Goal: Transaction & Acquisition: Purchase product/service

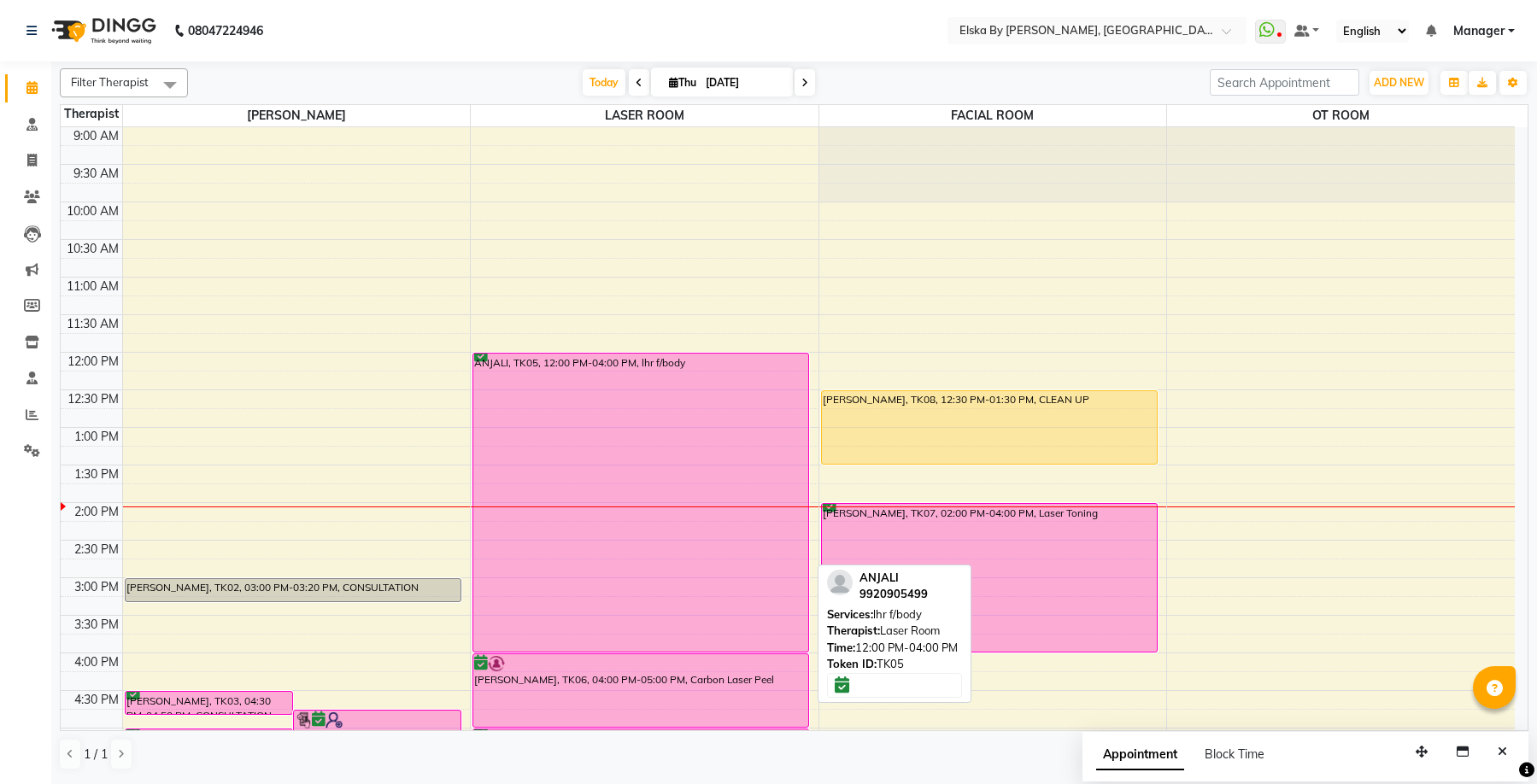
scroll to position [298, 0]
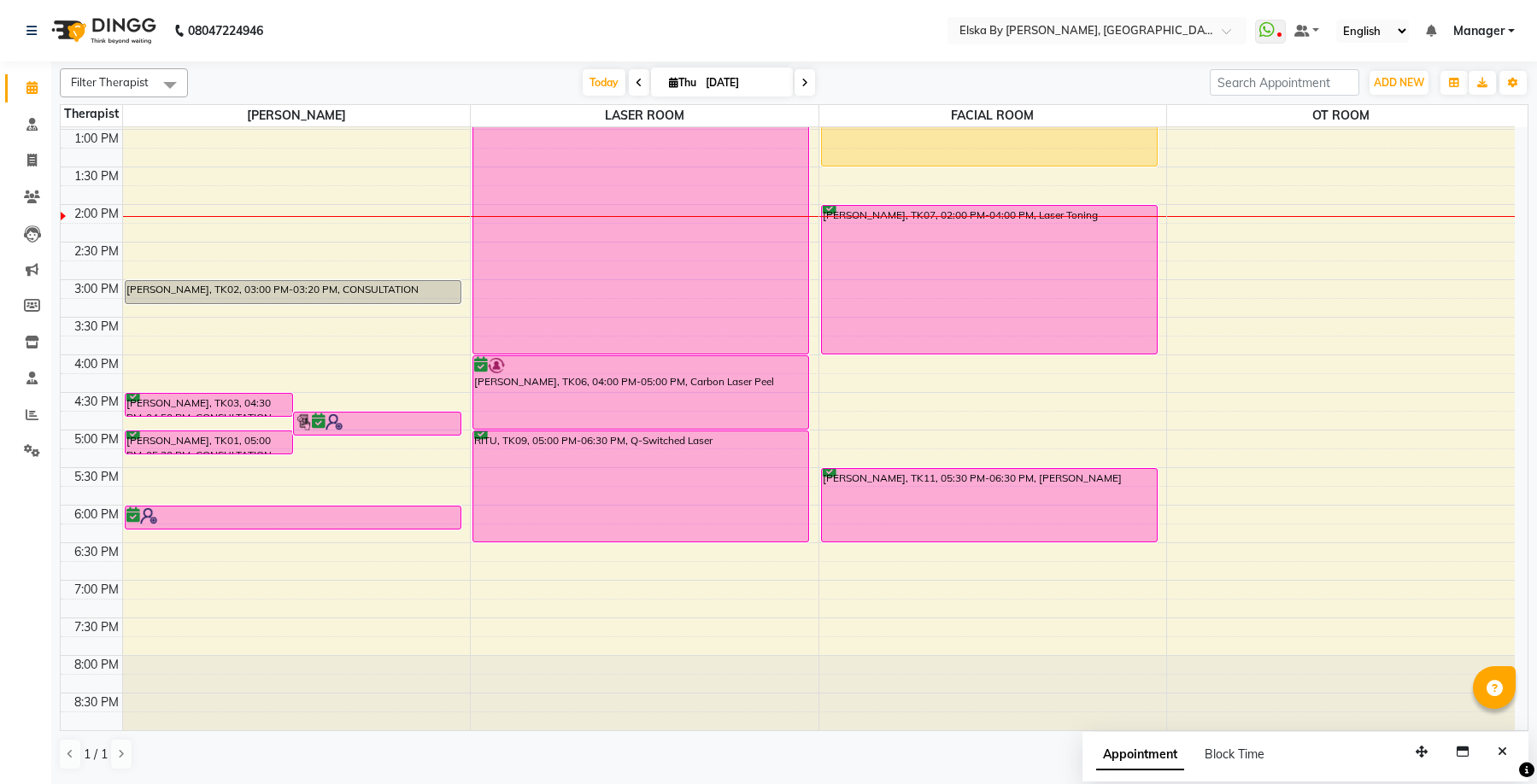
click at [675, 79] on span "Thu" at bounding box center [682, 82] width 36 height 13
select select "9"
select select "2025"
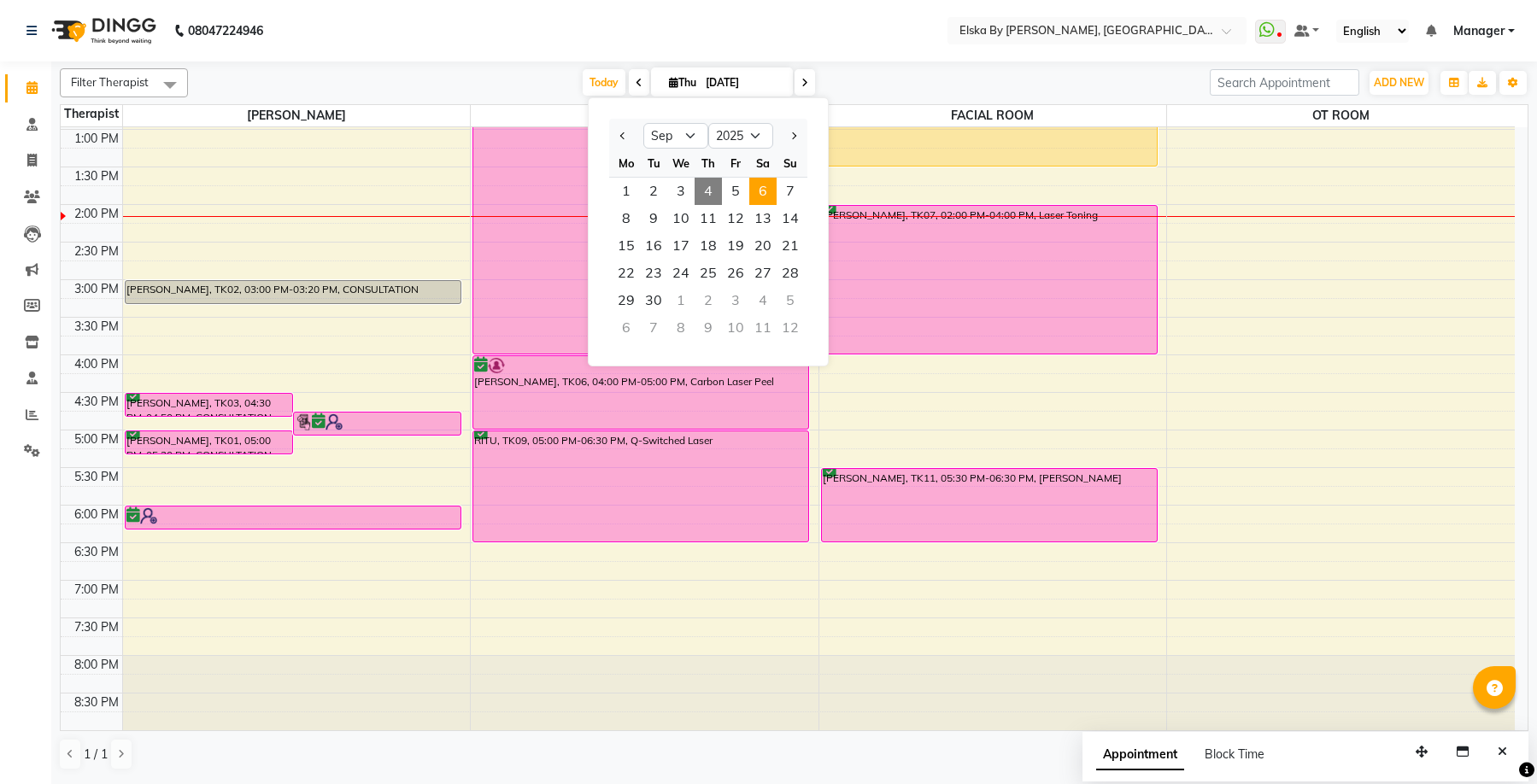
click at [770, 184] on span "6" at bounding box center [762, 191] width 27 height 27
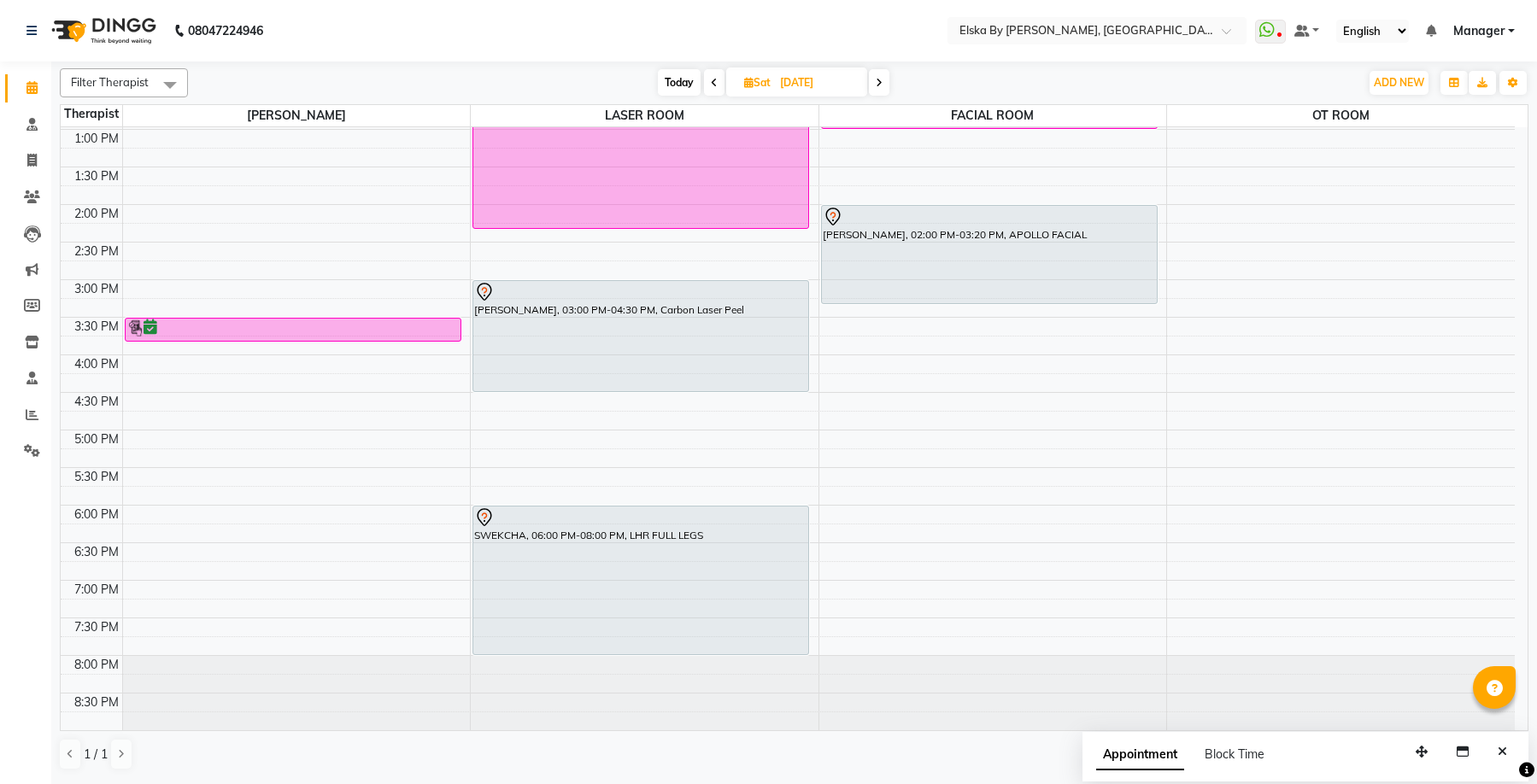
click at [675, 87] on span "Today" at bounding box center [679, 83] width 42 height 27
type input "[DATE]"
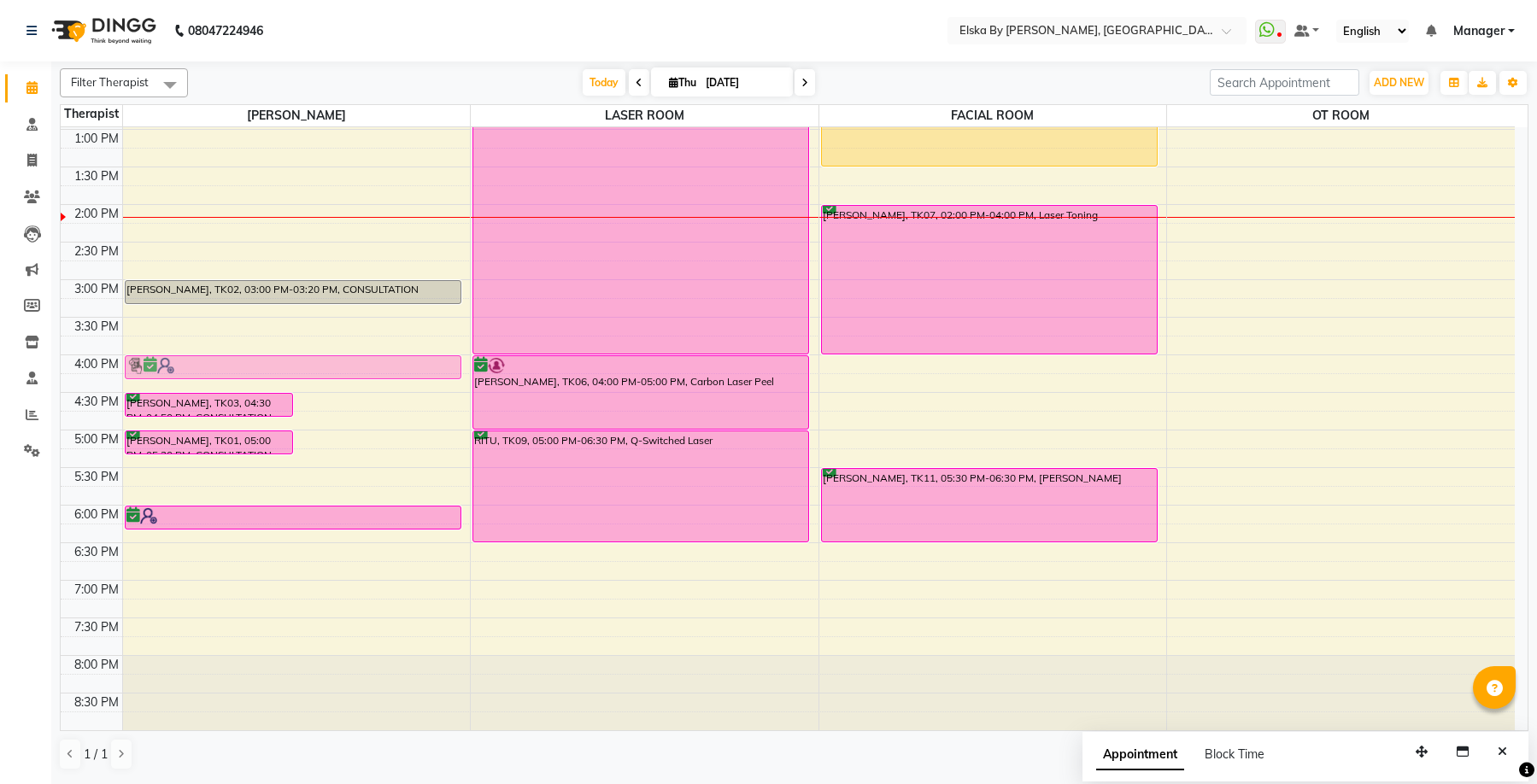
drag, startPoint x: 367, startPoint y: 415, endPoint x: 348, endPoint y: 362, distance: 56.3
click at [348, 362] on div "[PERSON_NAME], TK03, 04:30 PM-04:50 PM, CONSULTATION [PERSON_NAME], TK10, 04:45…" at bounding box center [296, 279] width 347 height 900
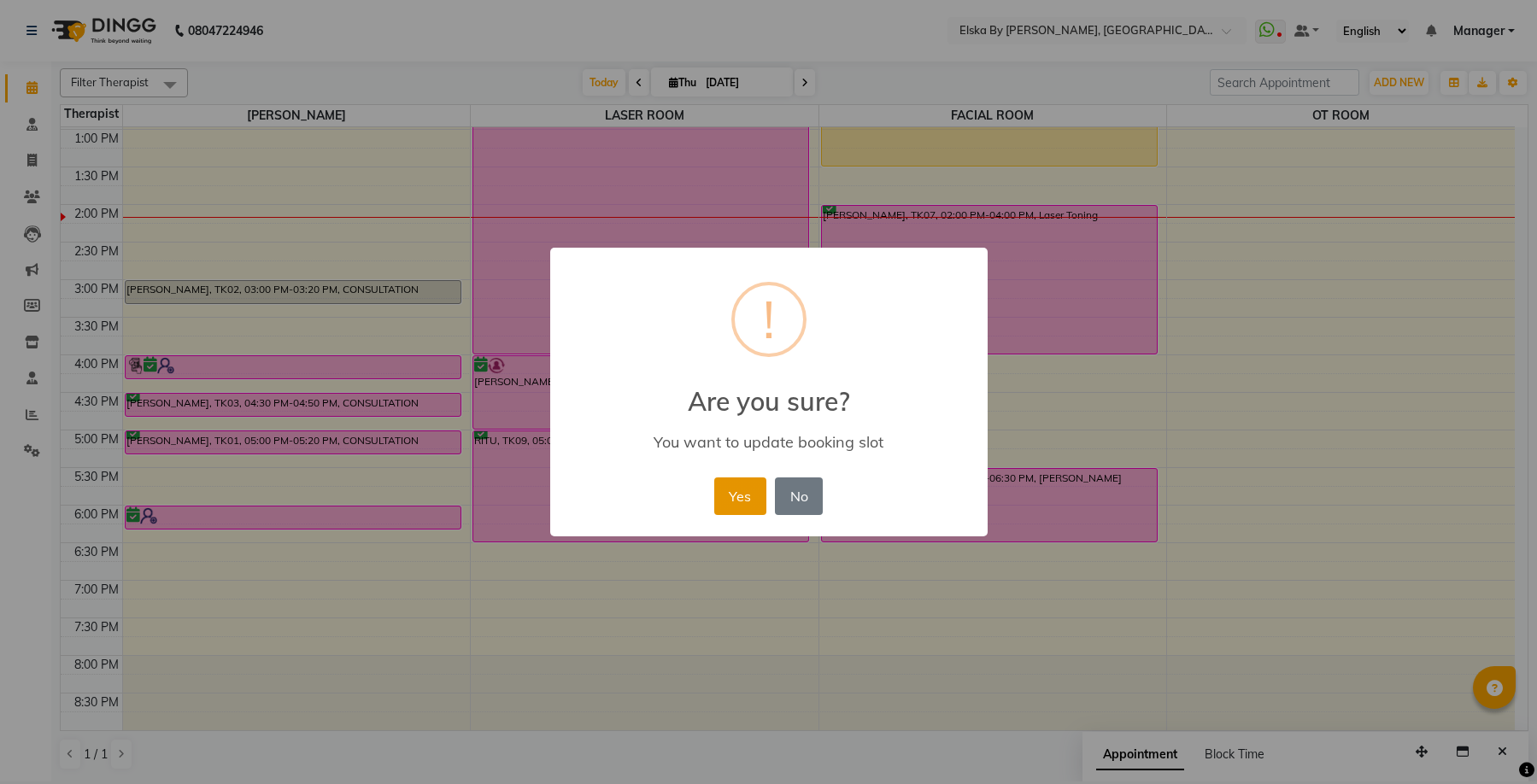
click at [737, 498] on button "Yes" at bounding box center [740, 495] width 52 height 38
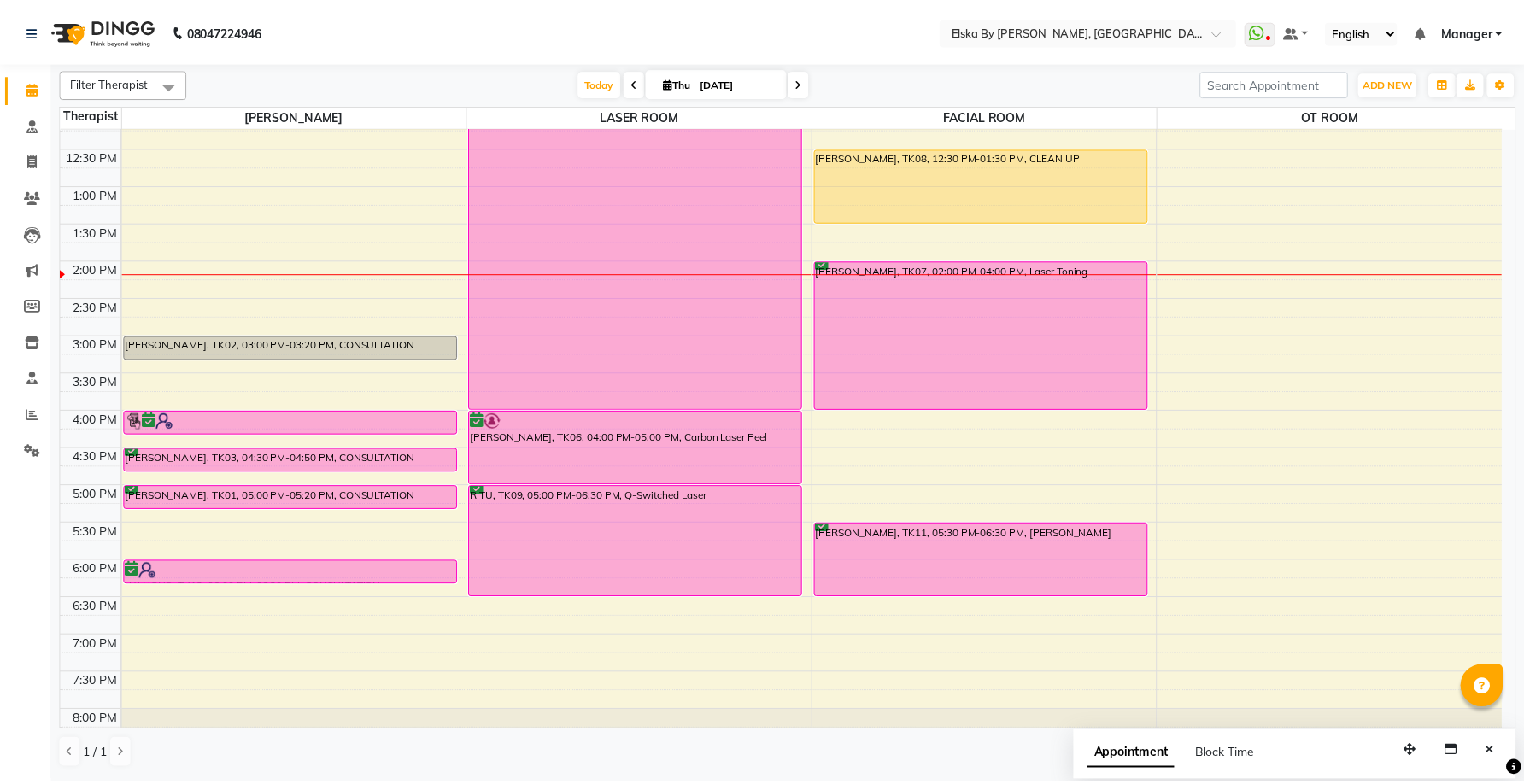
scroll to position [213, 0]
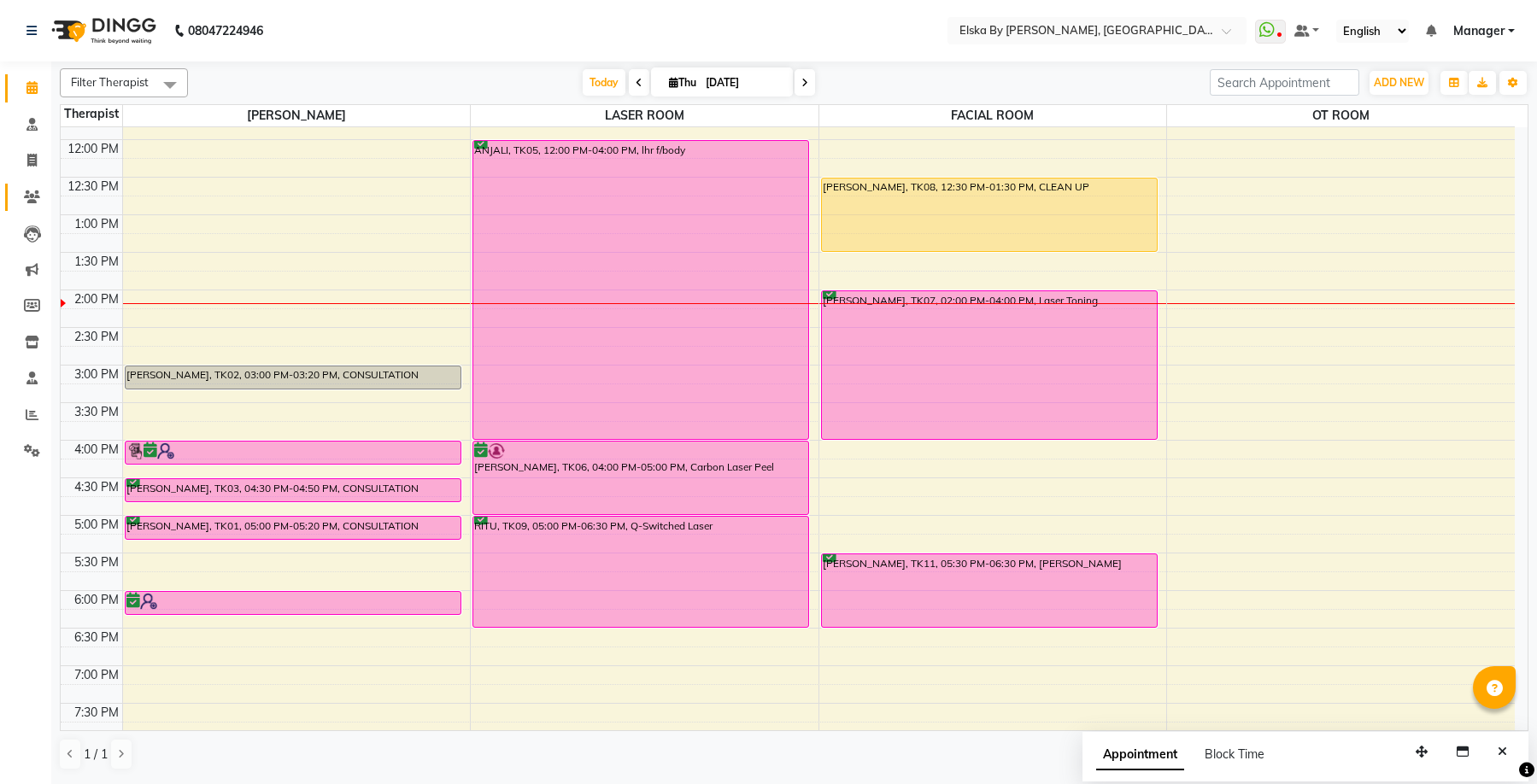
click at [25, 194] on icon at bounding box center [32, 196] width 16 height 13
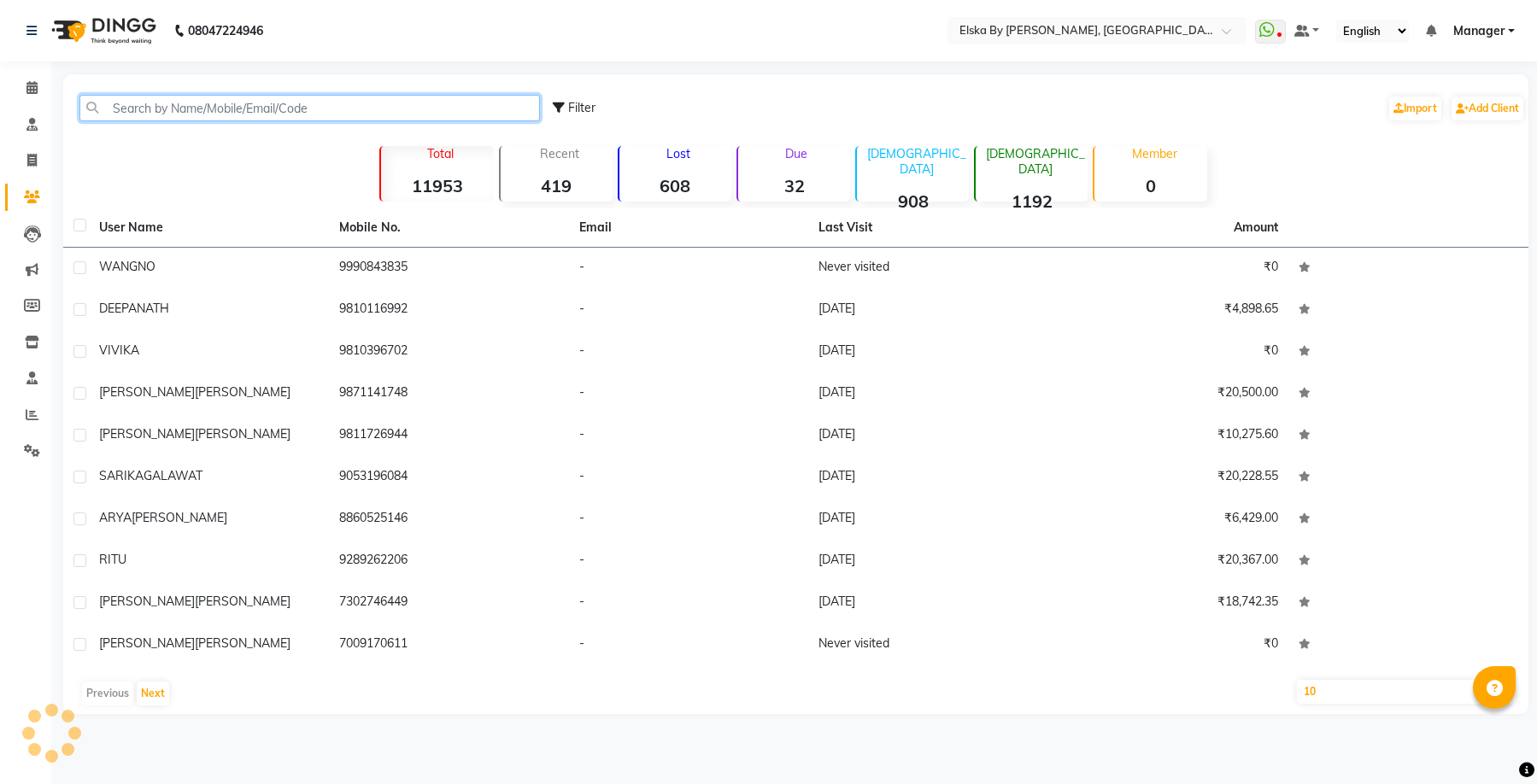
click at [298, 109] on input "text" at bounding box center [310, 109] width 460 height 27
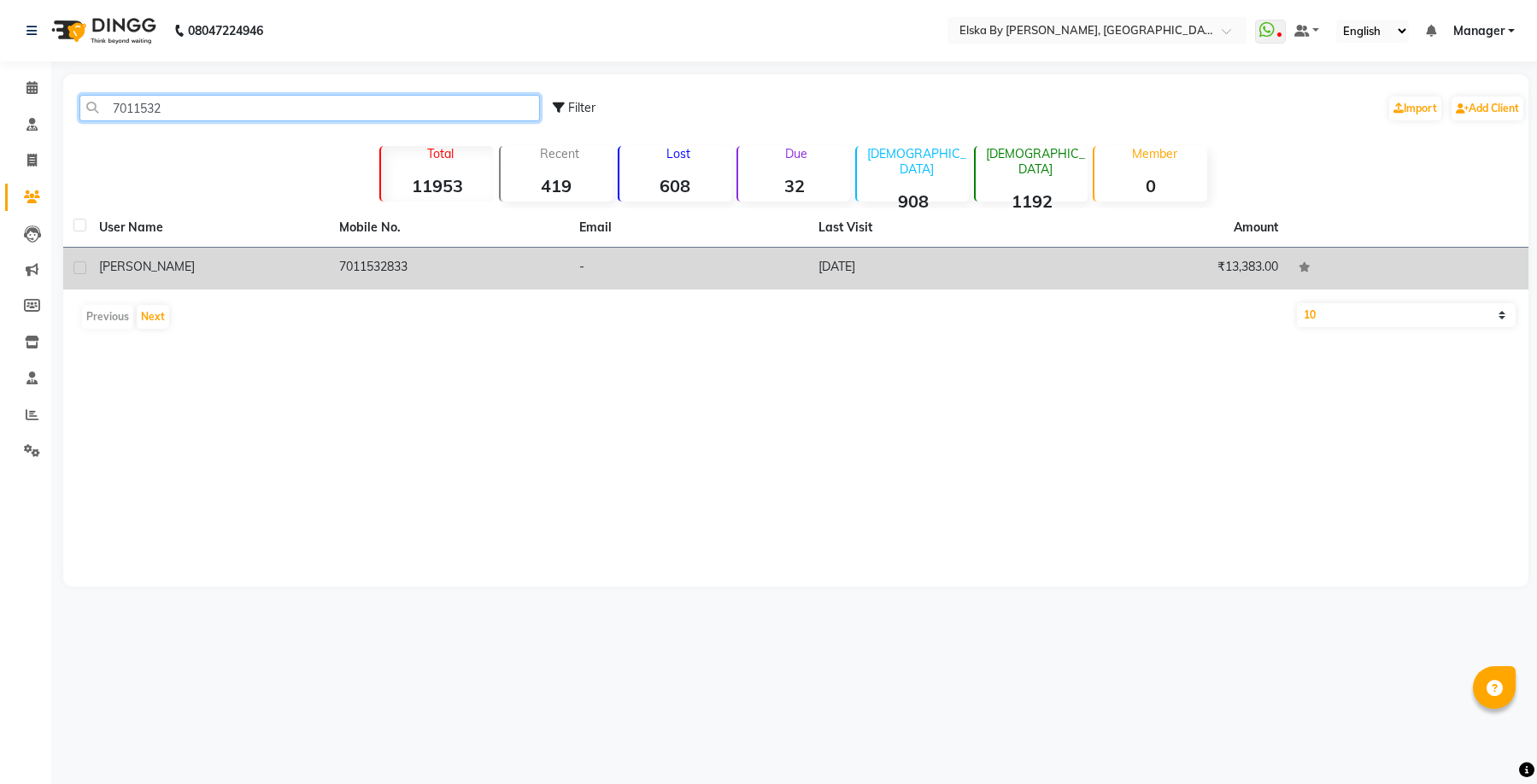
type input "7011532"
click at [436, 271] on td "7011532833" at bounding box center [448, 267] width 240 height 41
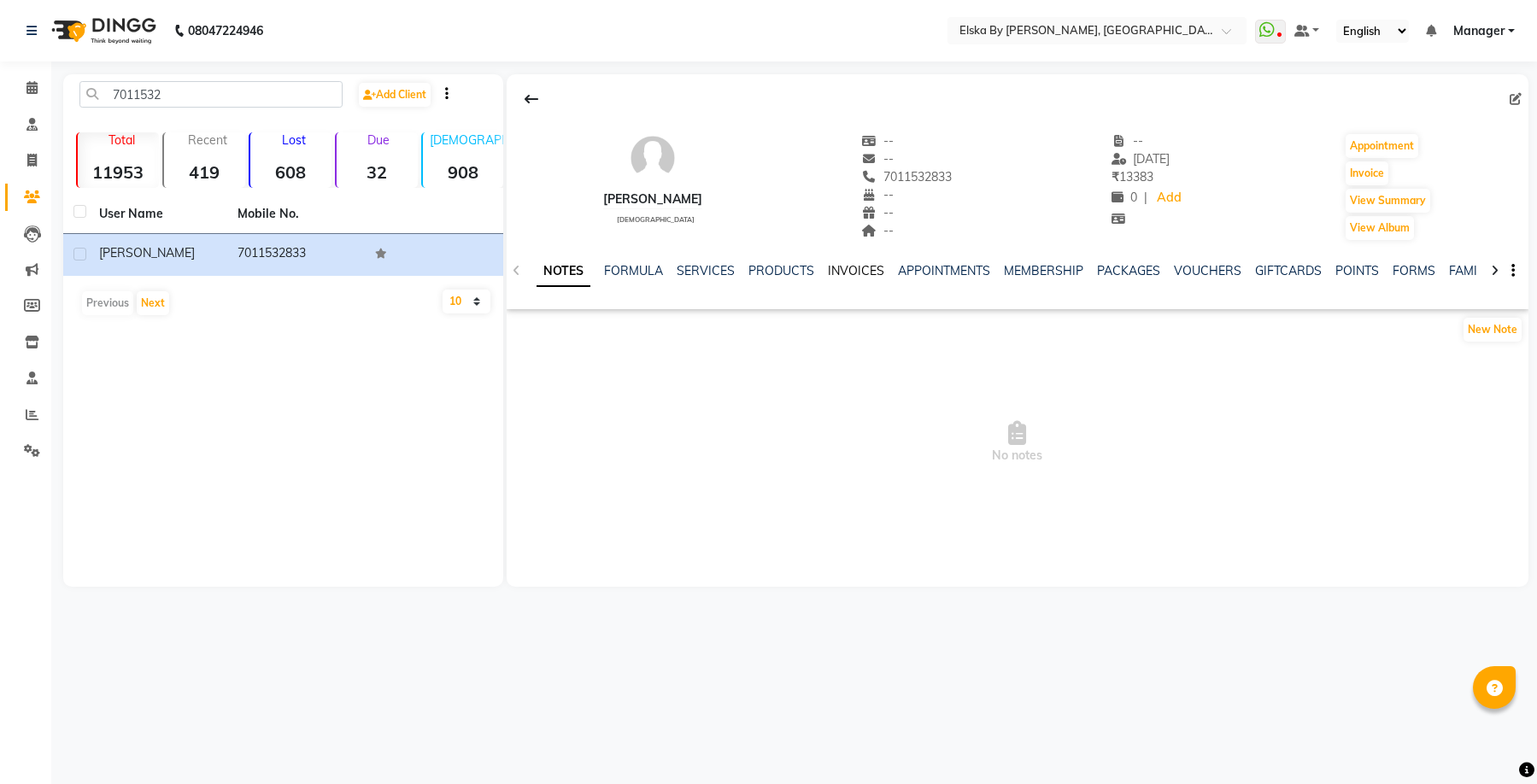
click at [854, 270] on link "INVOICES" at bounding box center [856, 270] width 57 height 15
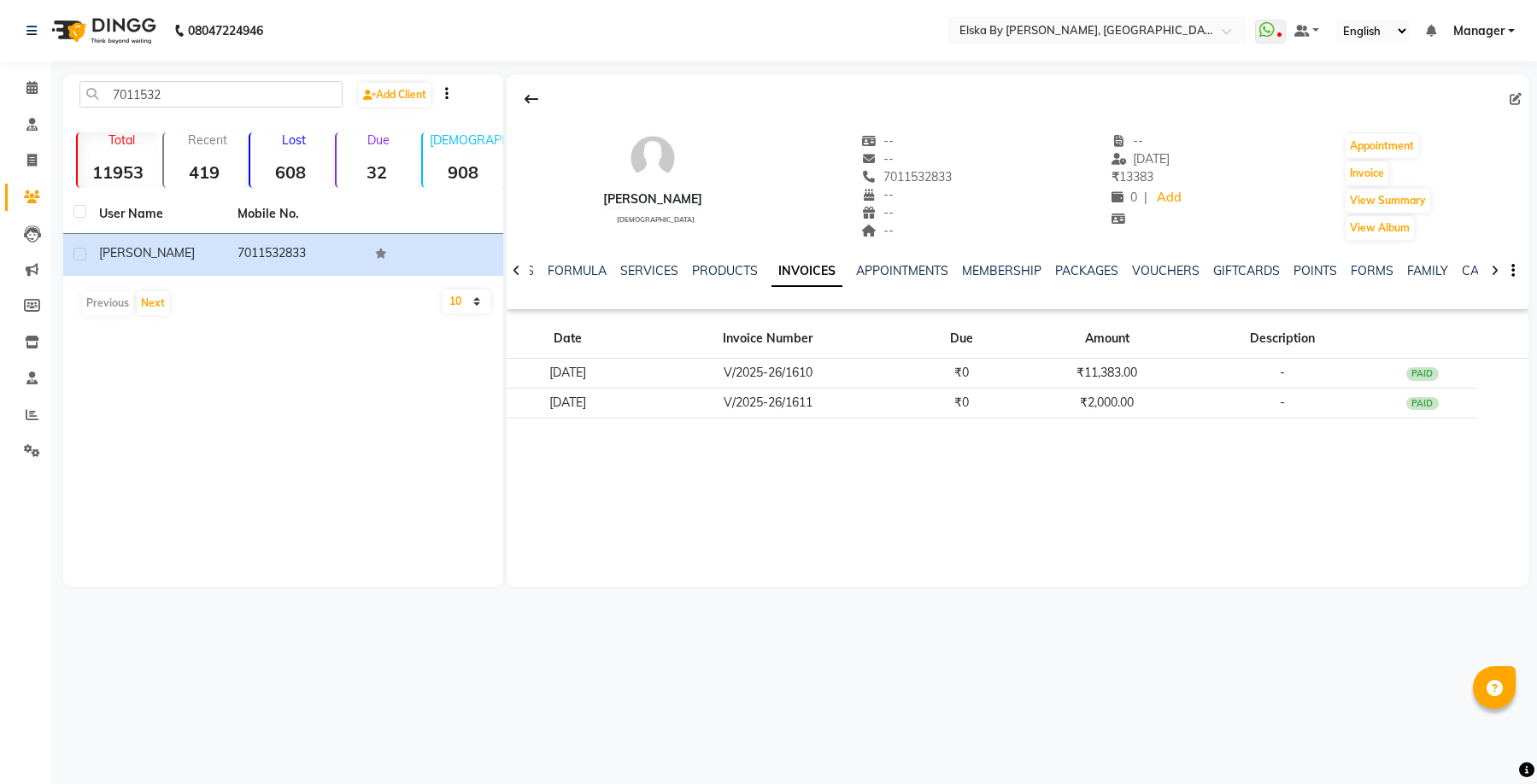
drag, startPoint x: 840, startPoint y: 481, endPoint x: 805, endPoint y: 472, distance: 36.1
click at [840, 481] on div "[PERSON_NAME] [DEMOGRAPHIC_DATA] -- -- 7011532833 -- -- -- -- [DATE] ₹ 13383 0 …" at bounding box center [1017, 330] width 1023 height 513
click at [23, 85] on span at bounding box center [32, 89] width 30 height 19
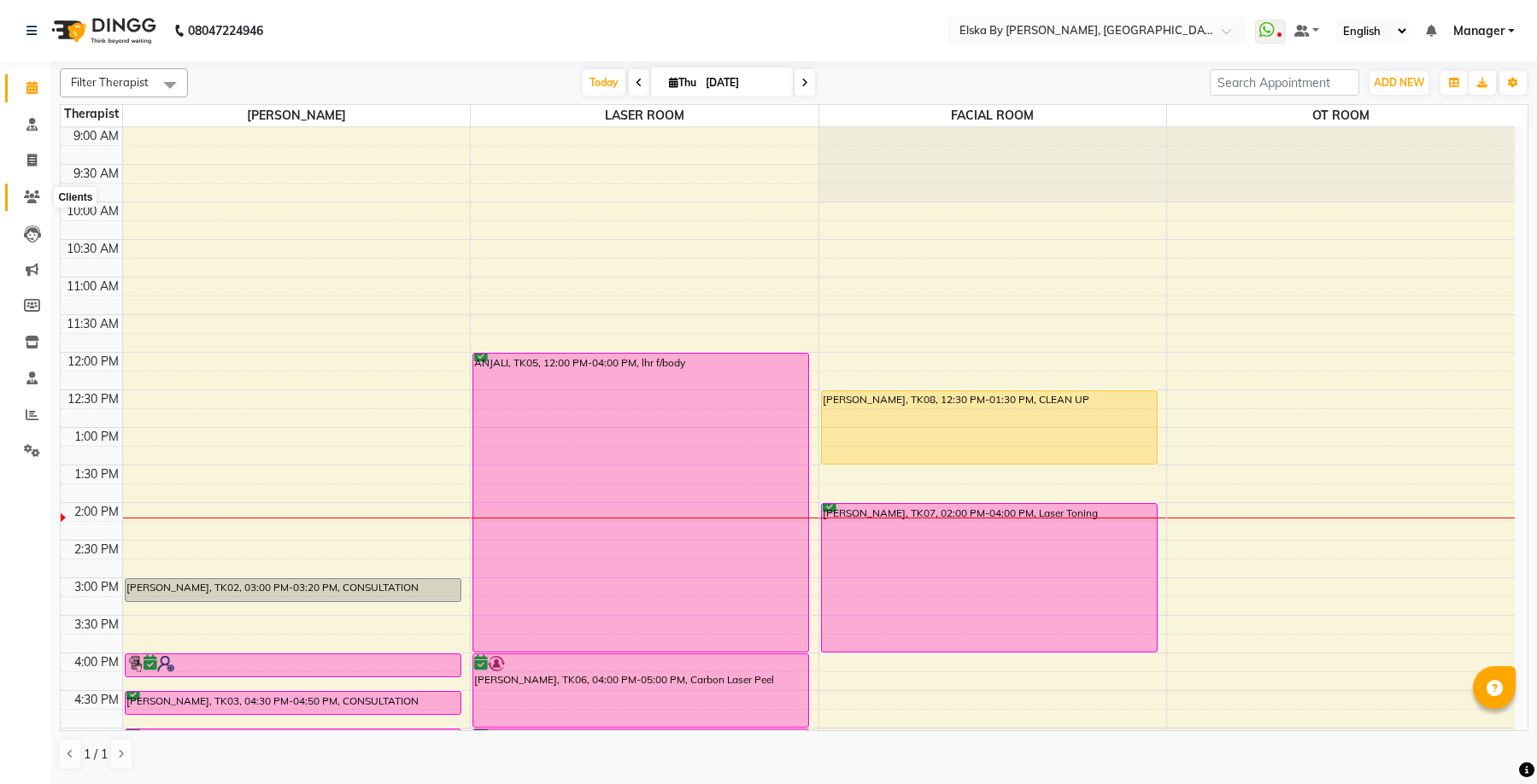
click at [32, 198] on icon at bounding box center [32, 196] width 16 height 13
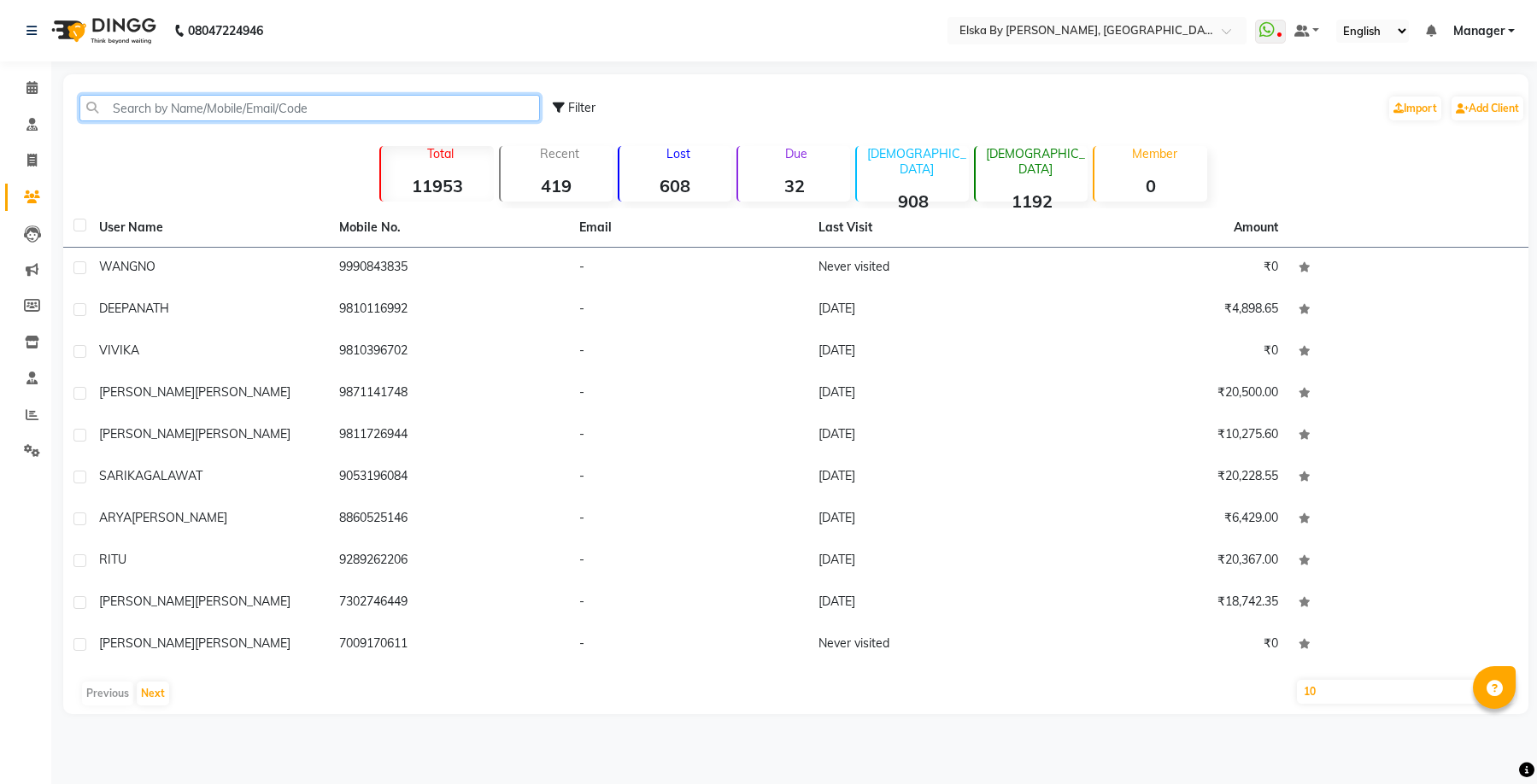
click at [301, 111] on input "text" at bounding box center [310, 109] width 460 height 27
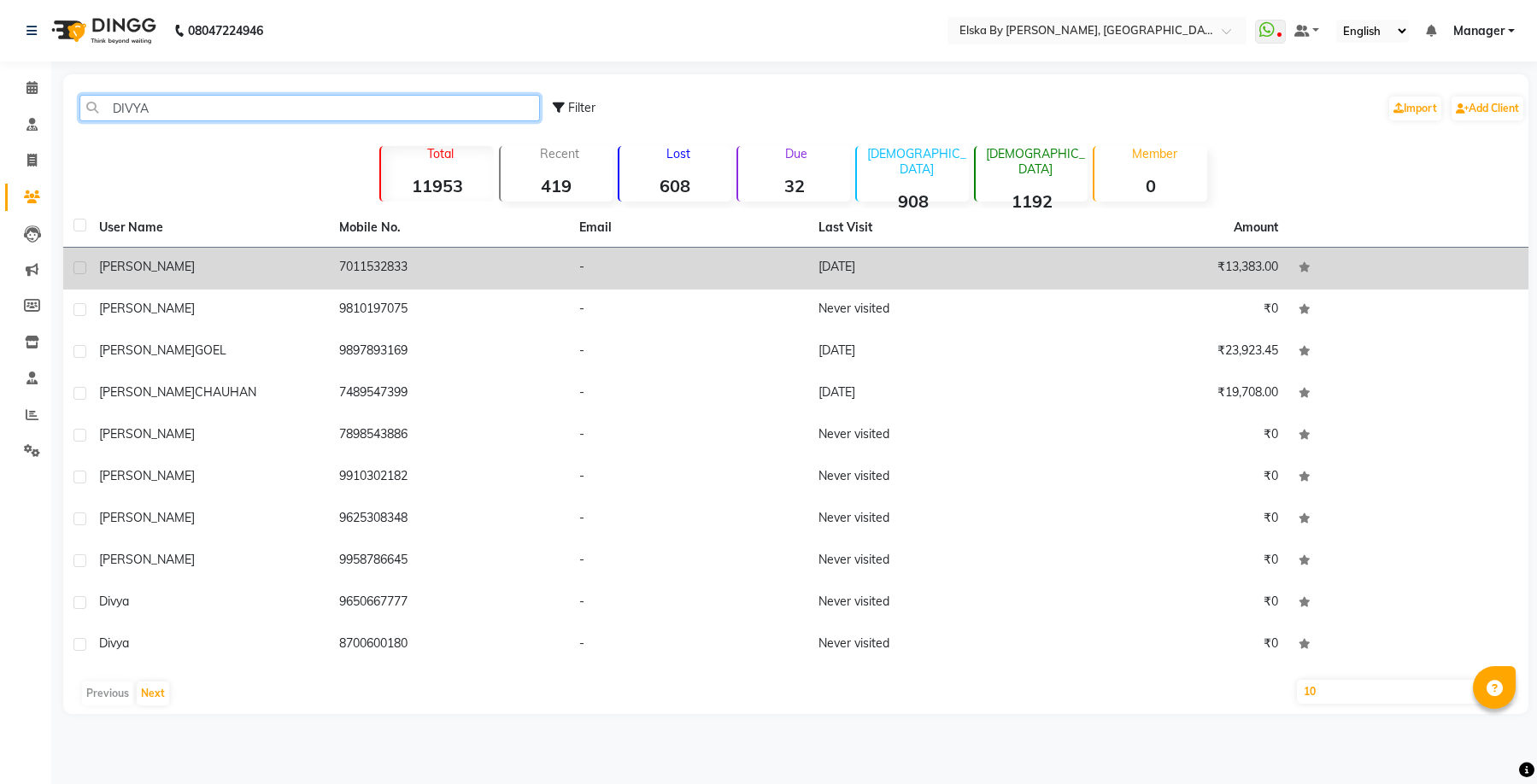
type input "DIVYA"
click at [388, 266] on td "7011532833" at bounding box center [448, 267] width 240 height 41
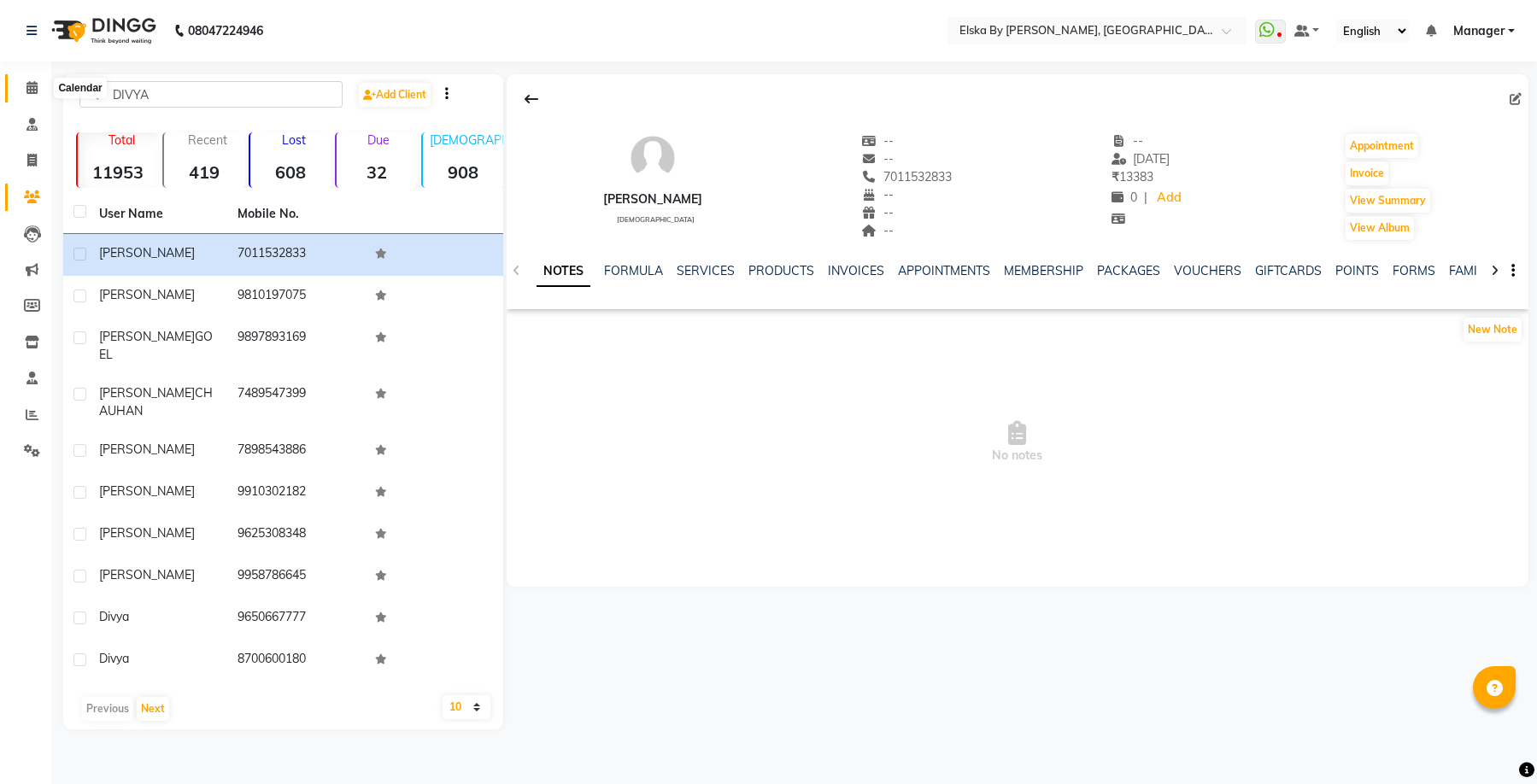
click at [35, 91] on icon at bounding box center [33, 87] width 12 height 13
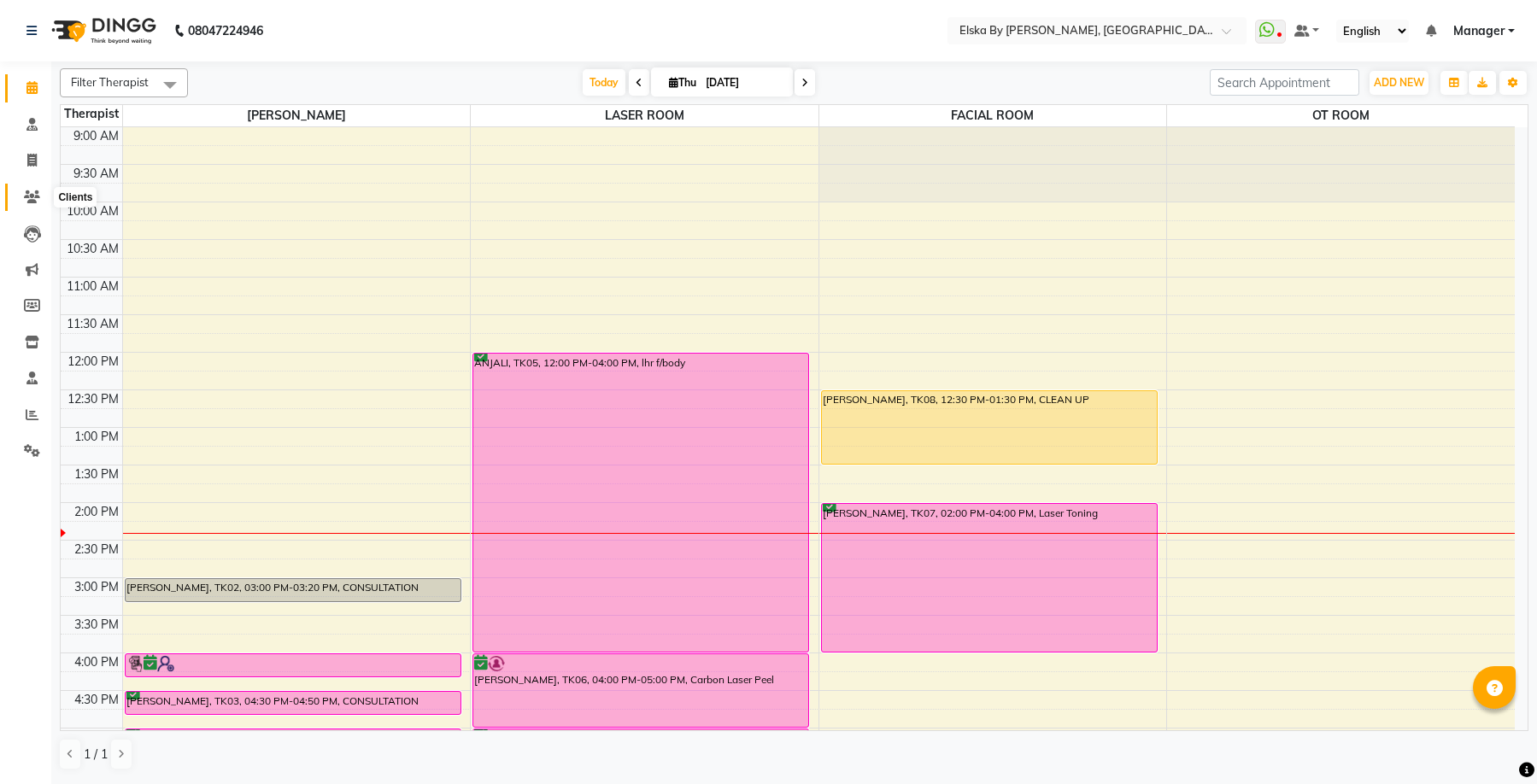
click at [35, 196] on icon at bounding box center [32, 196] width 16 height 13
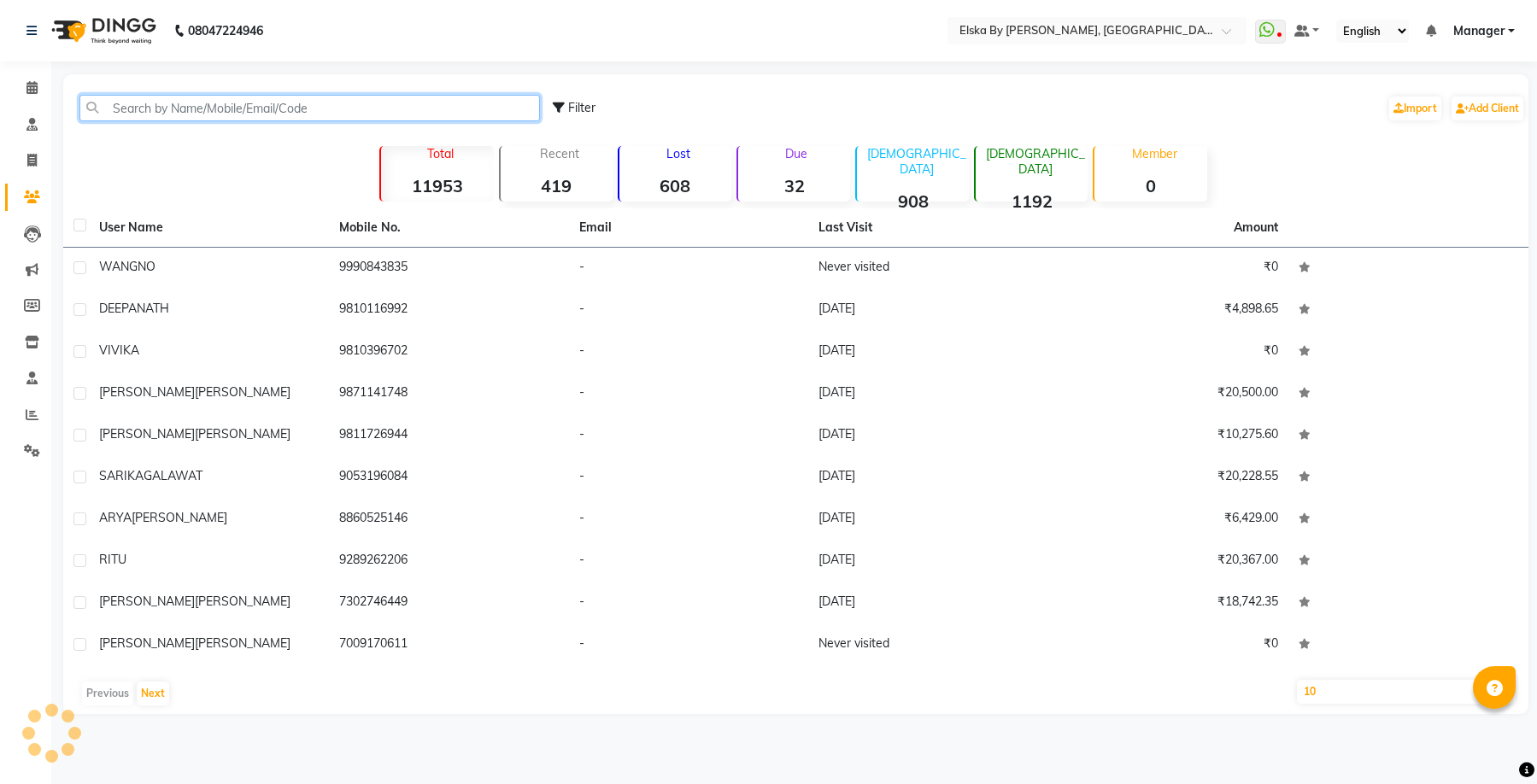
click at [296, 105] on input "text" at bounding box center [310, 109] width 460 height 27
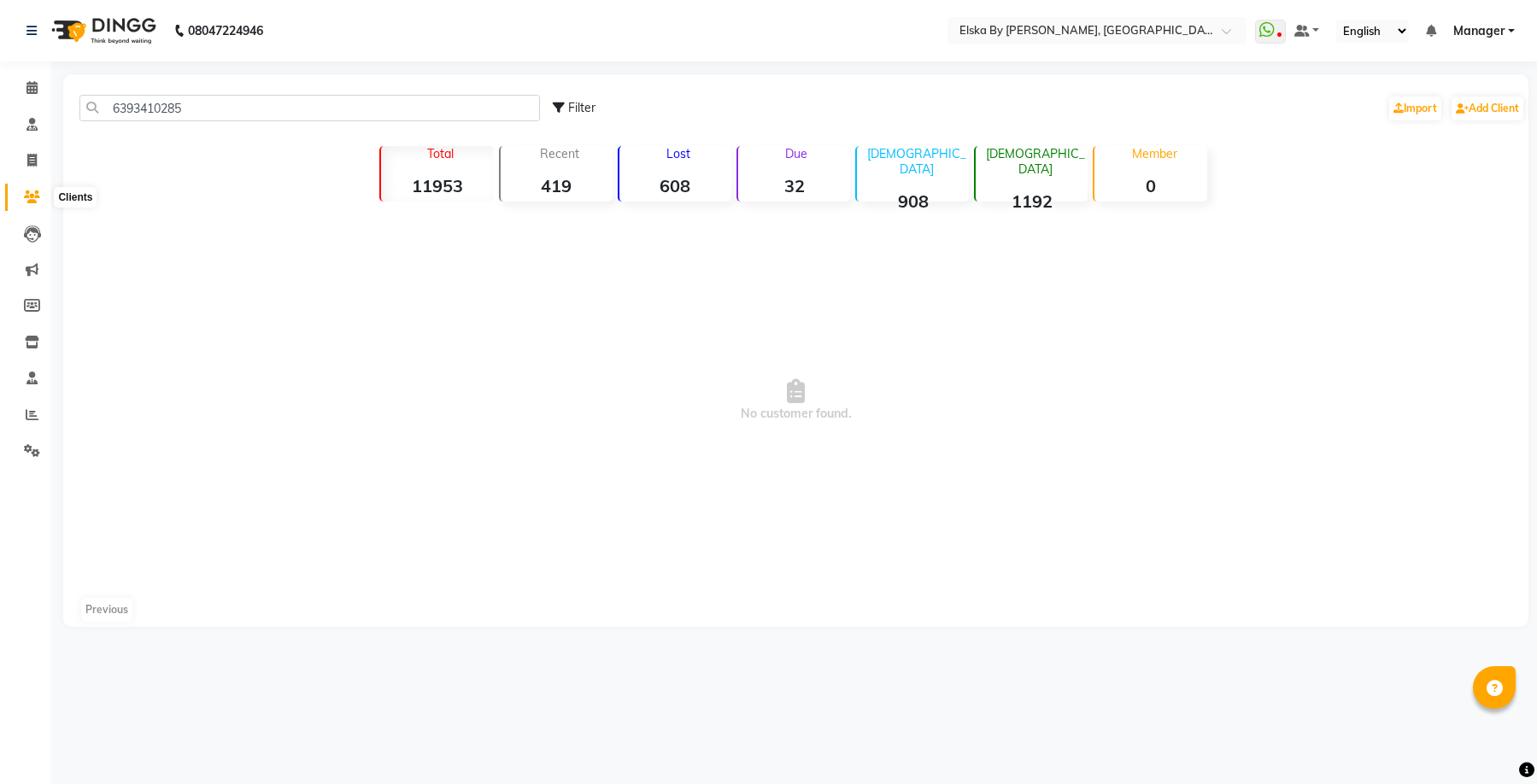
click at [31, 195] on icon at bounding box center [32, 196] width 16 height 13
drag, startPoint x: 257, startPoint y: 114, endPoint x: -27, endPoint y: 114, distance: 284.0
click at [0, 114] on html "08047224946 Select Location × Elska By [PERSON_NAME], Defence Colony WhatsApp S…" at bounding box center [768, 392] width 1537 height 784
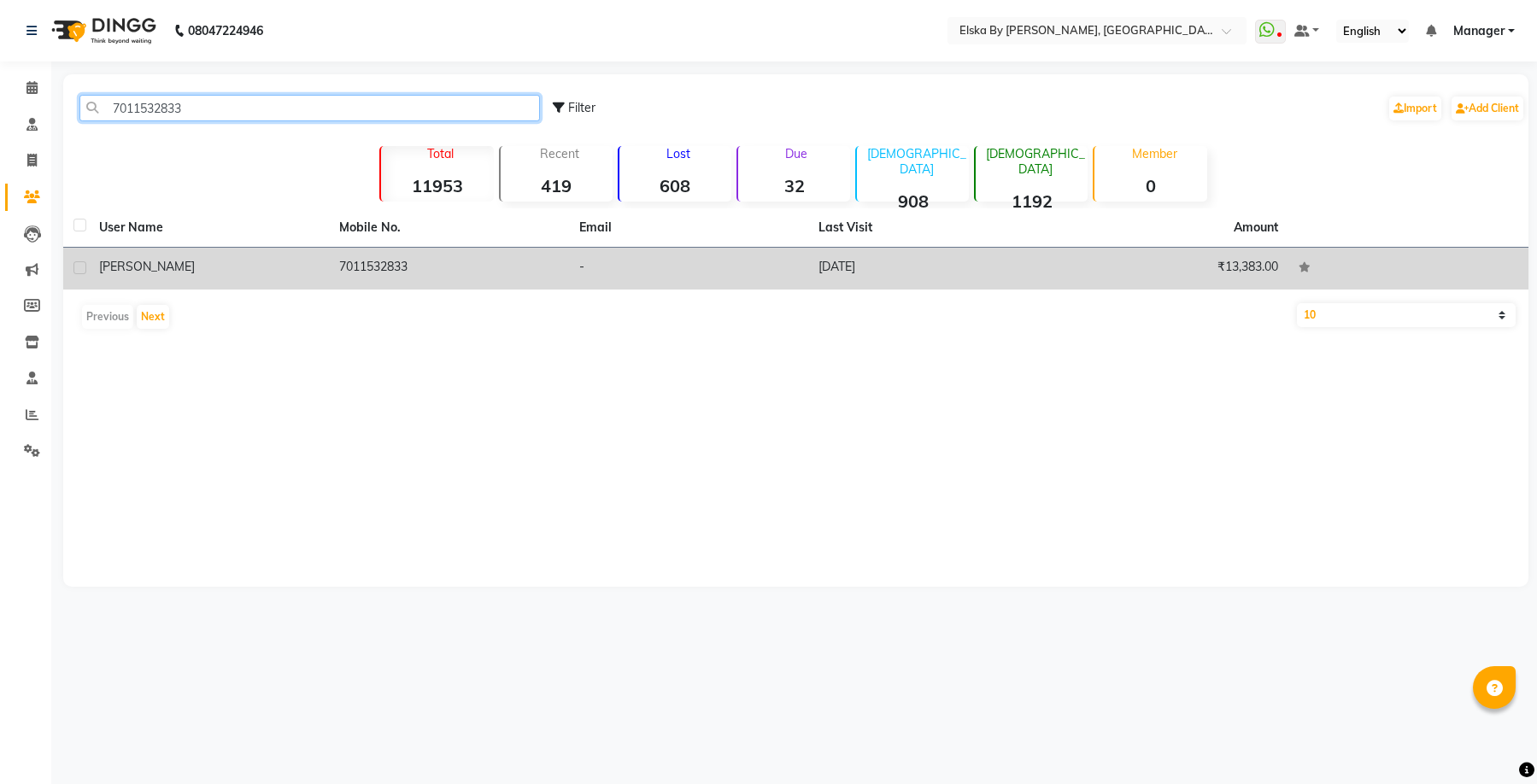
type input "7011532833"
click at [398, 269] on td "7011532833" at bounding box center [448, 267] width 240 height 41
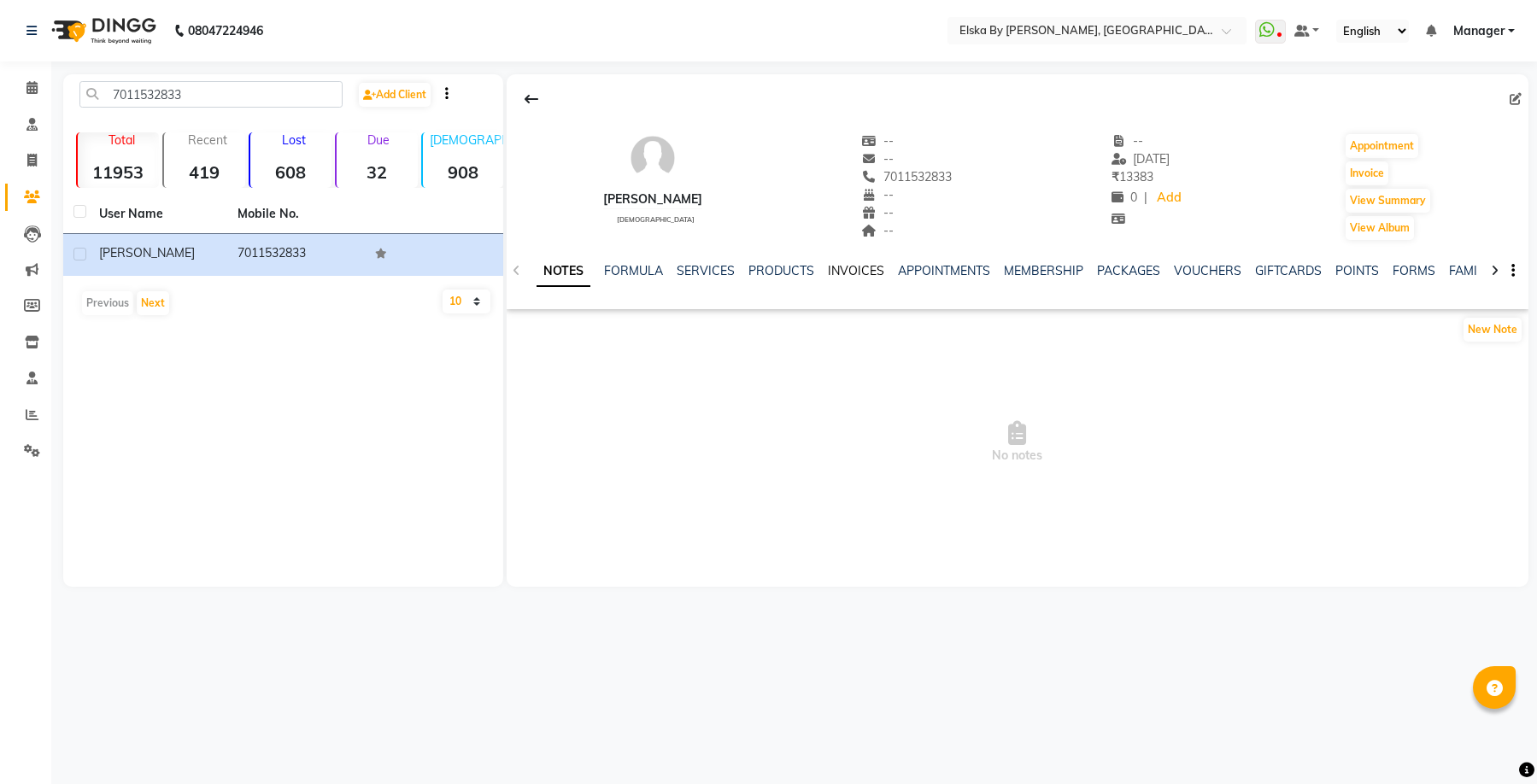
click at [851, 270] on link "INVOICES" at bounding box center [856, 270] width 57 height 15
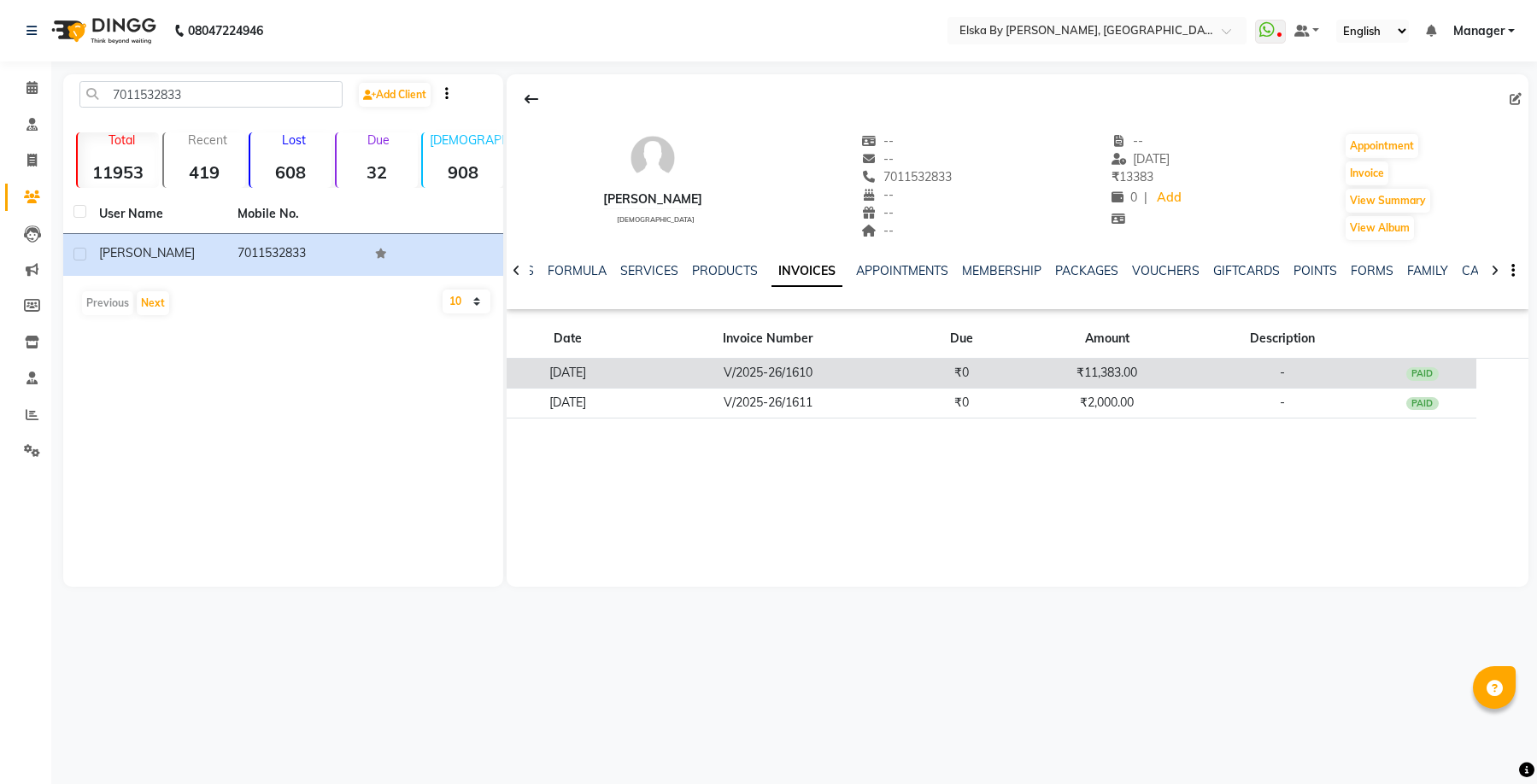
click at [889, 376] on td "V/2025-26/1610" at bounding box center [767, 373] width 277 height 30
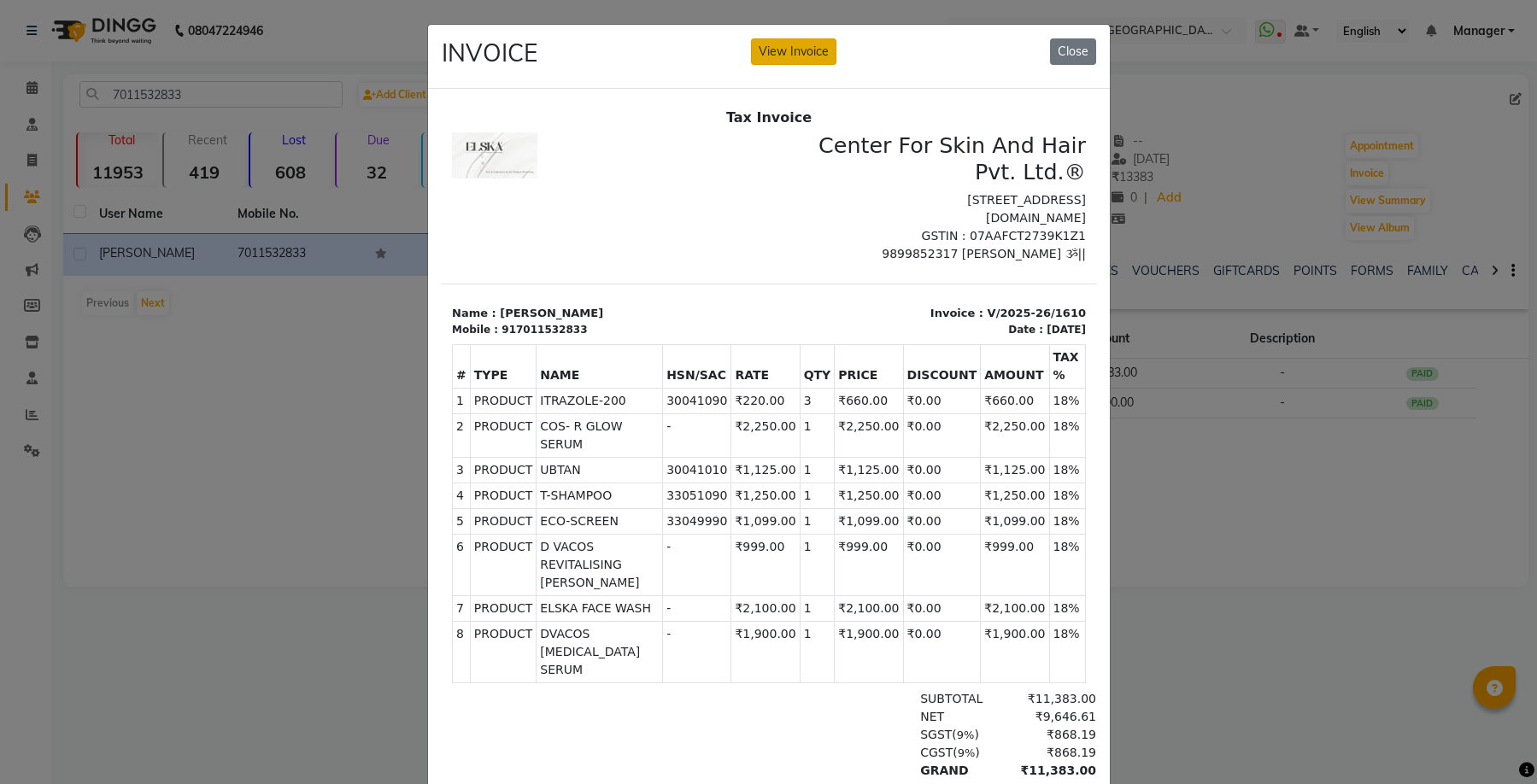
click at [801, 54] on button "View Invoice" at bounding box center [793, 52] width 86 height 27
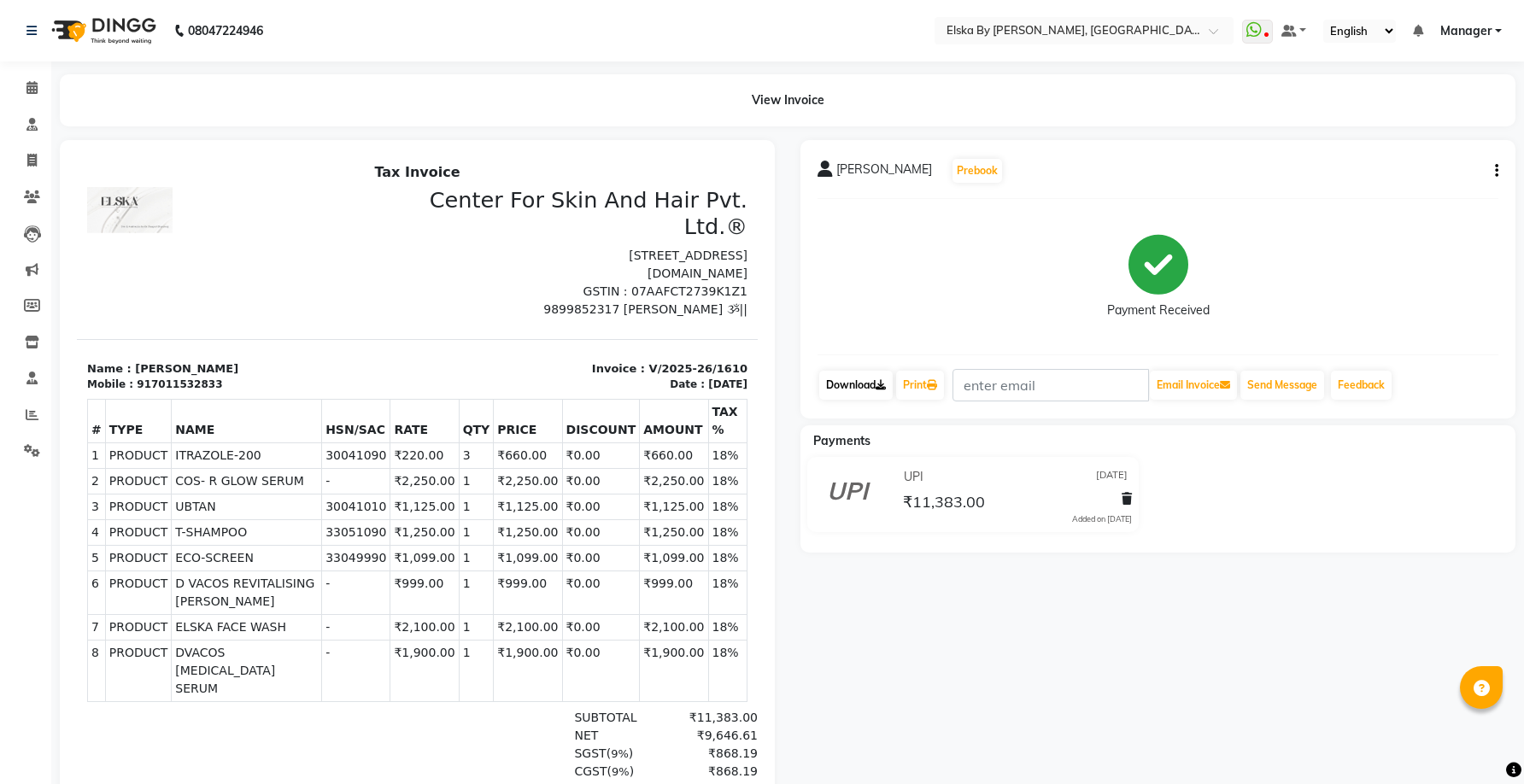
click at [871, 385] on link "Download" at bounding box center [855, 385] width 73 height 29
click at [34, 153] on span at bounding box center [32, 161] width 30 height 19
select select "service"
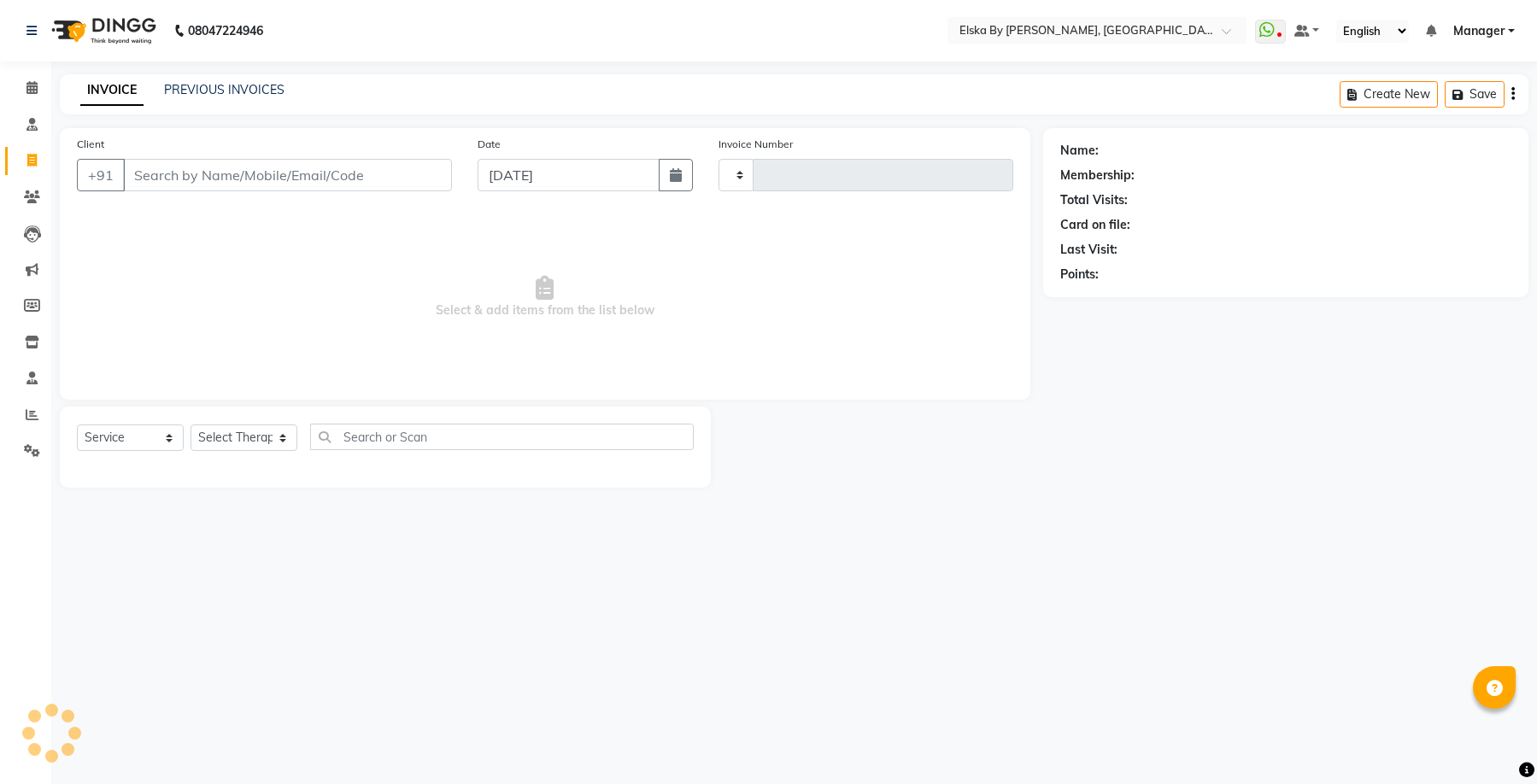
type input "1624"
select select "7252"
select select "62001"
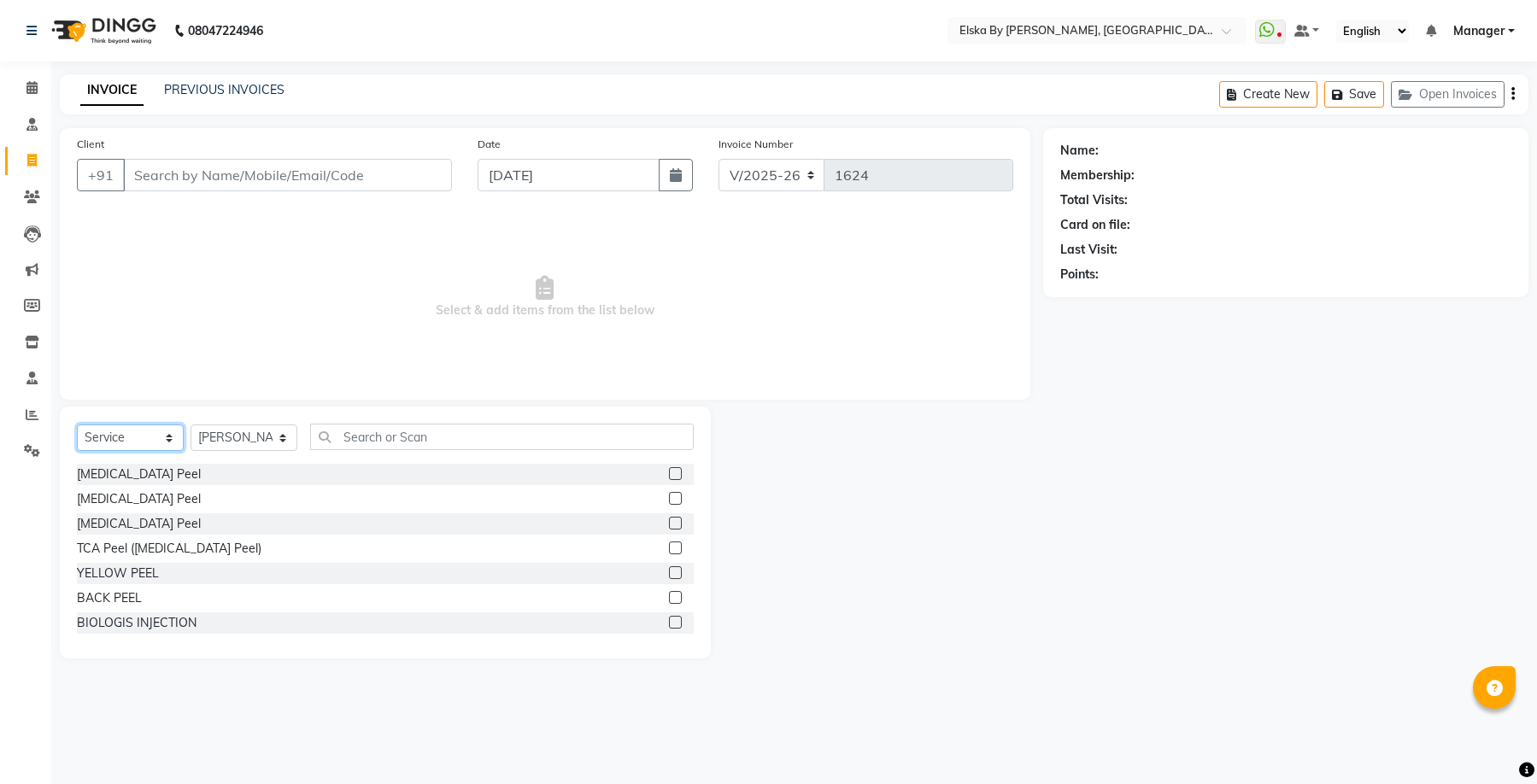
click at [170, 439] on select "Select Service Product Membership Package Voucher Prepaid Gift Card" at bounding box center [130, 438] width 107 height 27
select select "product"
click at [77, 424] on select "Select Service Product Membership Package Voucher Prepaid Gift Card" at bounding box center [130, 438] width 107 height 27
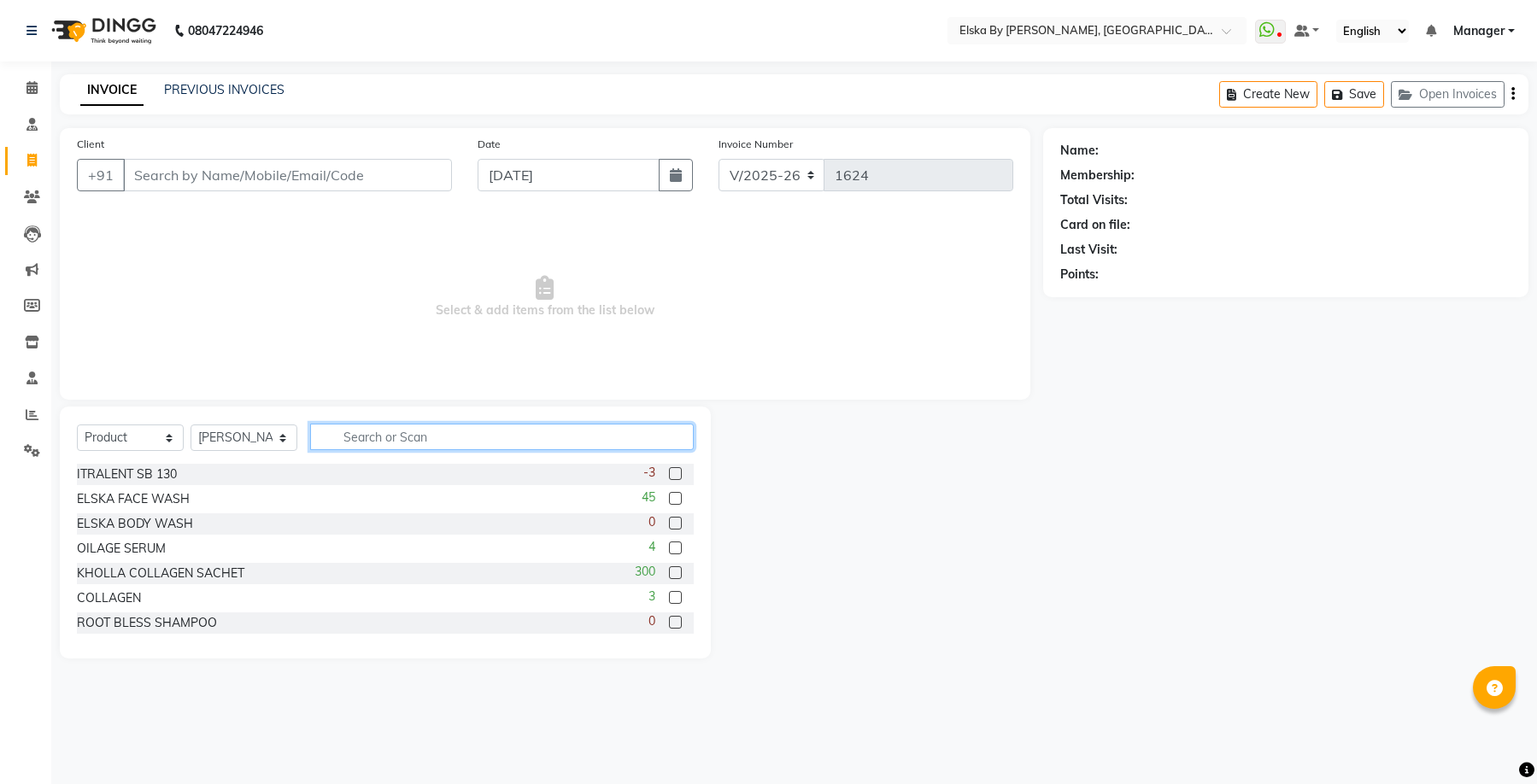
click at [354, 443] on input "text" at bounding box center [501, 437] width 384 height 27
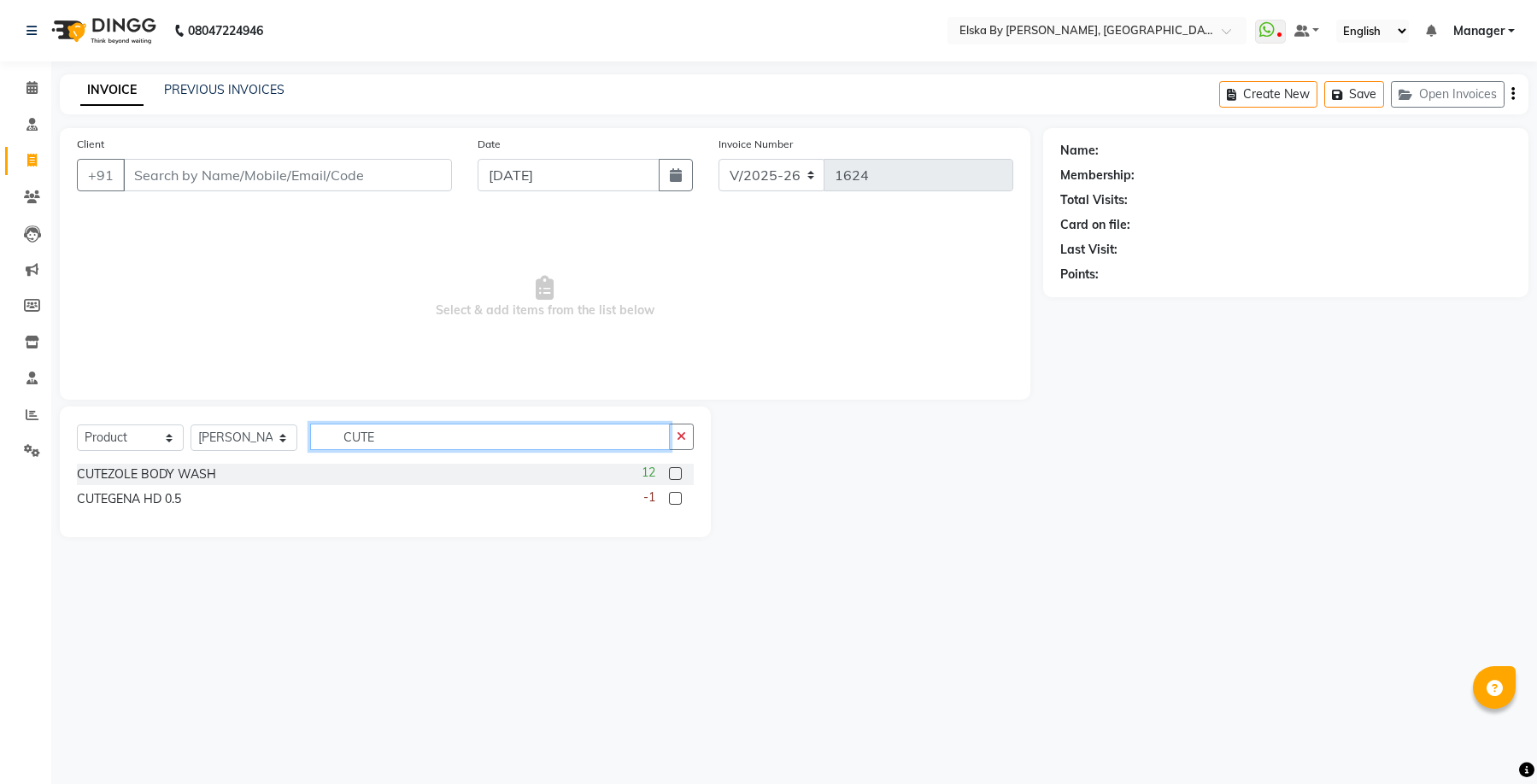
type input "CUTE"
click at [677, 474] on label at bounding box center [675, 473] width 13 height 13
click at [677, 474] on input "checkbox" at bounding box center [675, 474] width 12 height 12
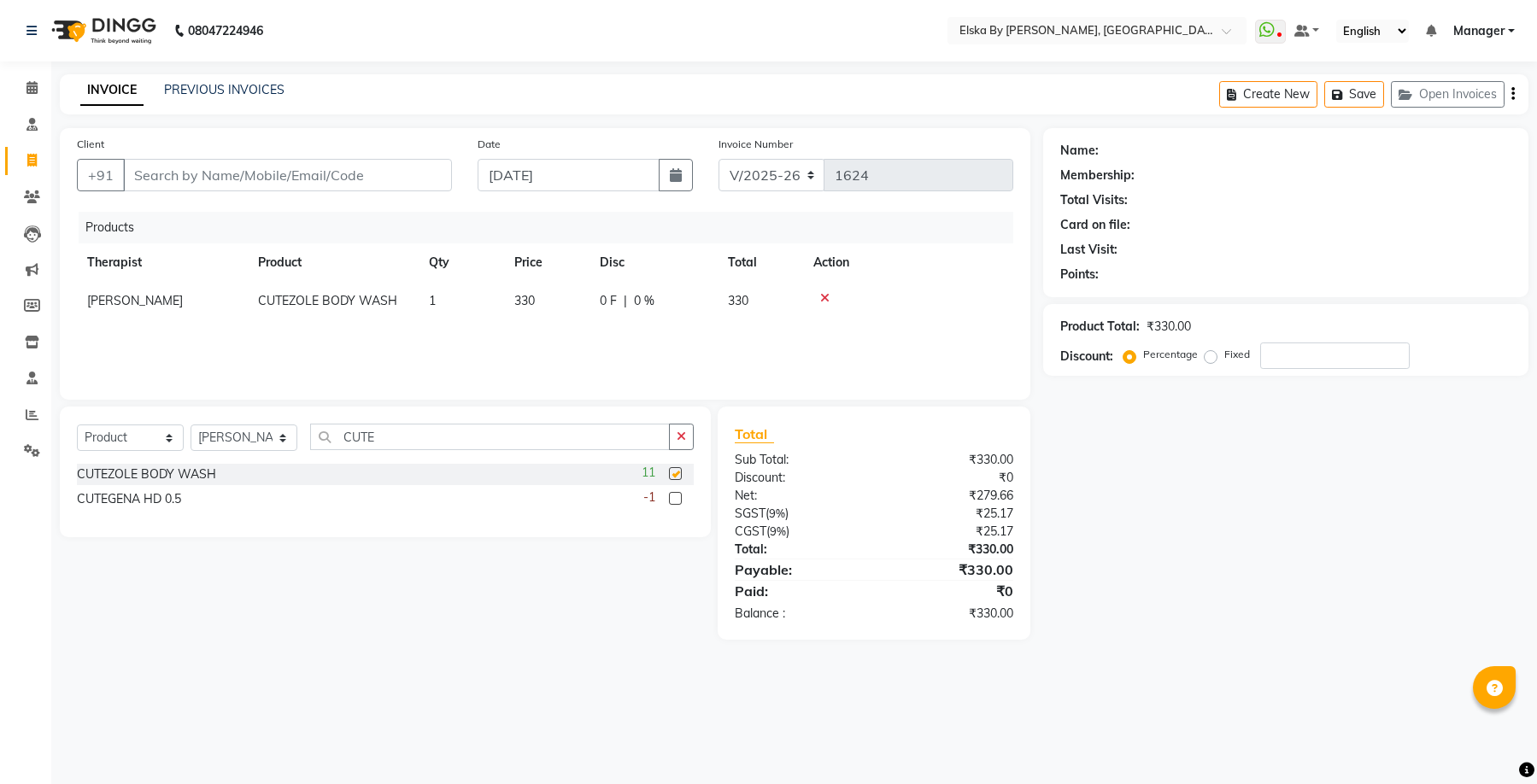
checkbox input "false"
click at [1281, 608] on div "Name: Membership: Total Visits: Card on file: Last Visit: Points: Product Total…" at bounding box center [1293, 384] width 499 height 512
click at [27, 88] on icon at bounding box center [33, 87] width 12 height 13
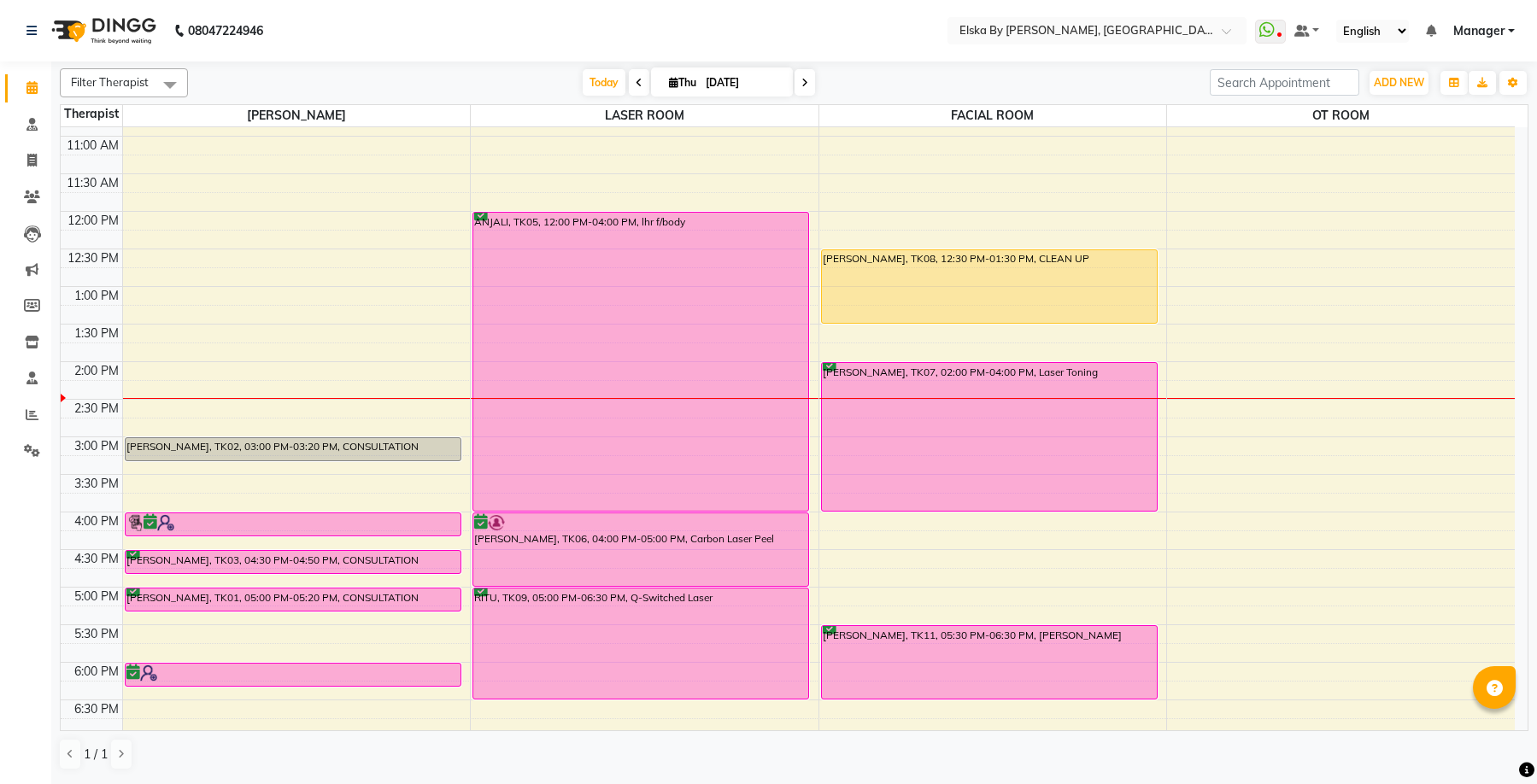
scroll to position [298, 0]
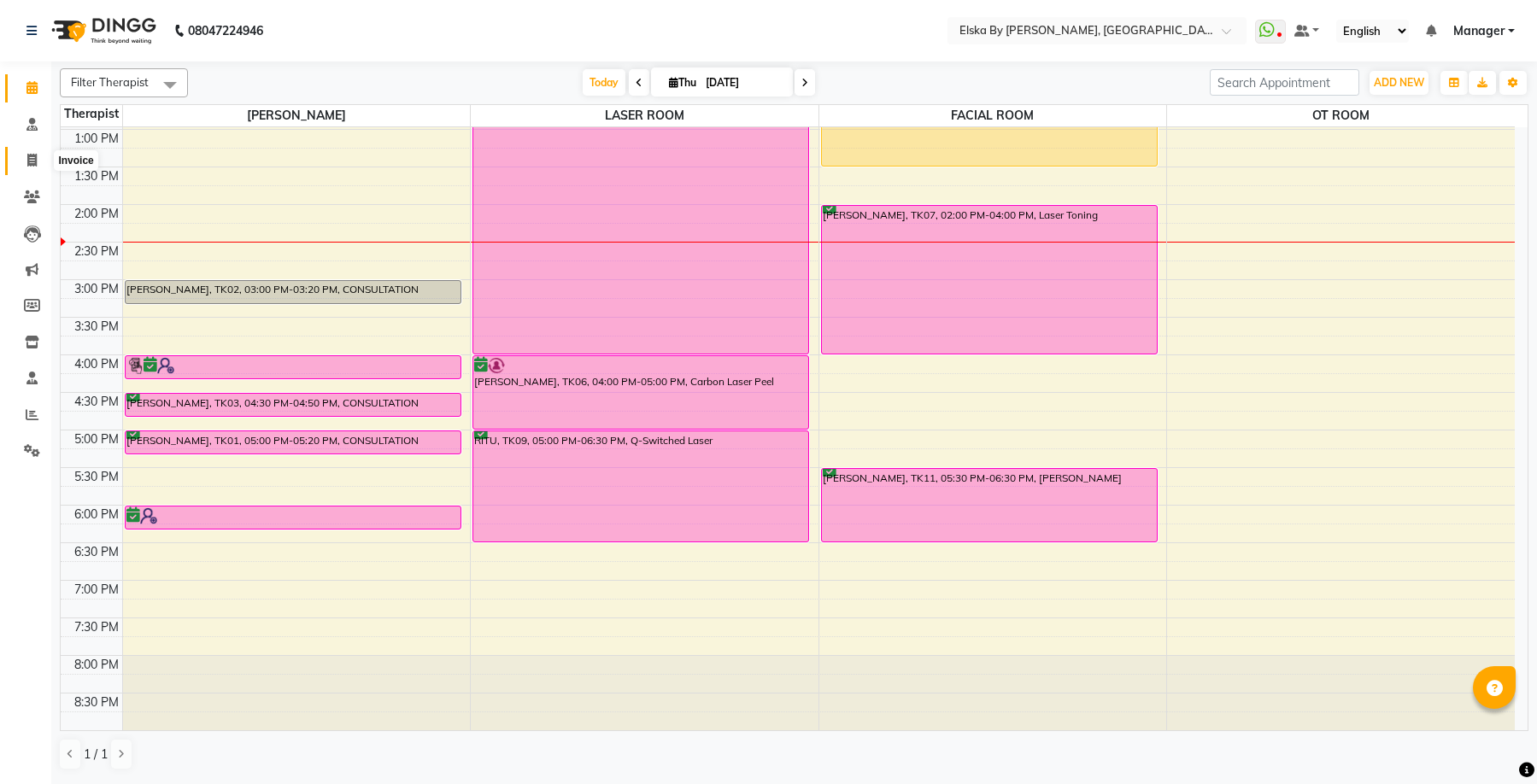
click at [35, 161] on icon at bounding box center [32, 160] width 10 height 13
select select "service"
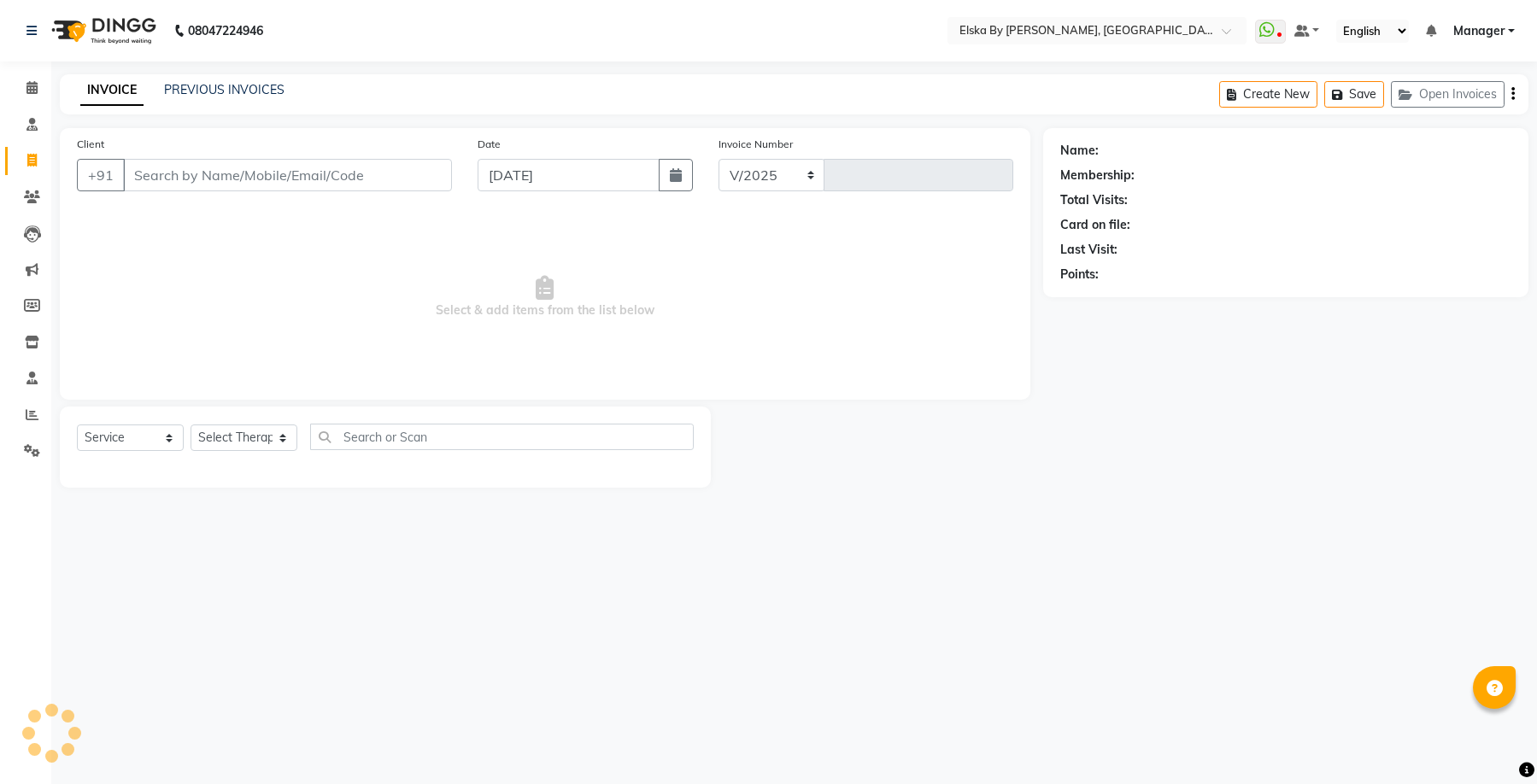
select select "7252"
type input "1624"
select select "62001"
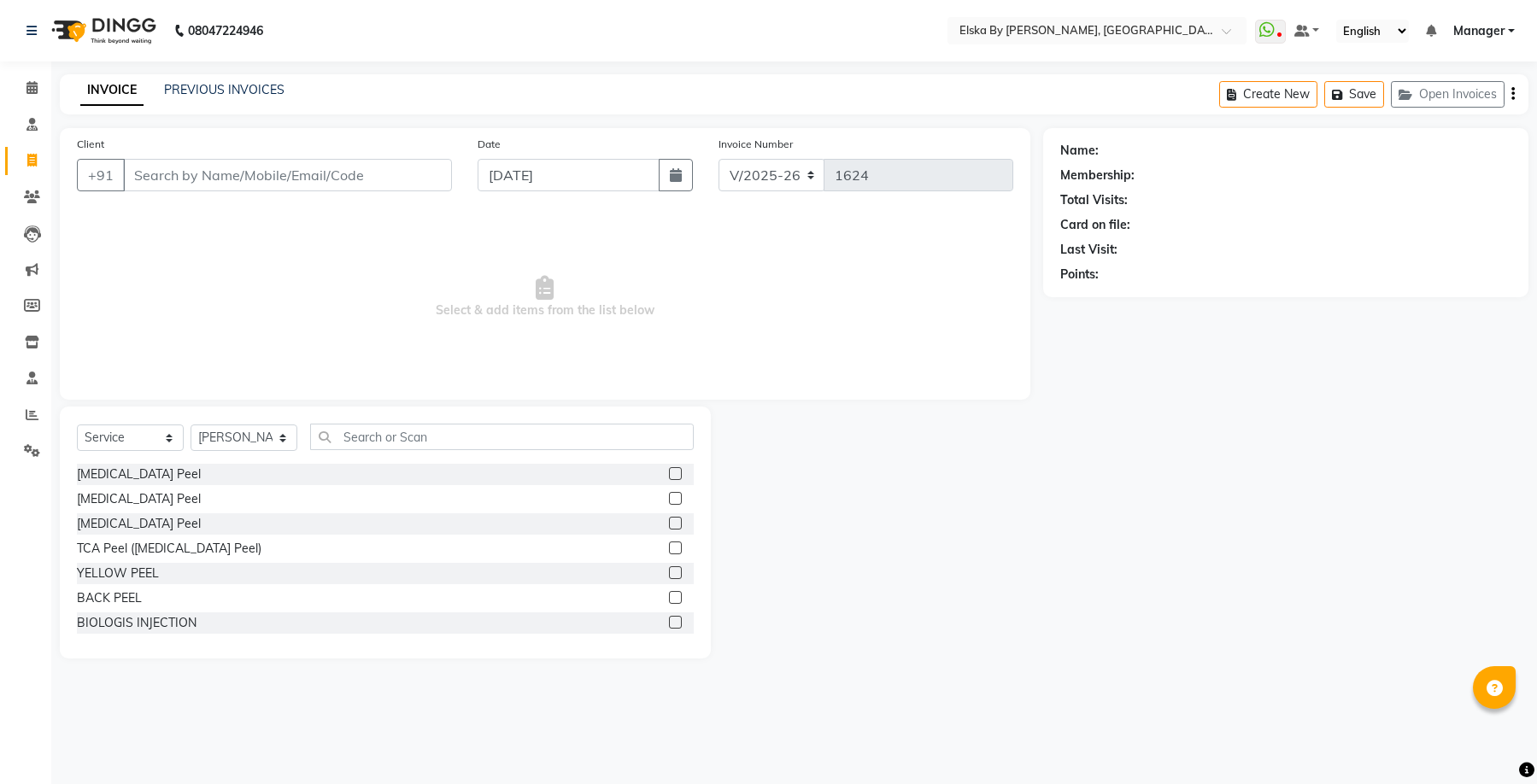
click at [336, 185] on input "Client" at bounding box center [288, 175] width 329 height 33
click at [170, 183] on input "Client" at bounding box center [288, 175] width 329 height 33
click at [305, 176] on input "Client" at bounding box center [288, 175] width 329 height 33
click at [27, 90] on icon at bounding box center [33, 87] width 12 height 13
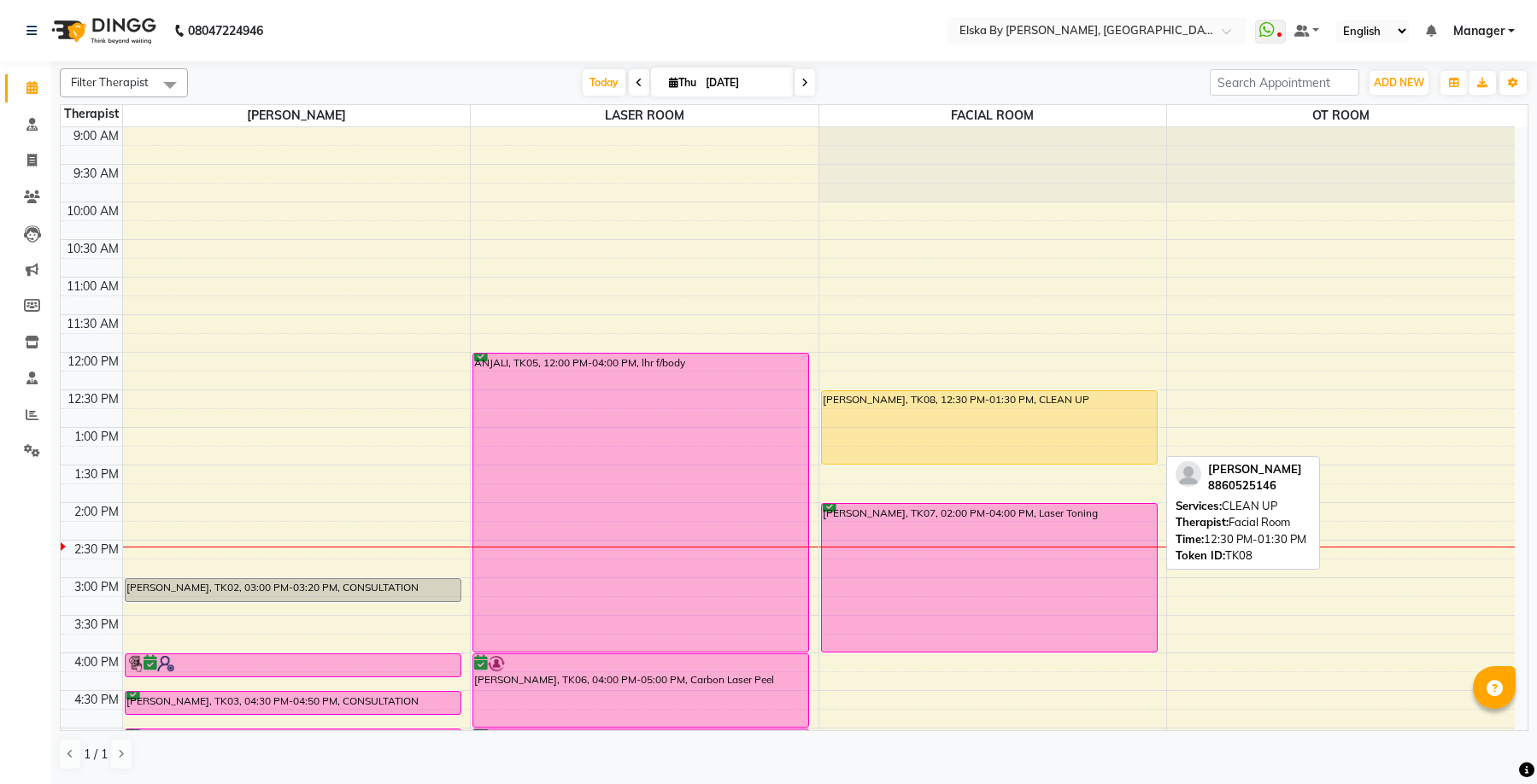
click at [1020, 408] on div "[PERSON_NAME], TK08, 12:30 PM-01:30 PM, CLEAN UP" at bounding box center [989, 427] width 335 height 72
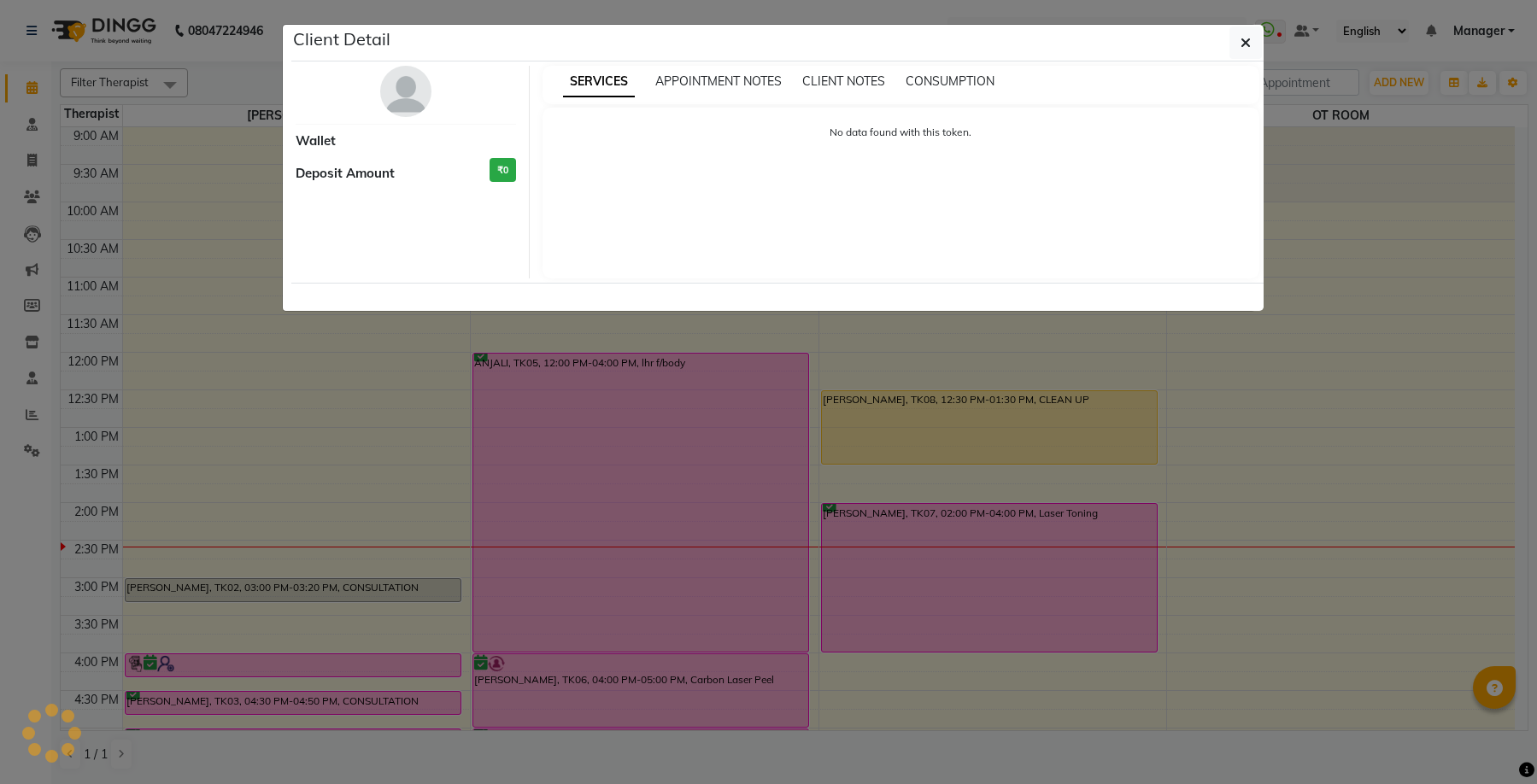
select select "1"
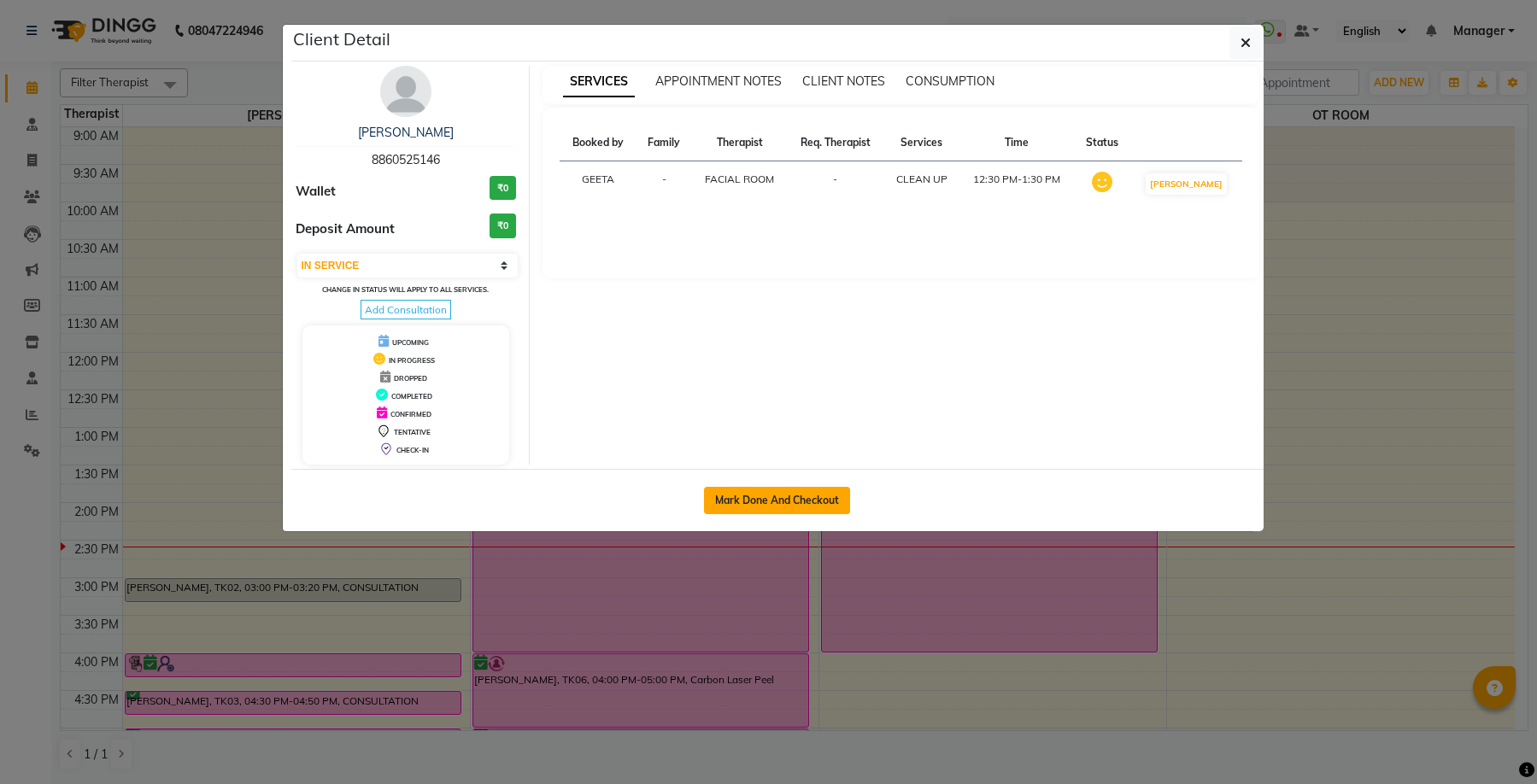
click at [817, 505] on button "Mark Done And Checkout" at bounding box center [777, 500] width 146 height 27
select select "service"
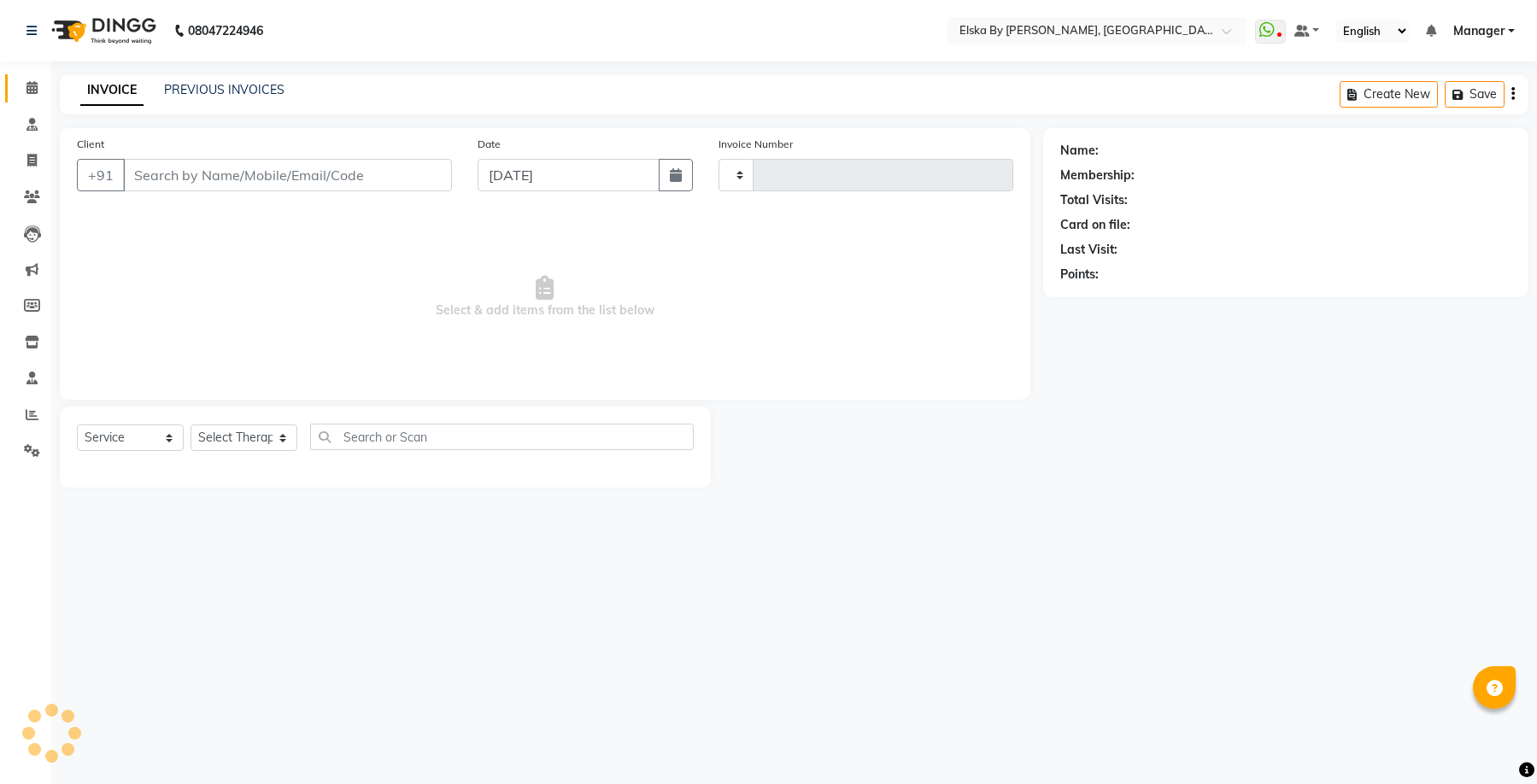
type input "1624"
select select "7252"
type input "8860525146"
select select "62001"
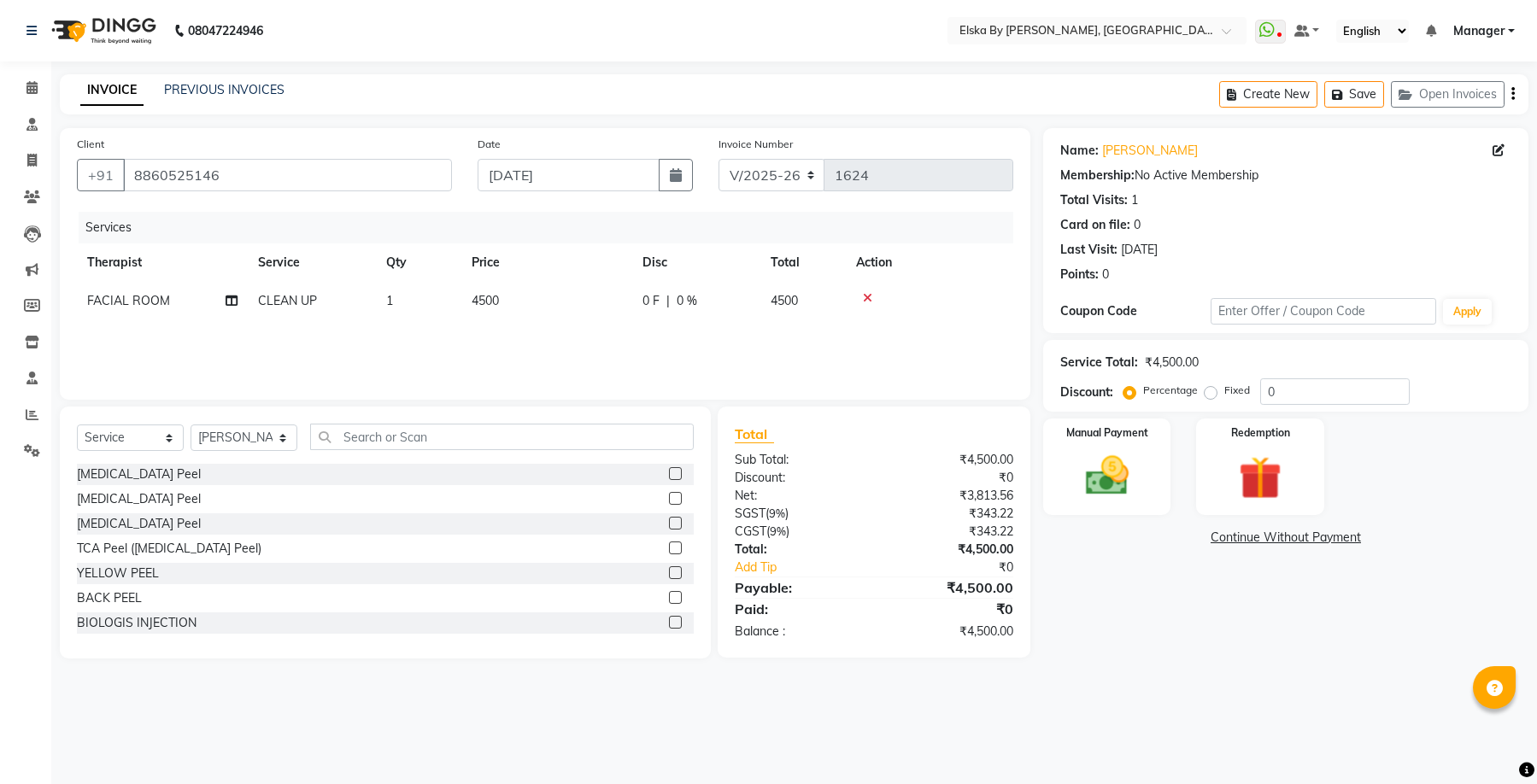
click at [1224, 396] on label "Fixed" at bounding box center [1237, 391] width 26 height 15
click at [1214, 396] on input "Fixed" at bounding box center [1214, 390] width 12 height 12
radio input "true"
drag, startPoint x: 1291, startPoint y: 394, endPoint x: 1221, endPoint y: 389, distance: 70.2
click at [1221, 389] on div "Percentage Fixed 0" at bounding box center [1268, 392] width 283 height 27
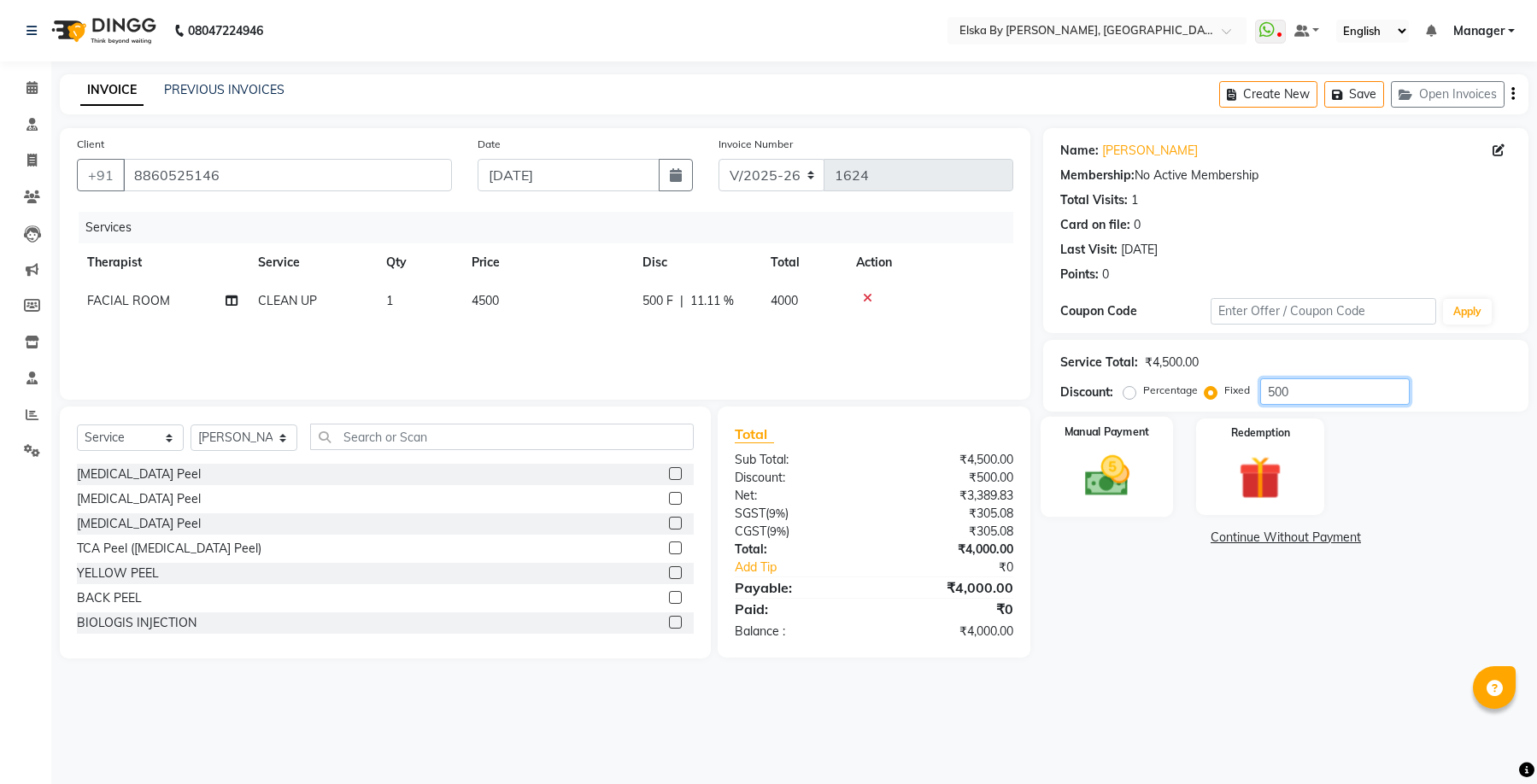
type input "500"
click at [1116, 456] on img at bounding box center [1106, 476] width 72 height 52
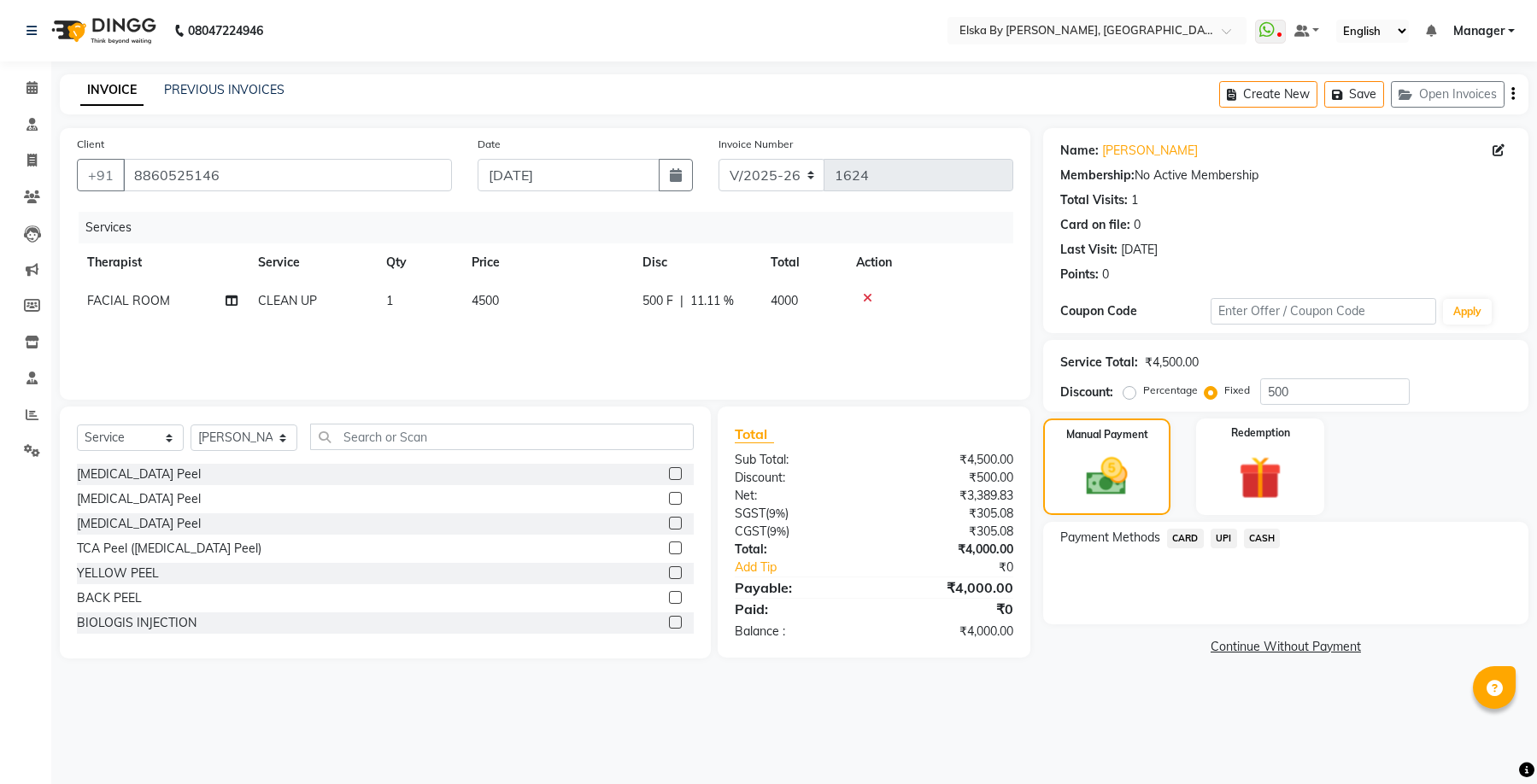
drag, startPoint x: 1226, startPoint y: 540, endPoint x: 1233, endPoint y: 554, distance: 15.7
click at [1226, 539] on span "UPI" at bounding box center [1224, 538] width 27 height 19
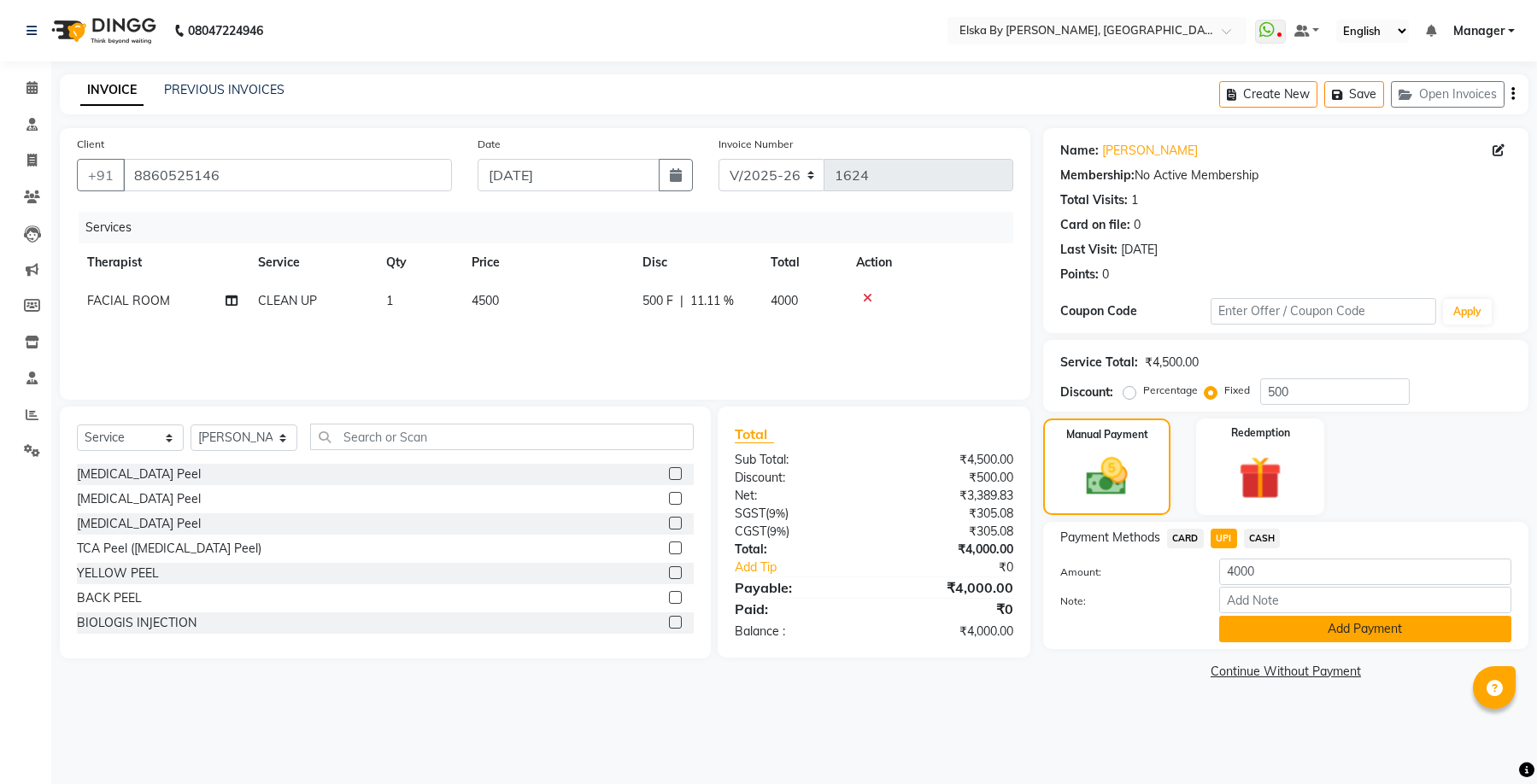
click at [1268, 621] on button "Add Payment" at bounding box center [1366, 629] width 293 height 27
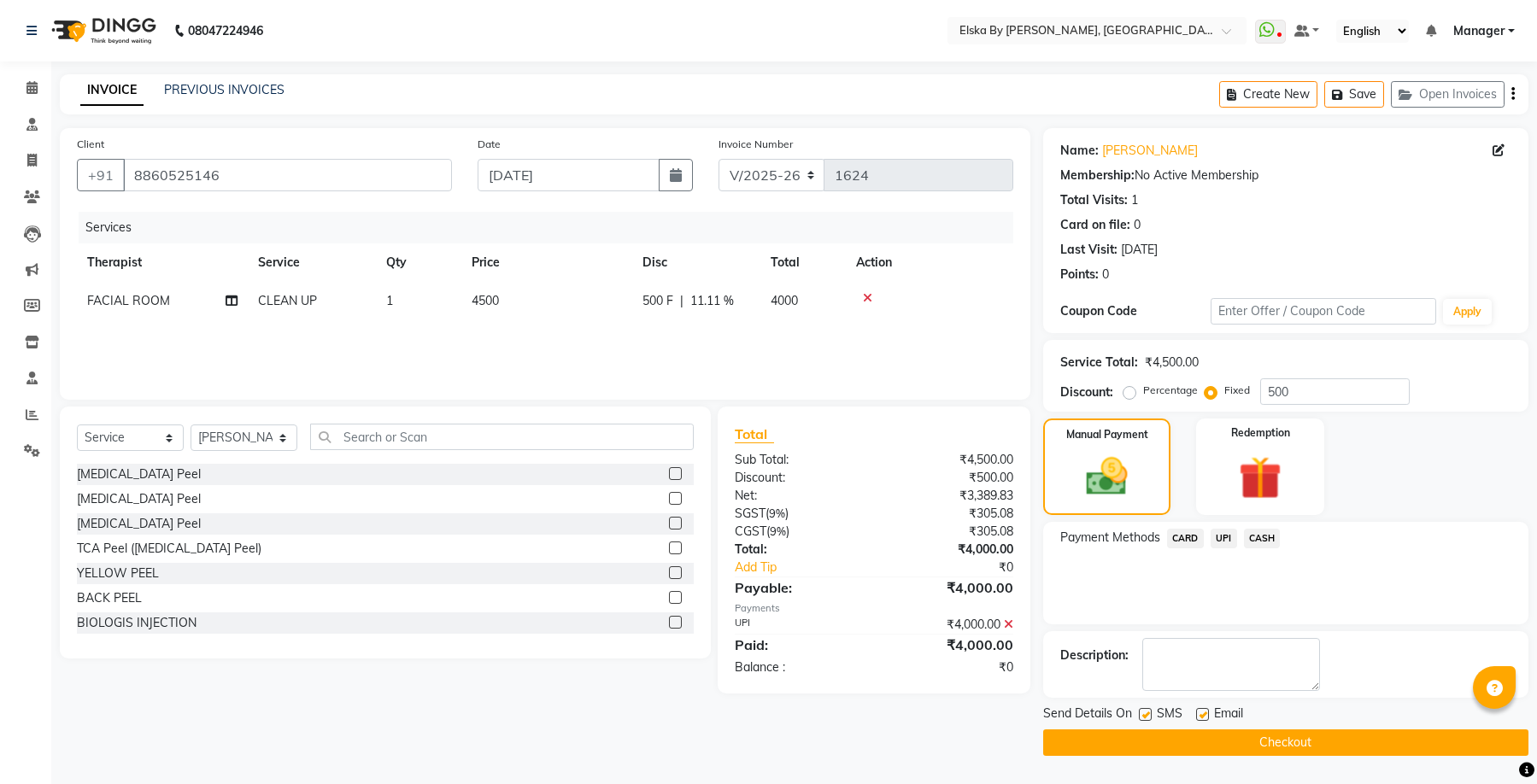
click at [1206, 715] on label at bounding box center [1202, 714] width 13 height 13
click at [1206, 715] on input "checkbox" at bounding box center [1202, 716] width 12 height 12
checkbox input "false"
click at [1228, 740] on button "Checkout" at bounding box center [1286, 743] width 485 height 27
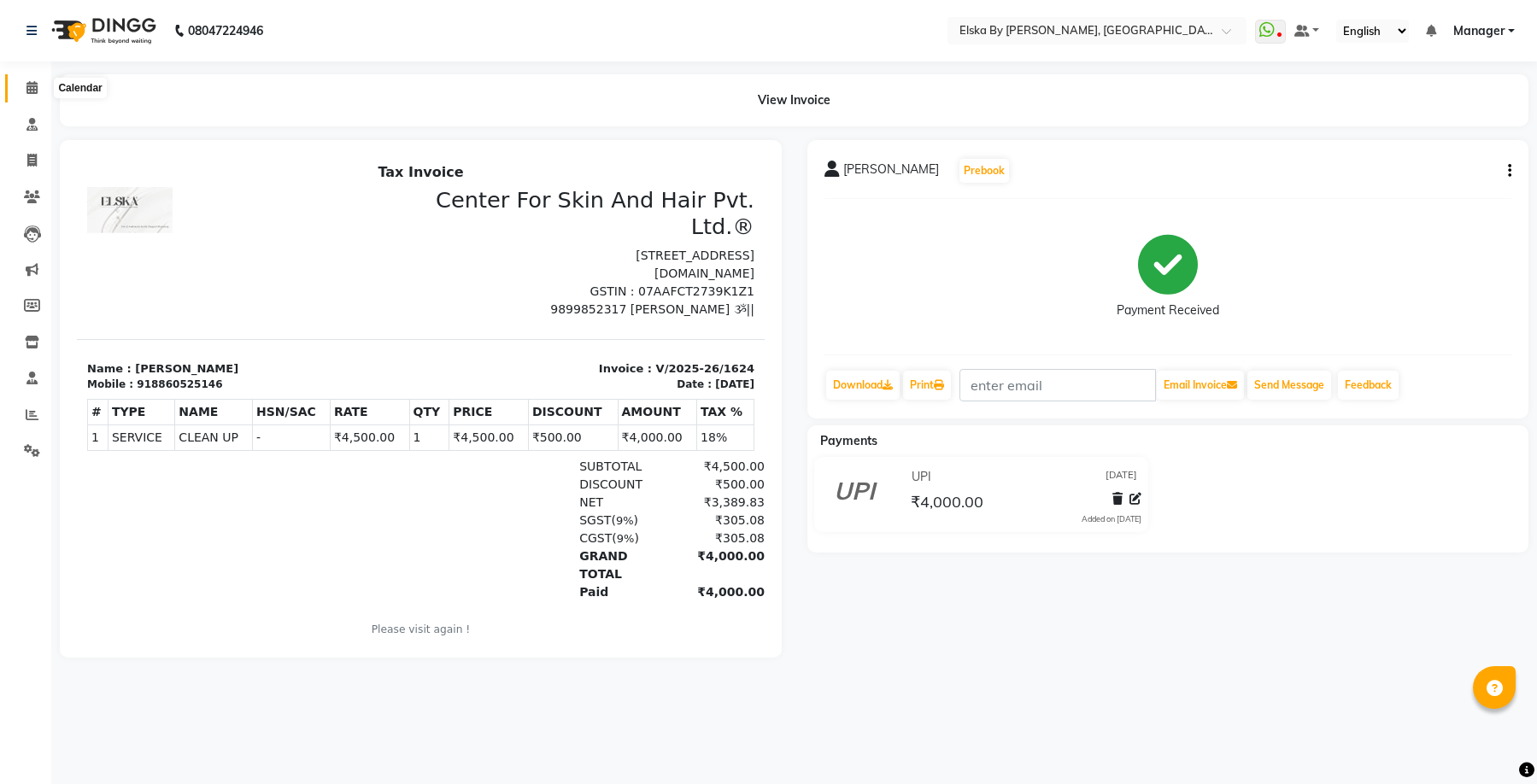
click at [37, 85] on icon at bounding box center [33, 87] width 12 height 13
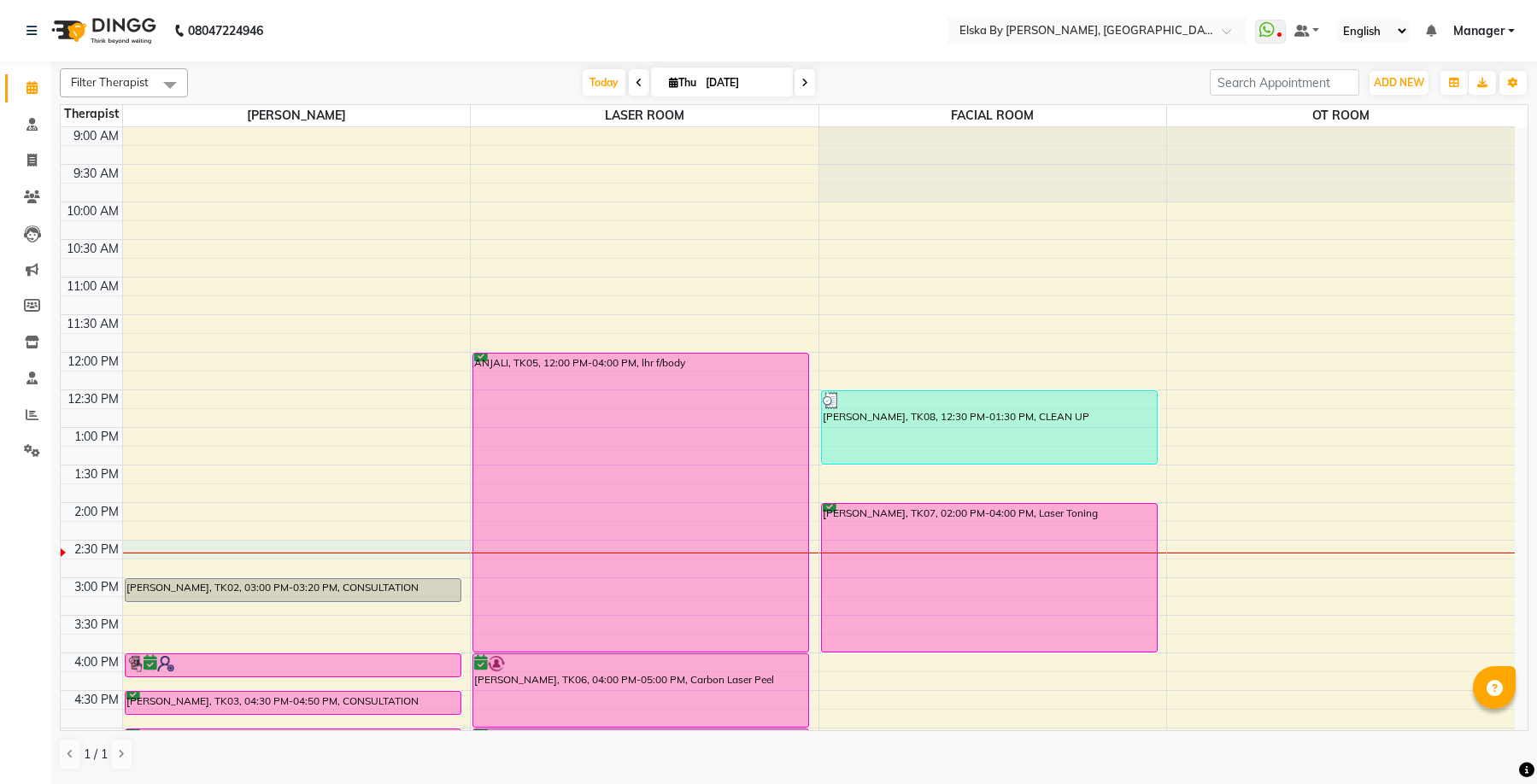
click at [439, 545] on div "9:00 AM 9:30 AM 10:00 AM 10:30 AM 11:00 AM 11:30 AM 12:00 PM 12:30 PM 1:00 PM 1…" at bounding box center [787, 577] width 1454 height 900
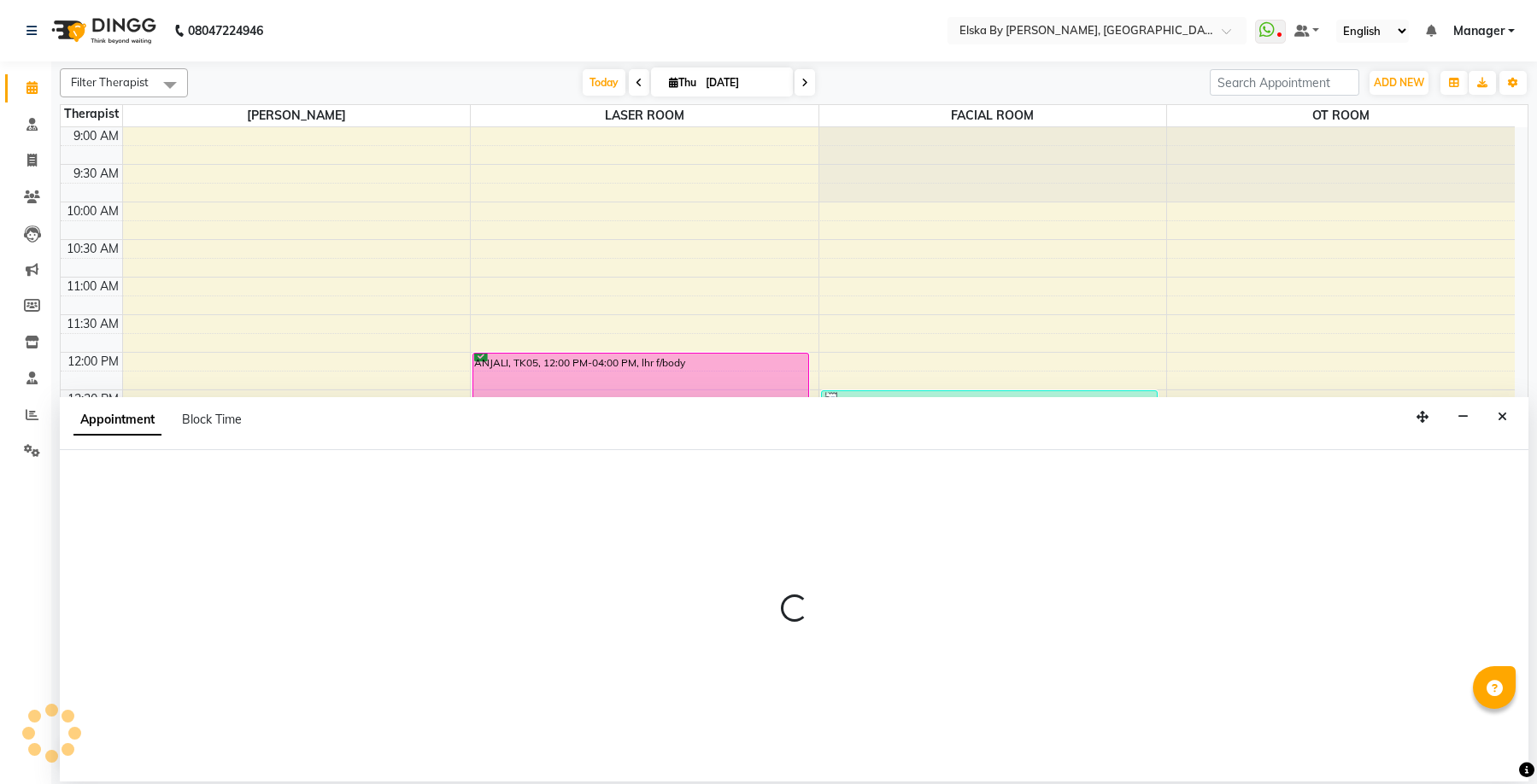
select select "62001"
select select "870"
select select "tentative"
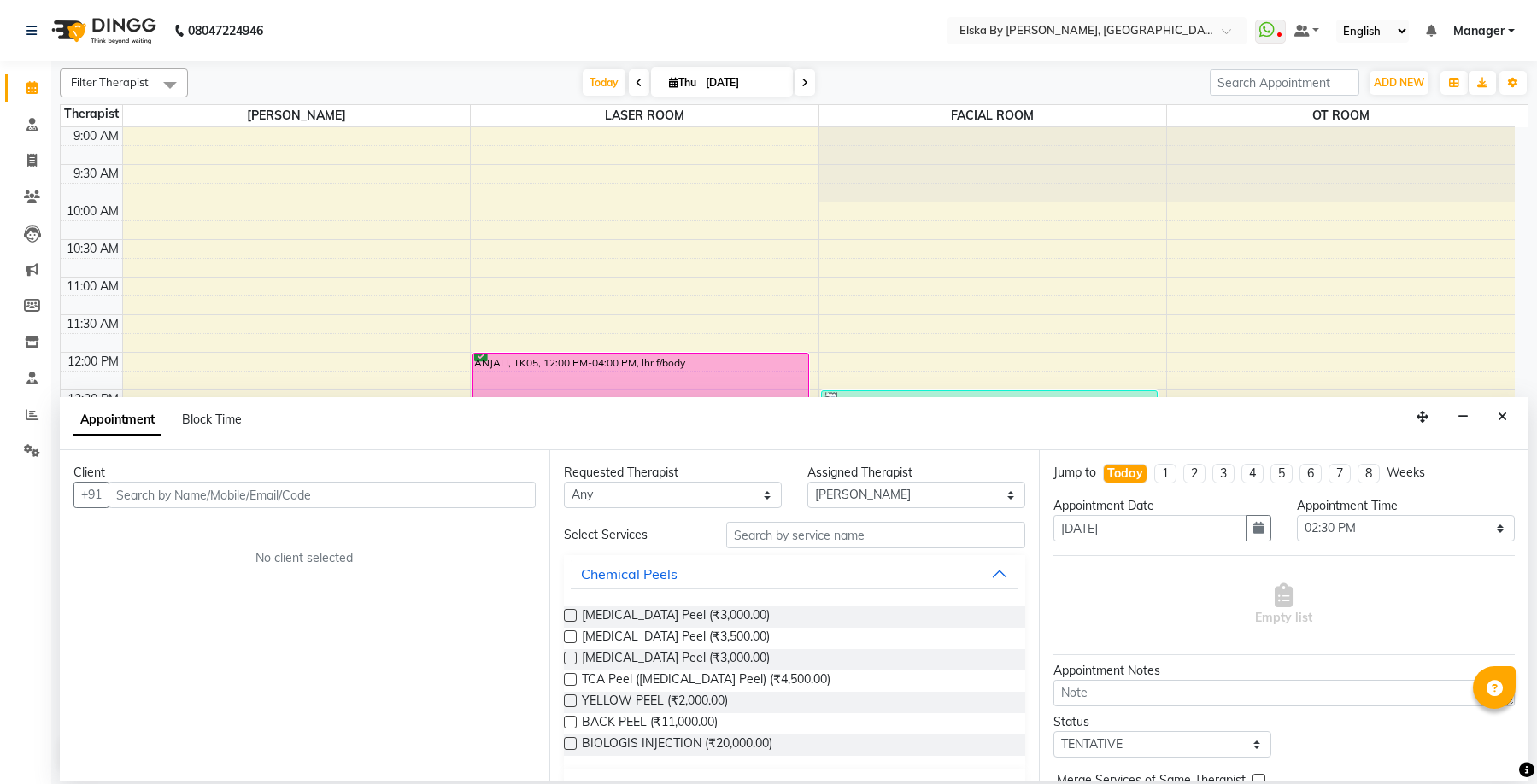
click at [302, 496] on input "text" at bounding box center [322, 495] width 427 height 27
type input "8889158179"
click at [493, 495] on span "Add Client" at bounding box center [500, 494] width 57 height 15
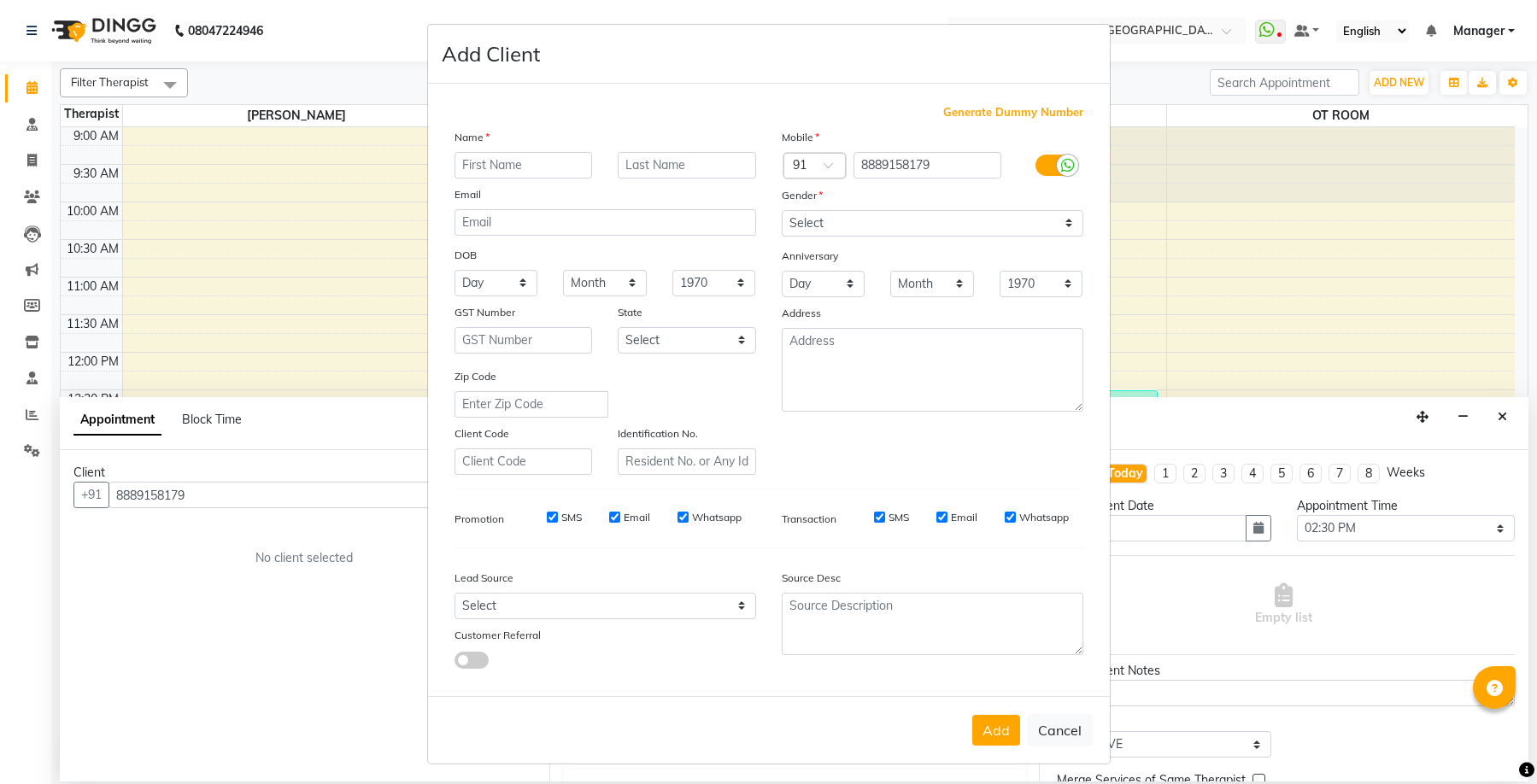
click at [538, 175] on input "text" at bounding box center [524, 165] width 139 height 27
type input "SANJANA"
click at [932, 234] on select "Select [DEMOGRAPHIC_DATA] [DEMOGRAPHIC_DATA] Other Prefer Not To Say" at bounding box center [932, 223] width 301 height 27
select select "[DEMOGRAPHIC_DATA]"
click at [781, 210] on select "Select [DEMOGRAPHIC_DATA] [DEMOGRAPHIC_DATA] Other Prefer Not To Say" at bounding box center [932, 223] width 301 height 27
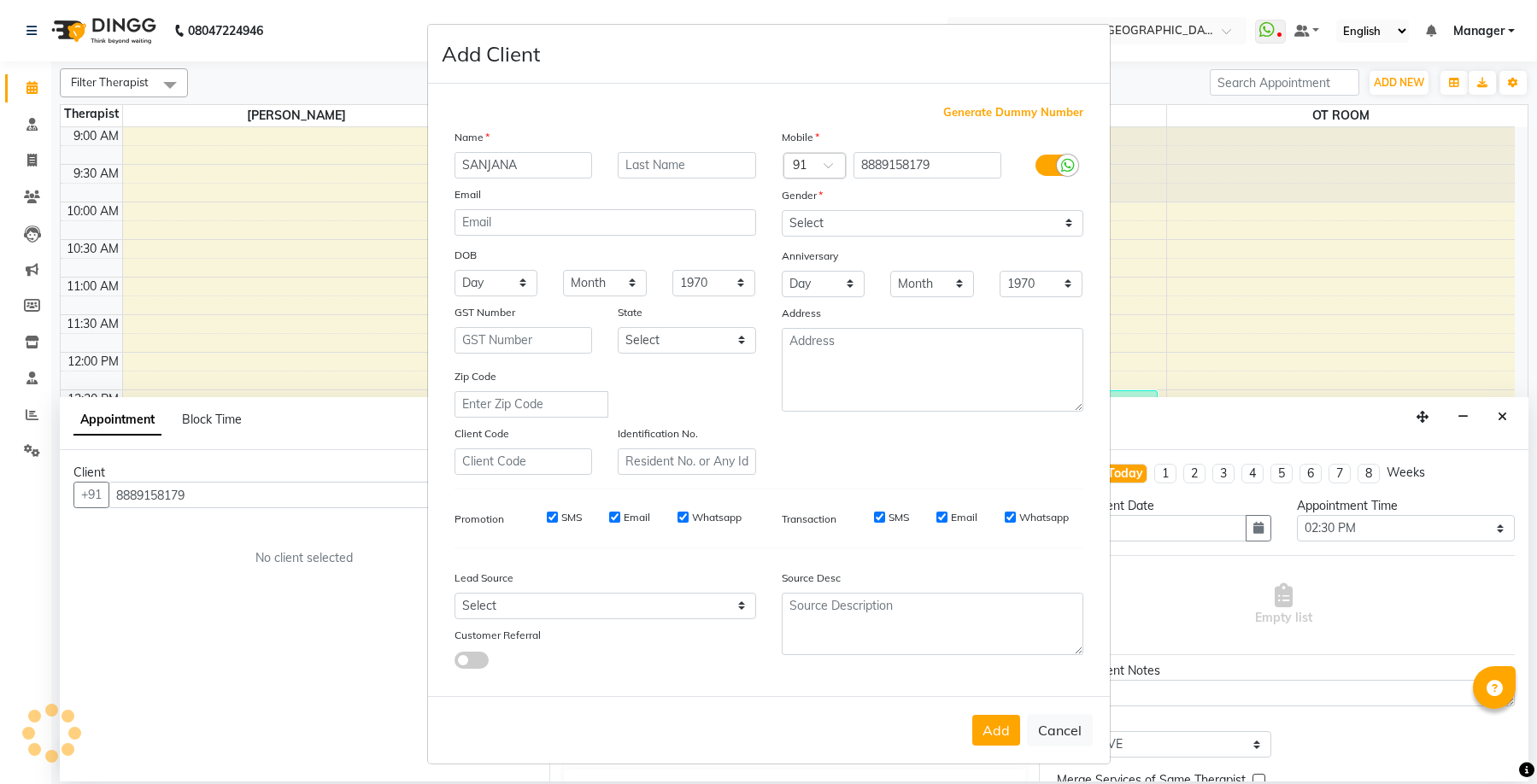
click at [936, 516] on input "Email" at bounding box center [942, 518] width 12 height 12
checkbox input "false"
click at [874, 515] on input "SMS" at bounding box center [880, 518] width 12 height 12
checkbox input "false"
click at [678, 515] on input "Whatsapp" at bounding box center [683, 518] width 12 height 12
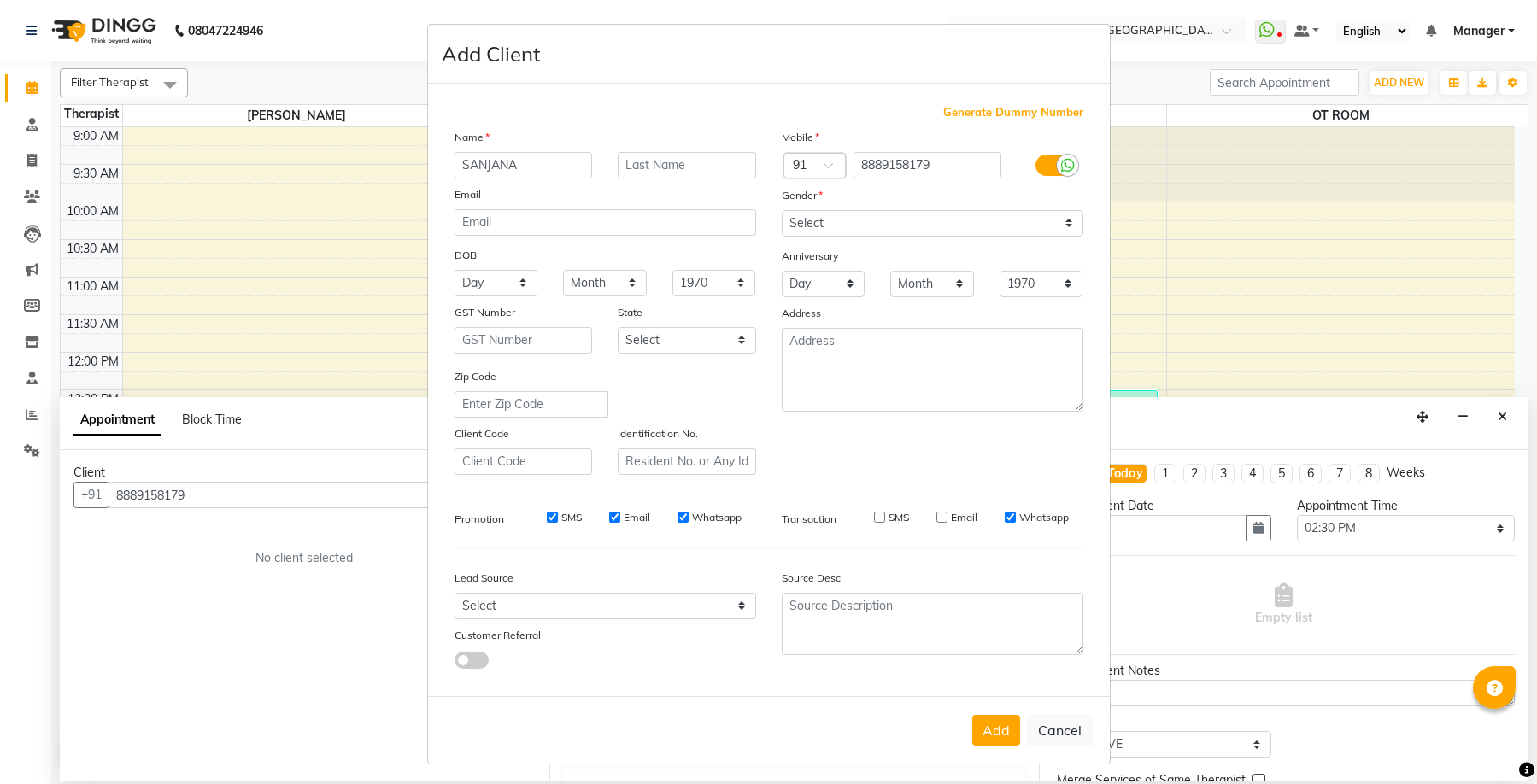
checkbox input "false"
click at [607, 525] on div "SMS Email Whatsapp" at bounding box center [631, 521] width 272 height 24
click at [609, 518] on input "Email" at bounding box center [615, 518] width 12 height 12
checkbox input "false"
click at [547, 518] on input "SMS" at bounding box center [552, 518] width 12 height 12
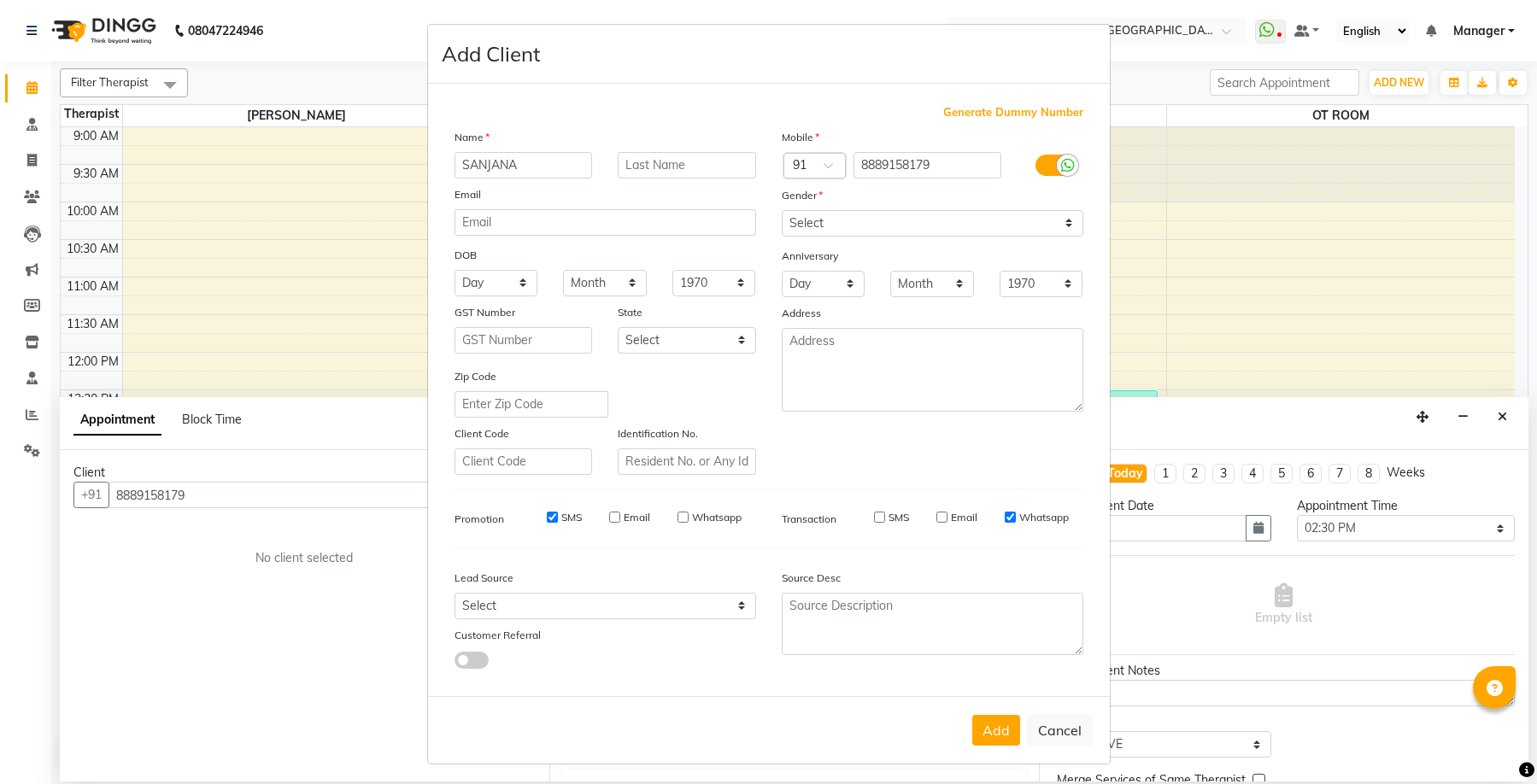
checkbox input "false"
click at [984, 728] on button "Add" at bounding box center [996, 730] width 48 height 31
select select
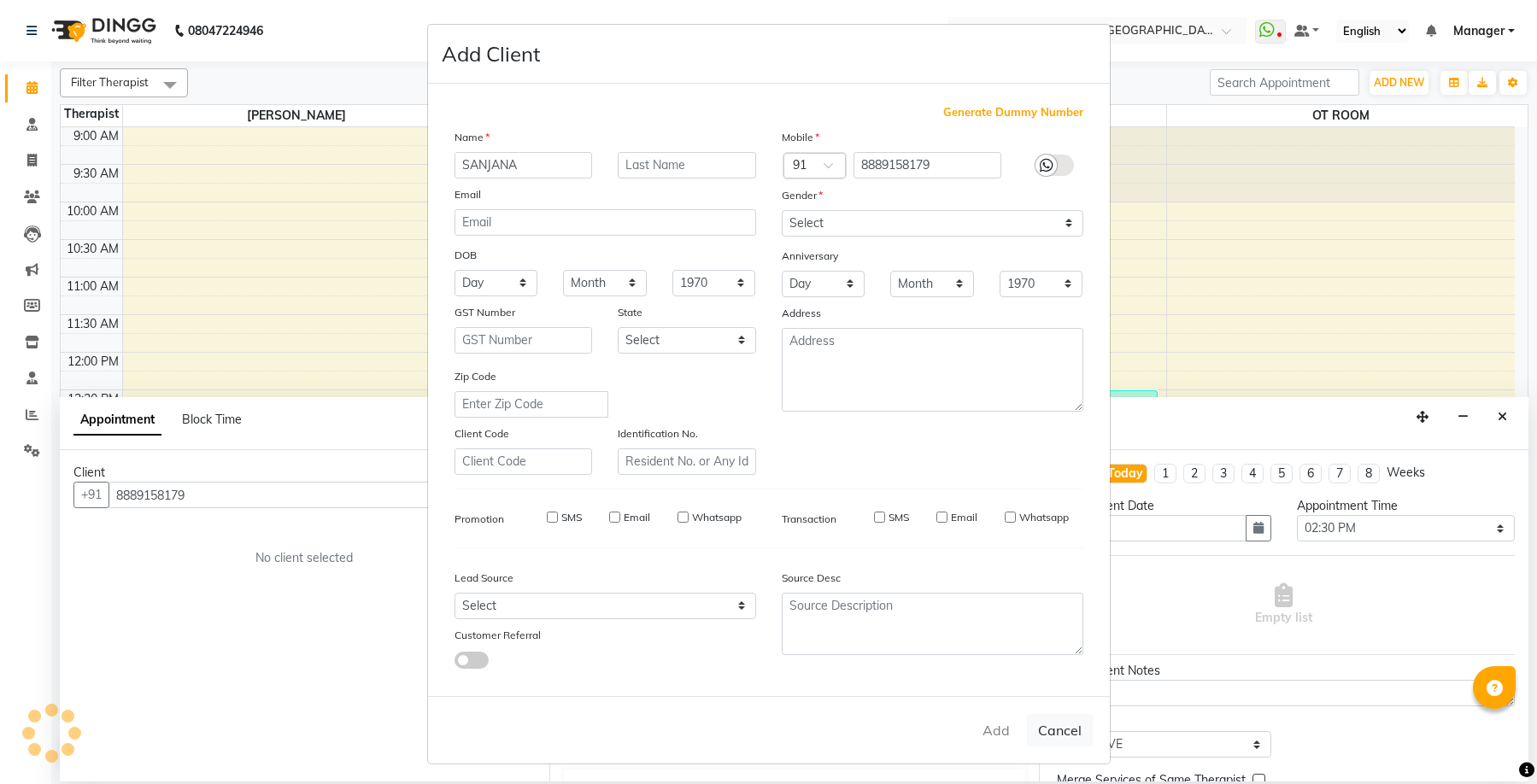
select select
checkbox input "false"
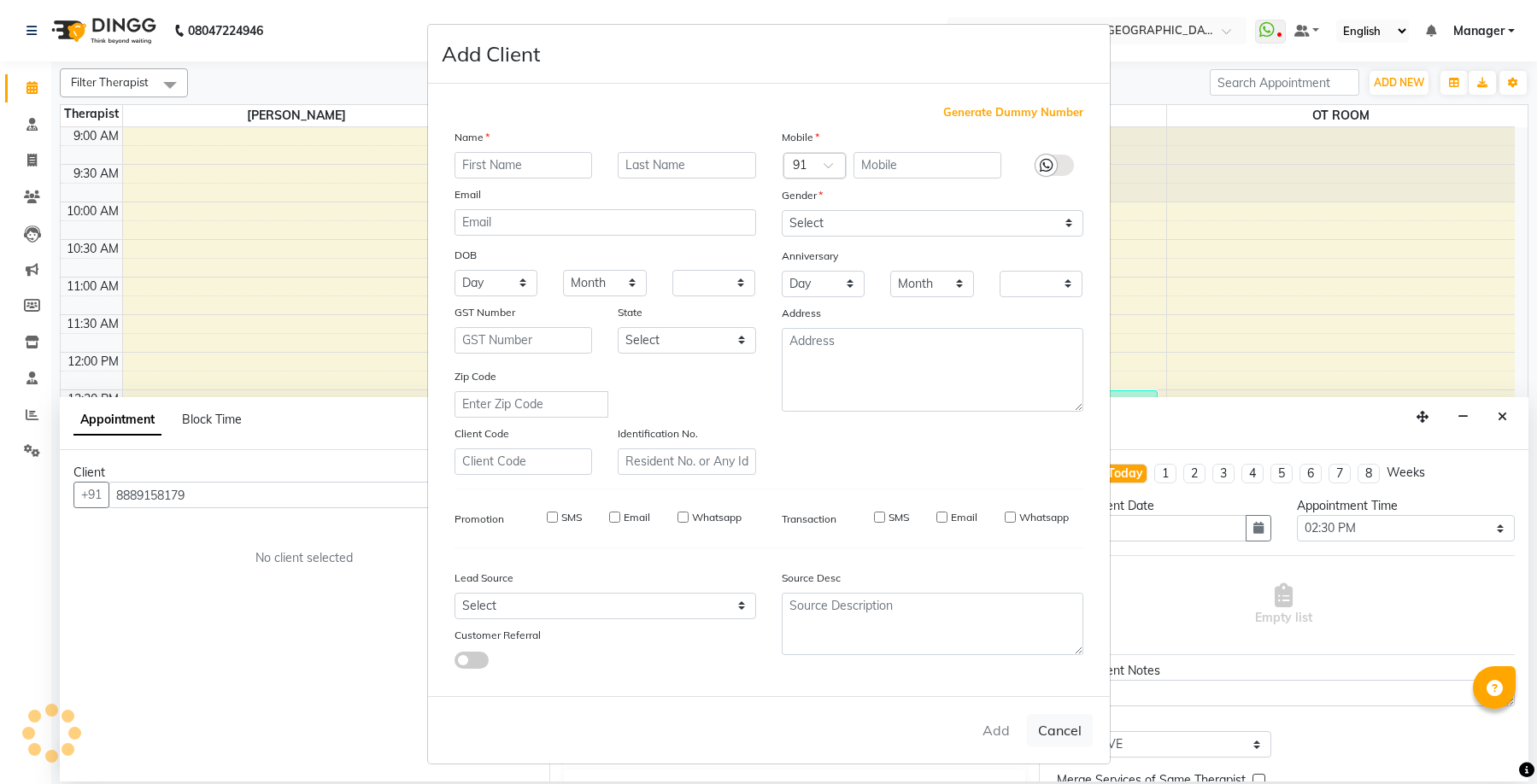
checkbox input "false"
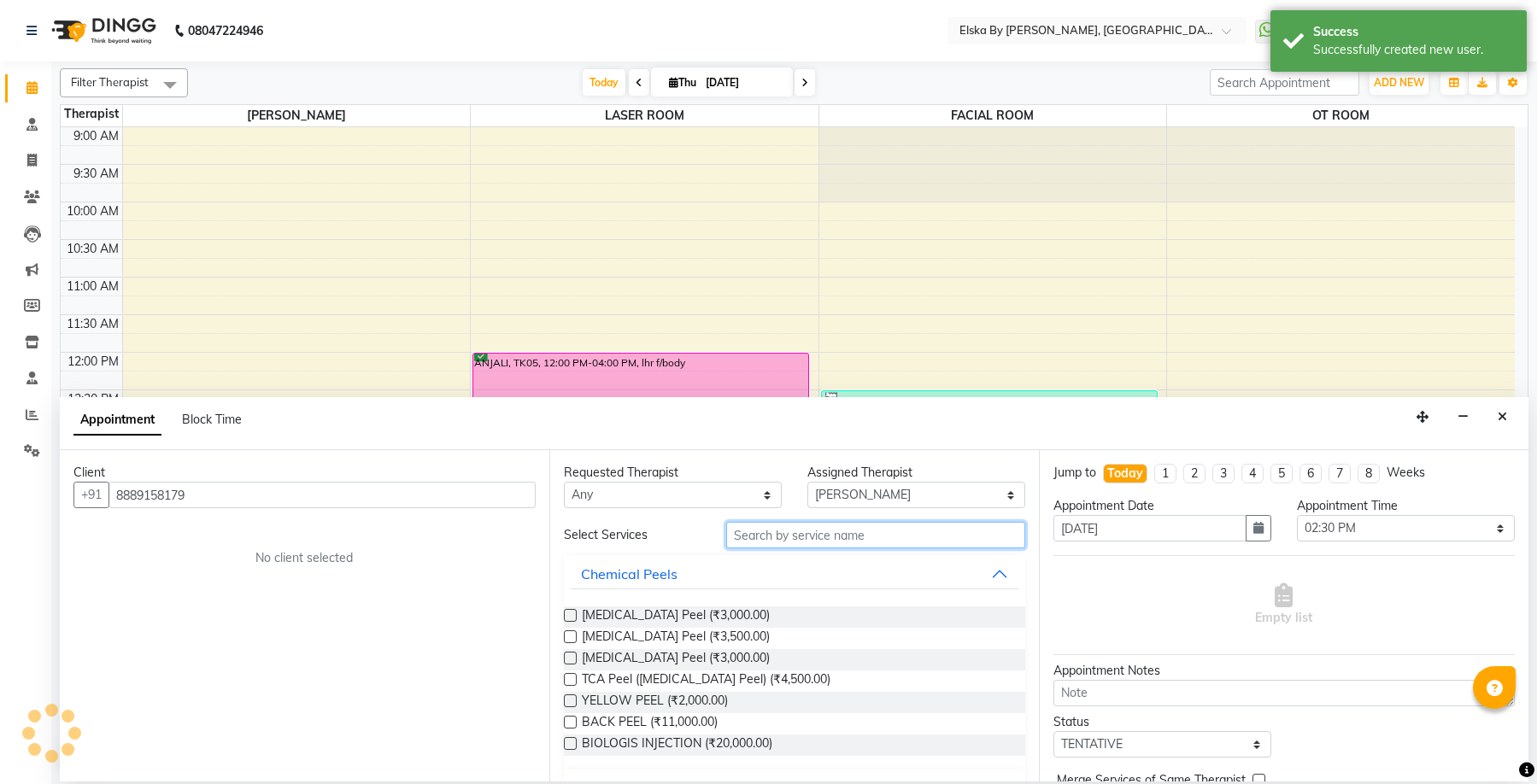
click at [916, 534] on input "text" at bounding box center [876, 535] width 299 height 27
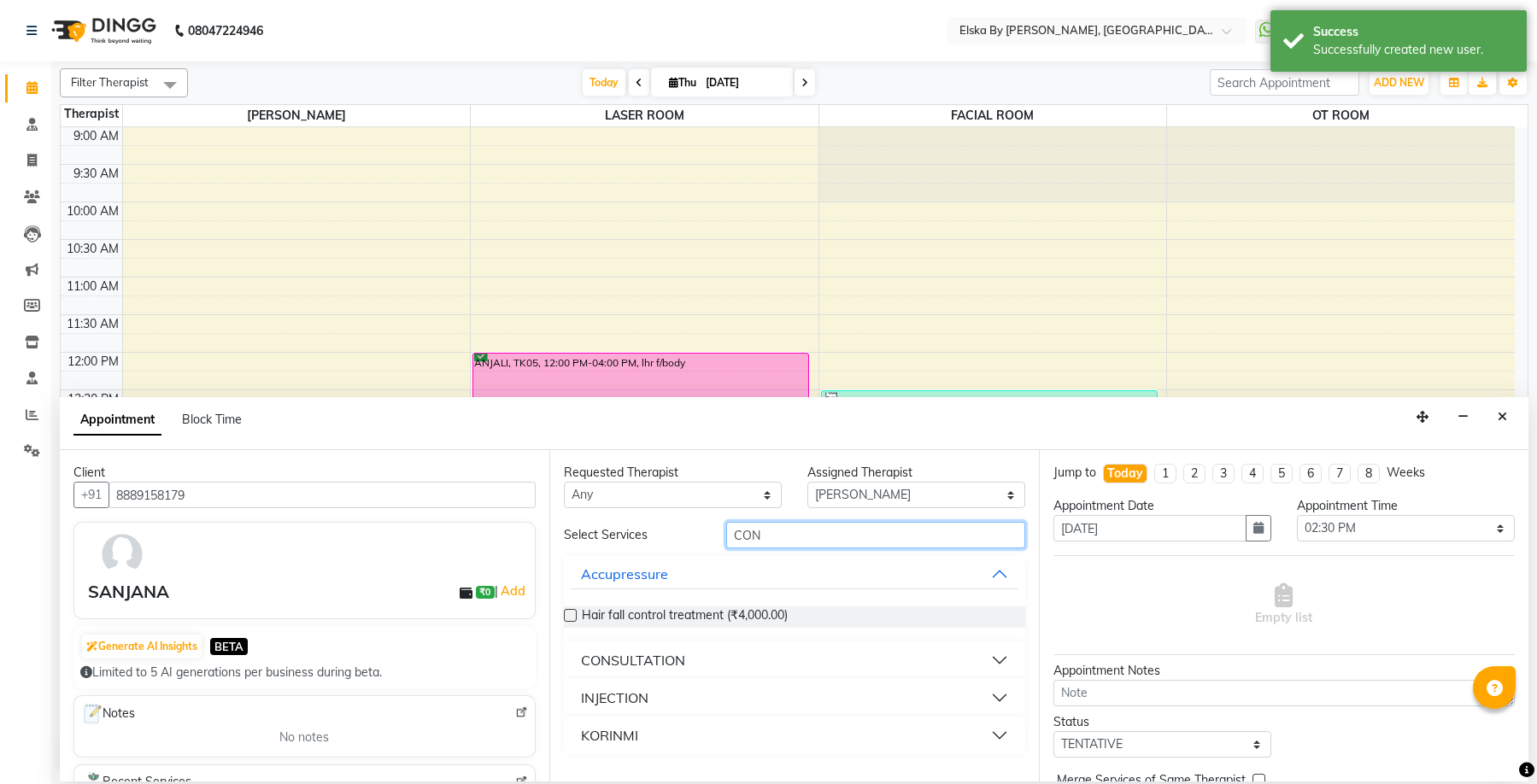
type input "CON"
click at [677, 660] on div "CONSULTATION" at bounding box center [633, 660] width 104 height 20
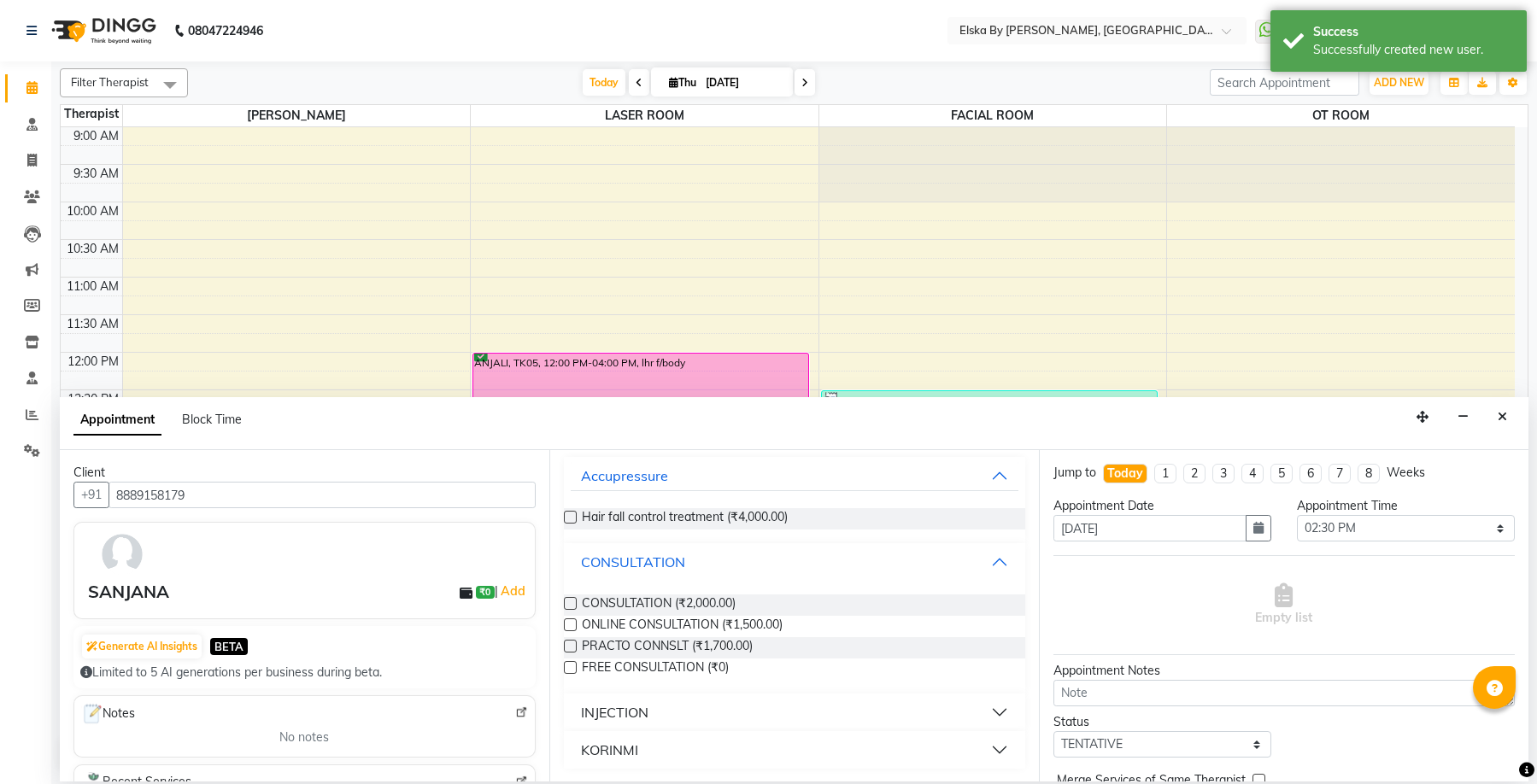
scroll to position [99, 0]
drag, startPoint x: 730, startPoint y: 602, endPoint x: 1063, endPoint y: 675, distance: 340.9
click at [730, 602] on span "CONSULTATION (₹2,000.00)" at bounding box center [659, 604] width 154 height 21
checkbox input "false"
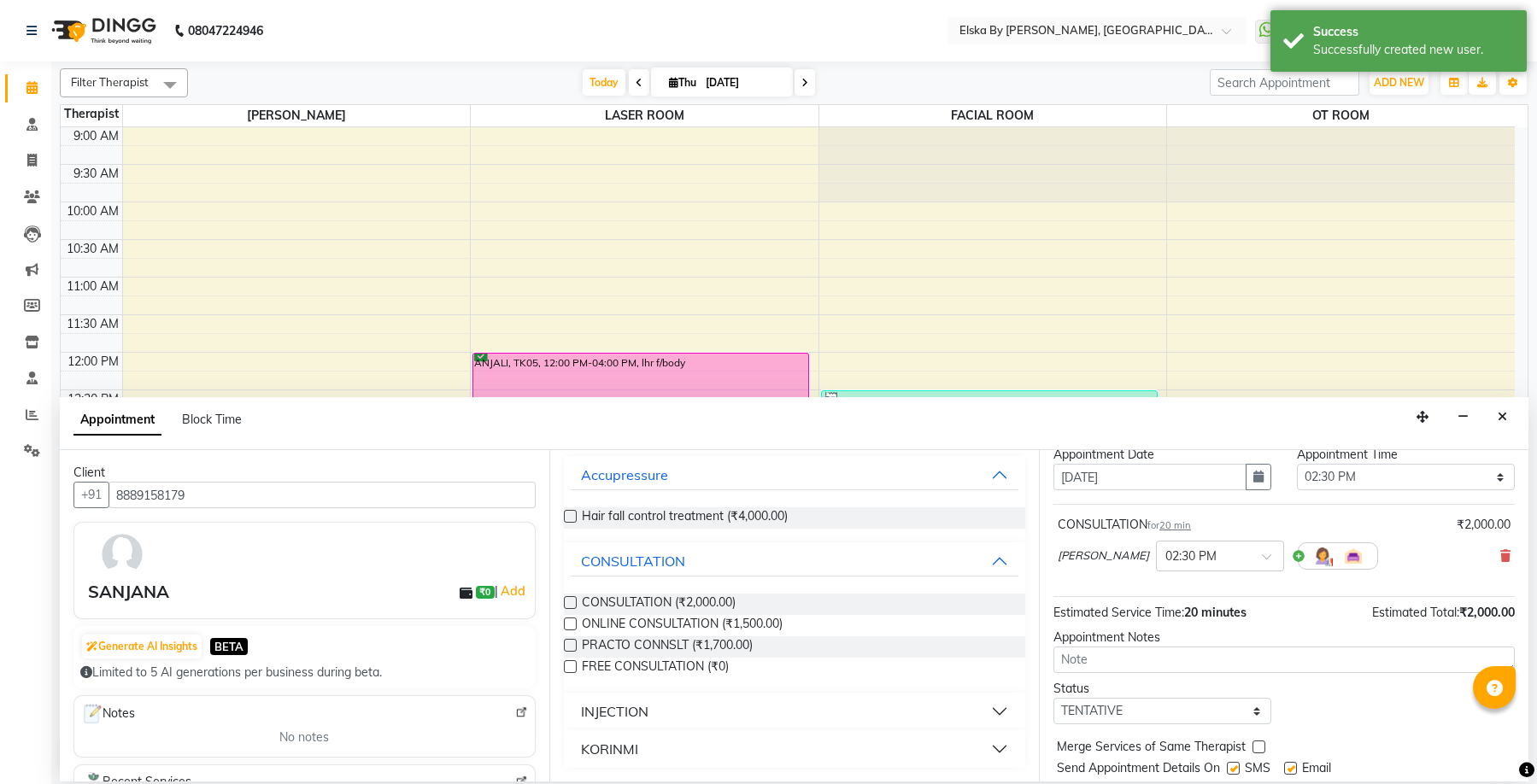
scroll to position [102, 0]
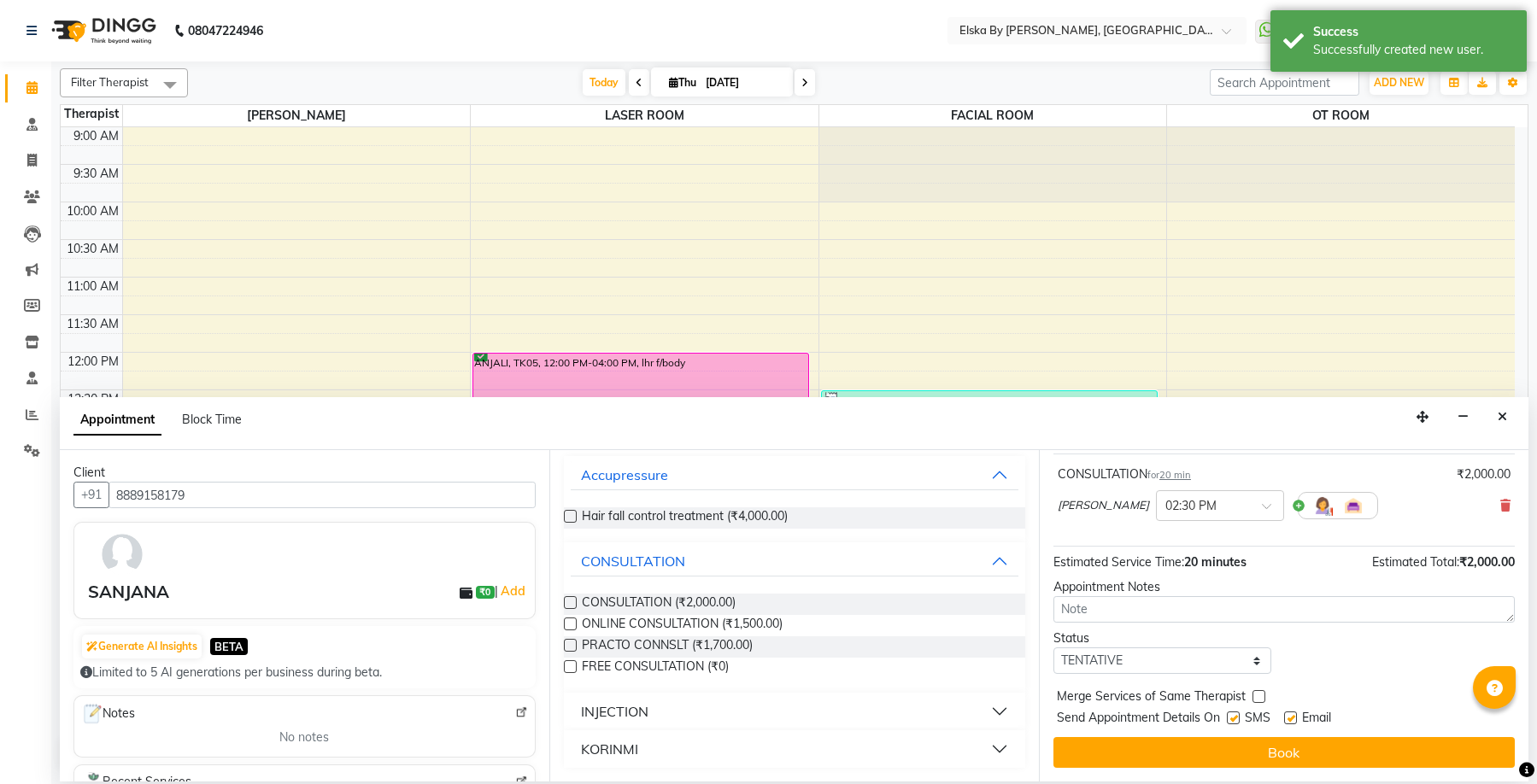
click at [1291, 720] on label at bounding box center [1290, 717] width 13 height 13
click at [1291, 720] on input "checkbox" at bounding box center [1290, 720] width 12 height 12
checkbox input "false"
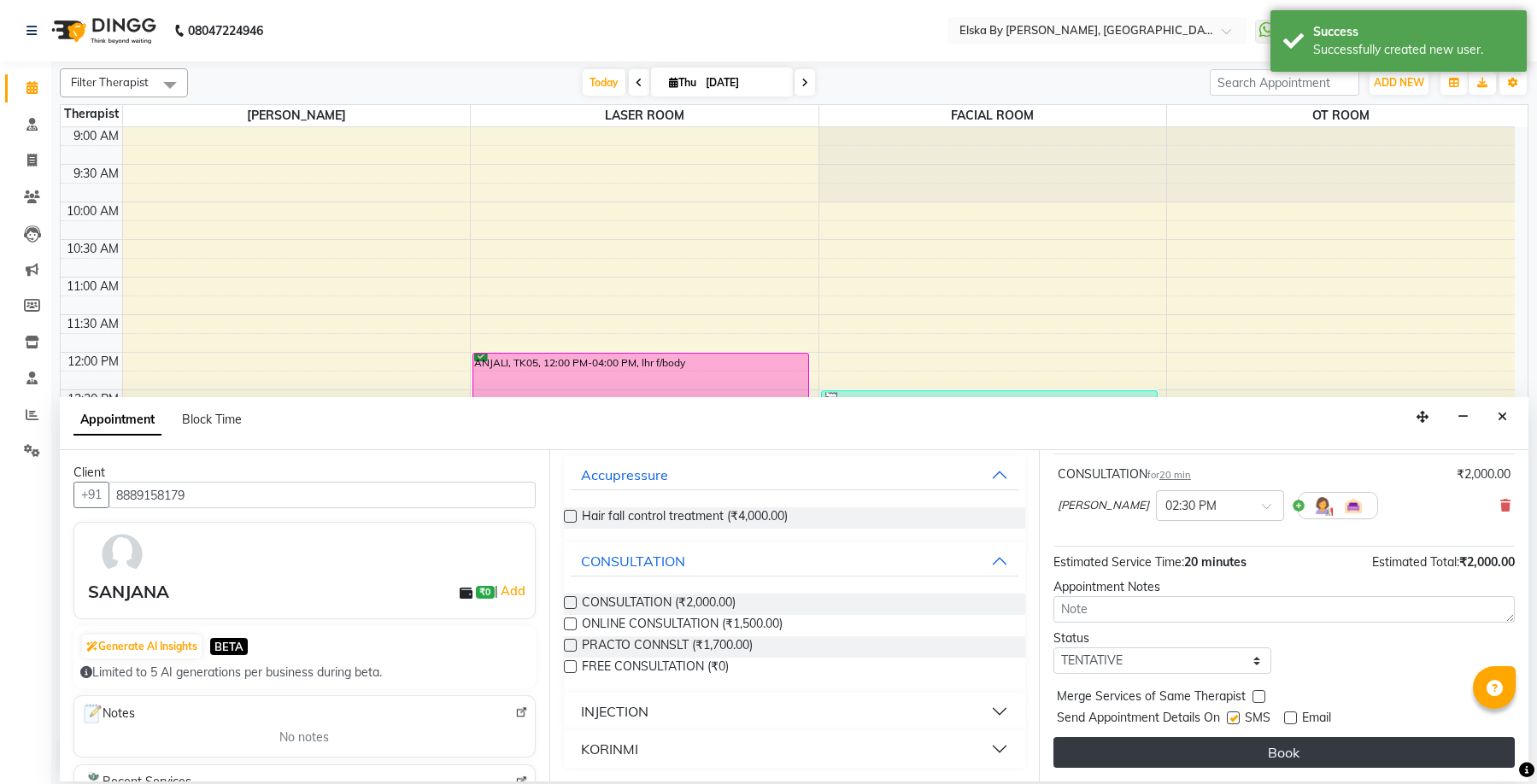
click at [1293, 742] on button "Book" at bounding box center [1283, 752] width 461 height 31
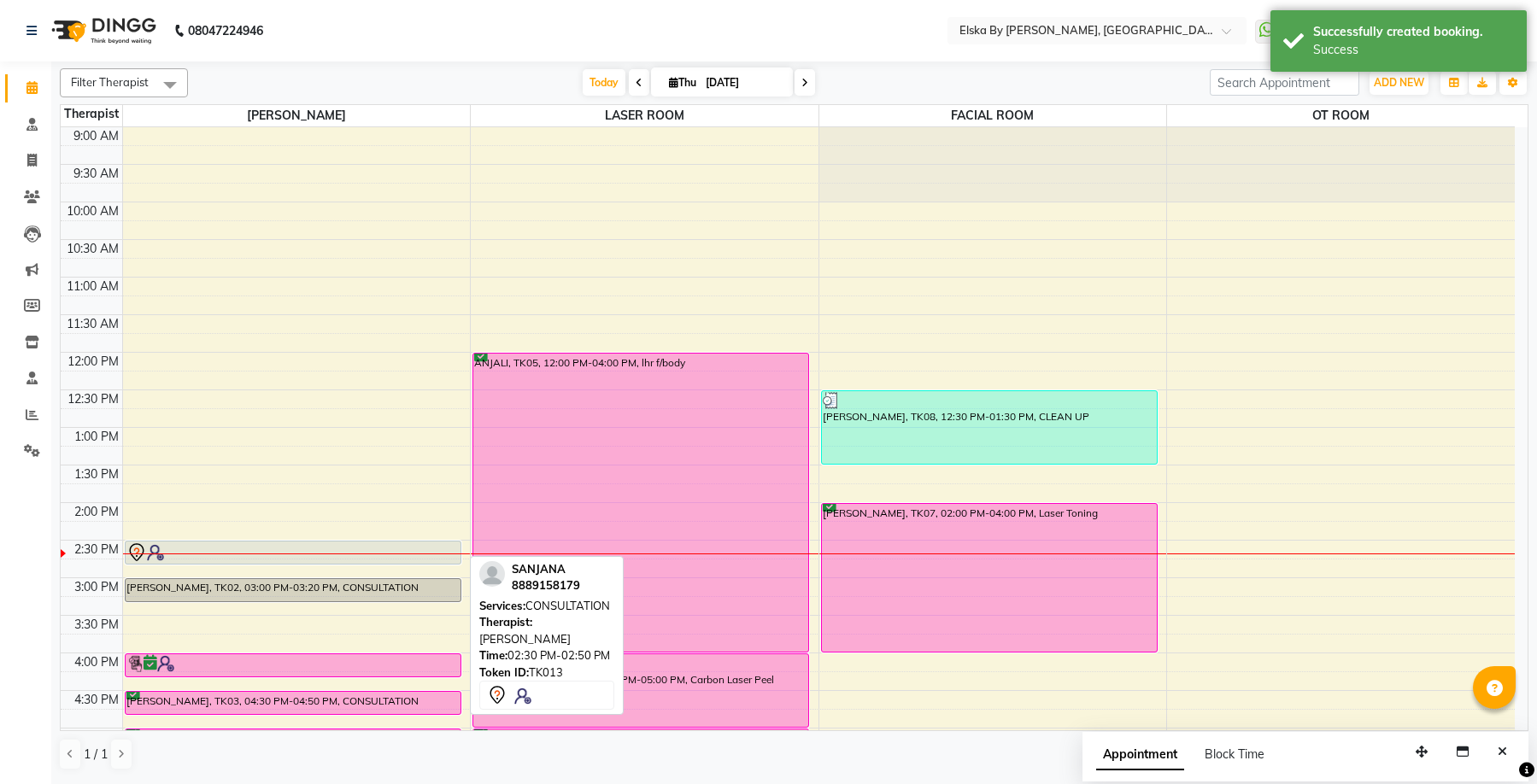
click at [350, 544] on div at bounding box center [293, 552] width 333 height 20
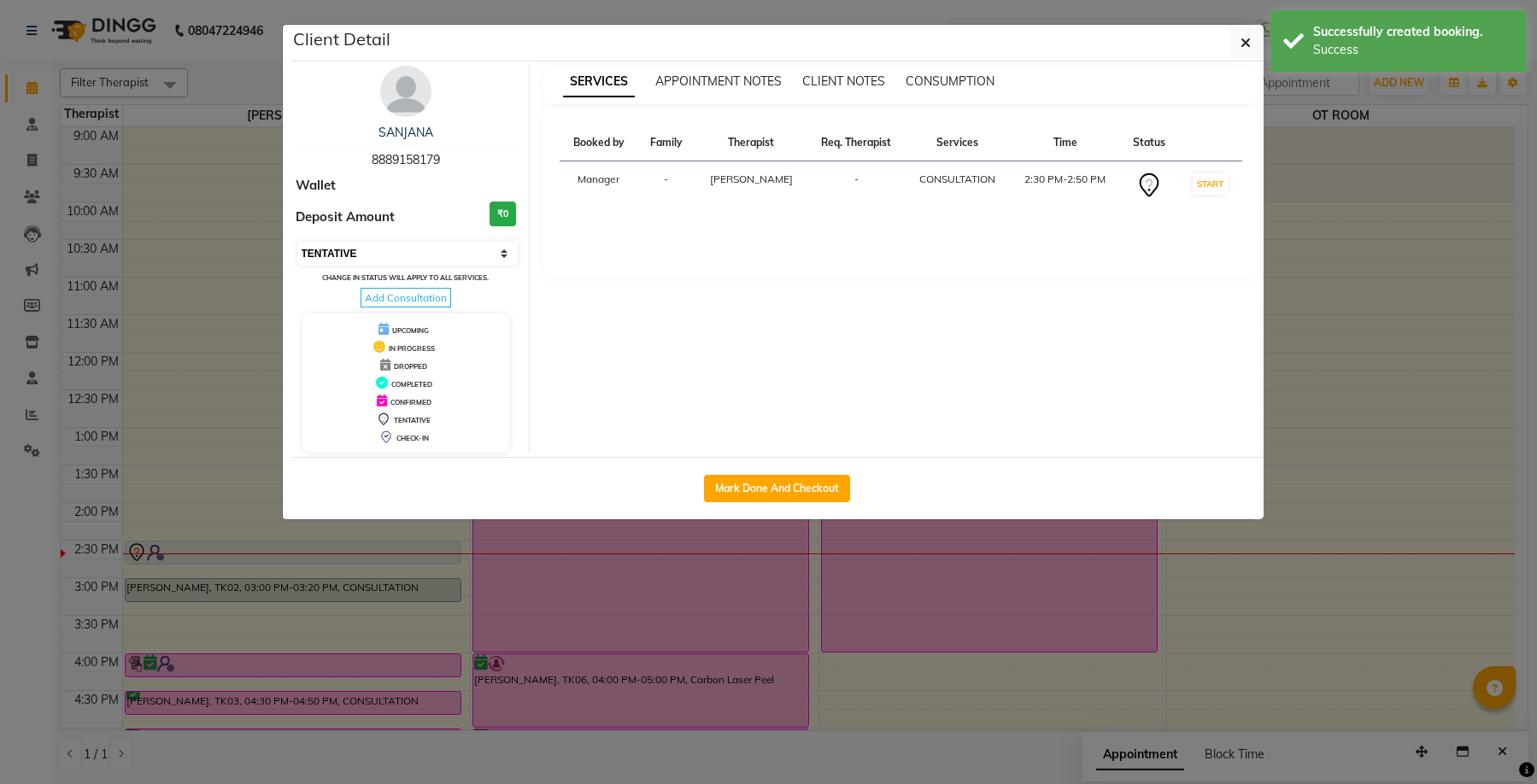
click at [500, 255] on select "Select IN SERVICE CONFIRMED TENTATIVE CHECK IN MARK DONE DROPPED UPCOMING" at bounding box center [408, 253] width 221 height 24
select select "6"
click at [297, 241] on select "Select IN SERVICE CONFIRMED TENTATIVE CHECK IN MARK DONE DROPPED UPCOMING" at bounding box center [408, 253] width 221 height 24
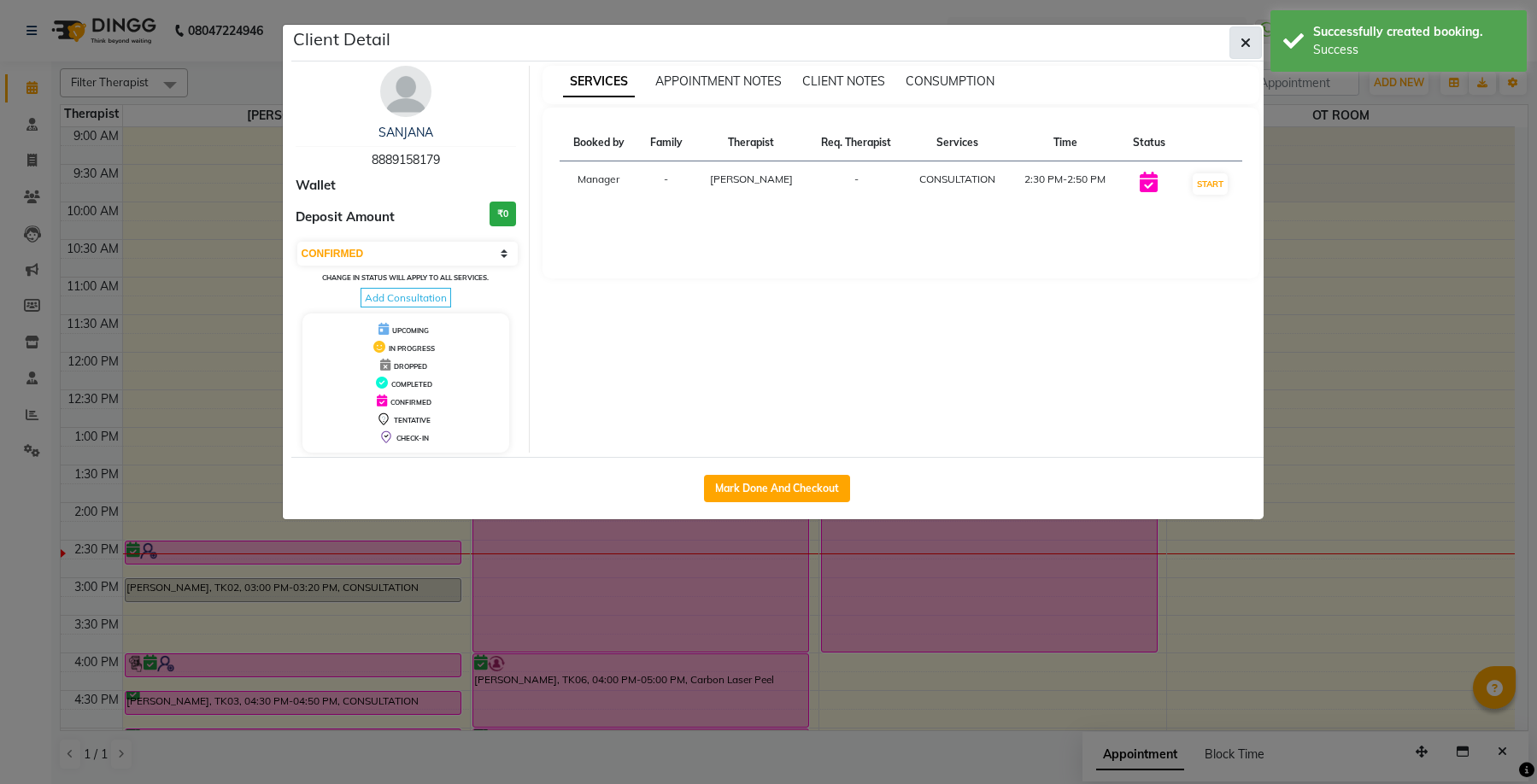
click at [1248, 46] on icon "button" at bounding box center [1245, 42] width 11 height 13
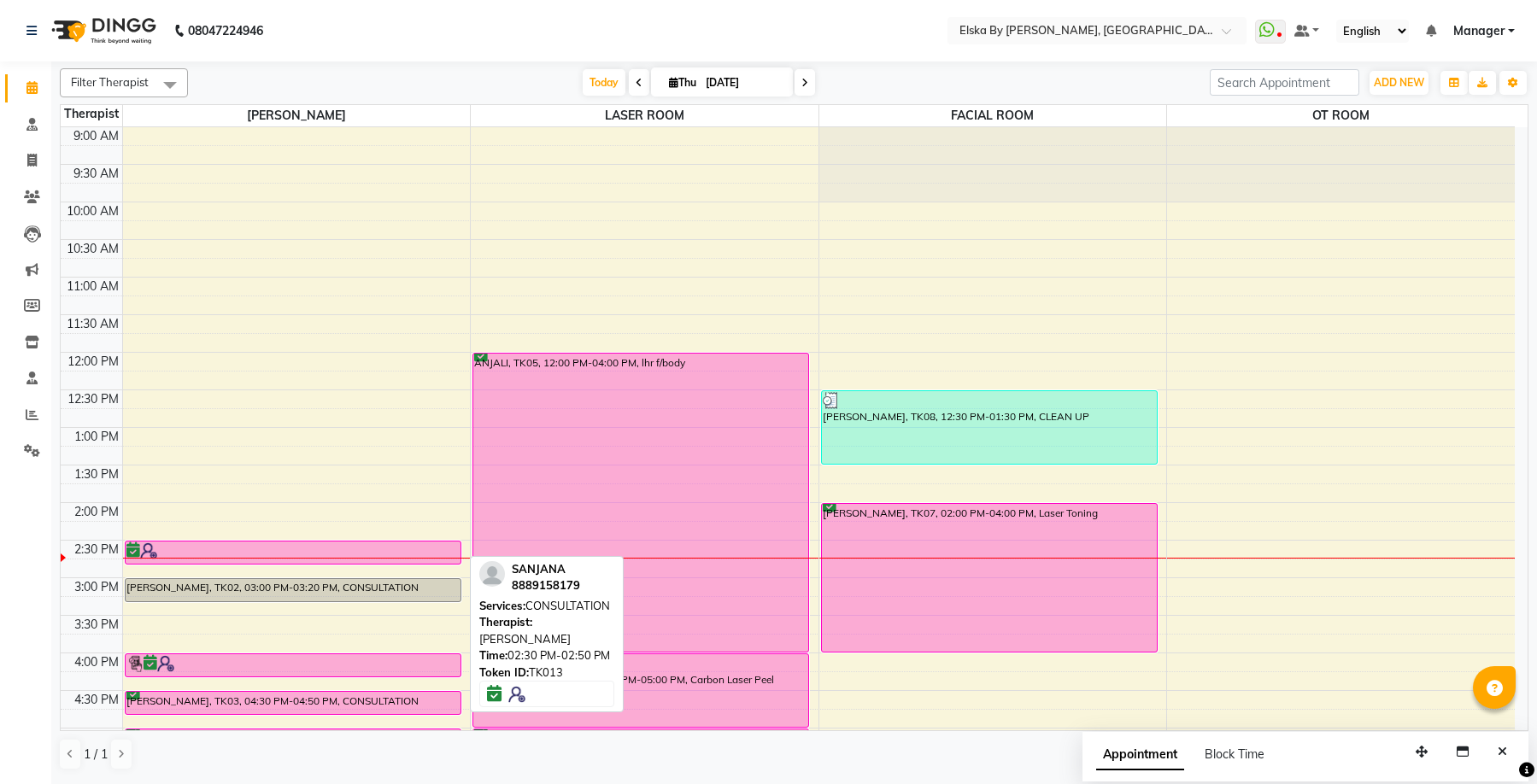
click at [296, 551] on div at bounding box center [293, 551] width 333 height 17
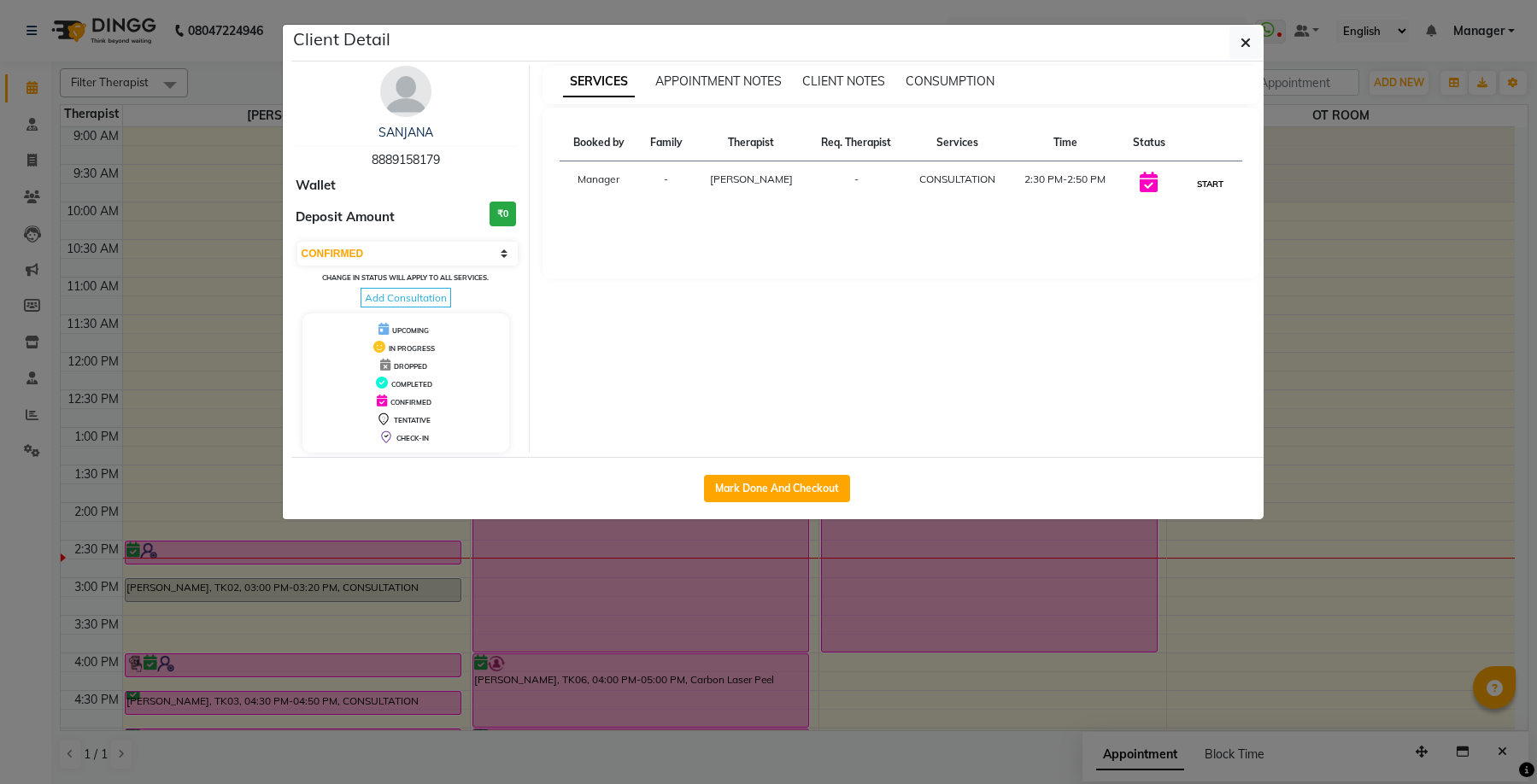
click at [1205, 181] on button "START" at bounding box center [1210, 184] width 35 height 21
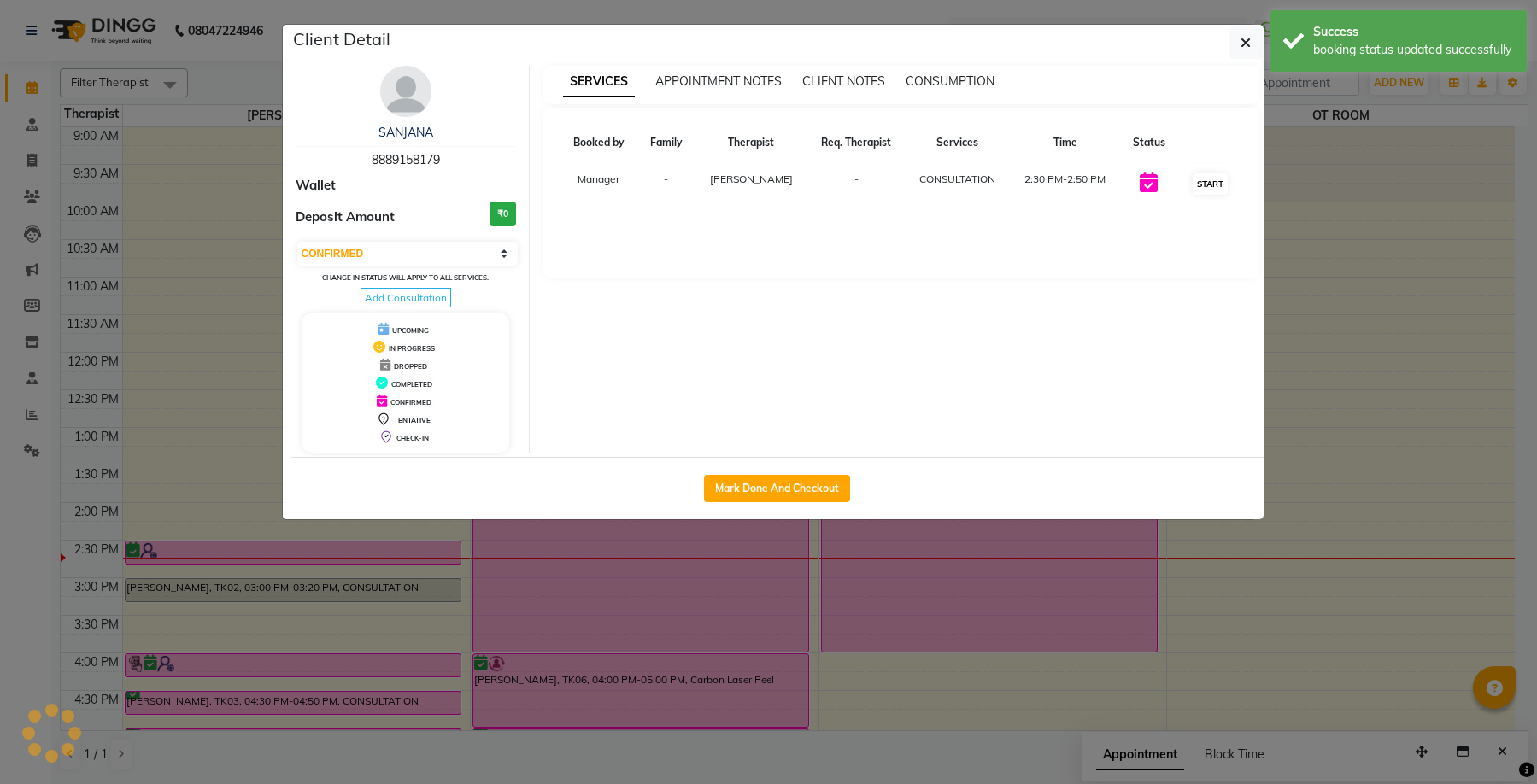
select select "1"
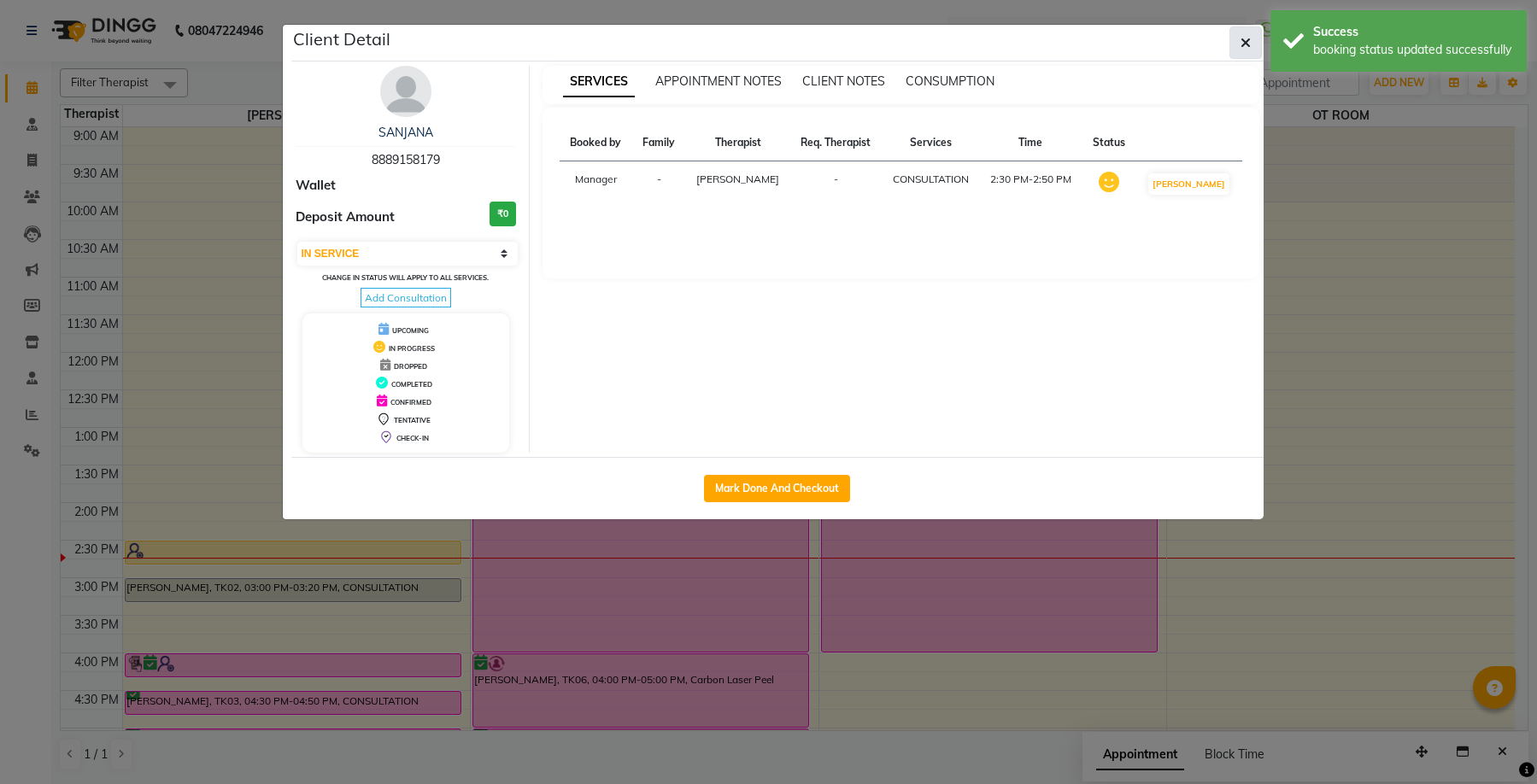
click at [1251, 41] on button "button" at bounding box center [1245, 43] width 33 height 33
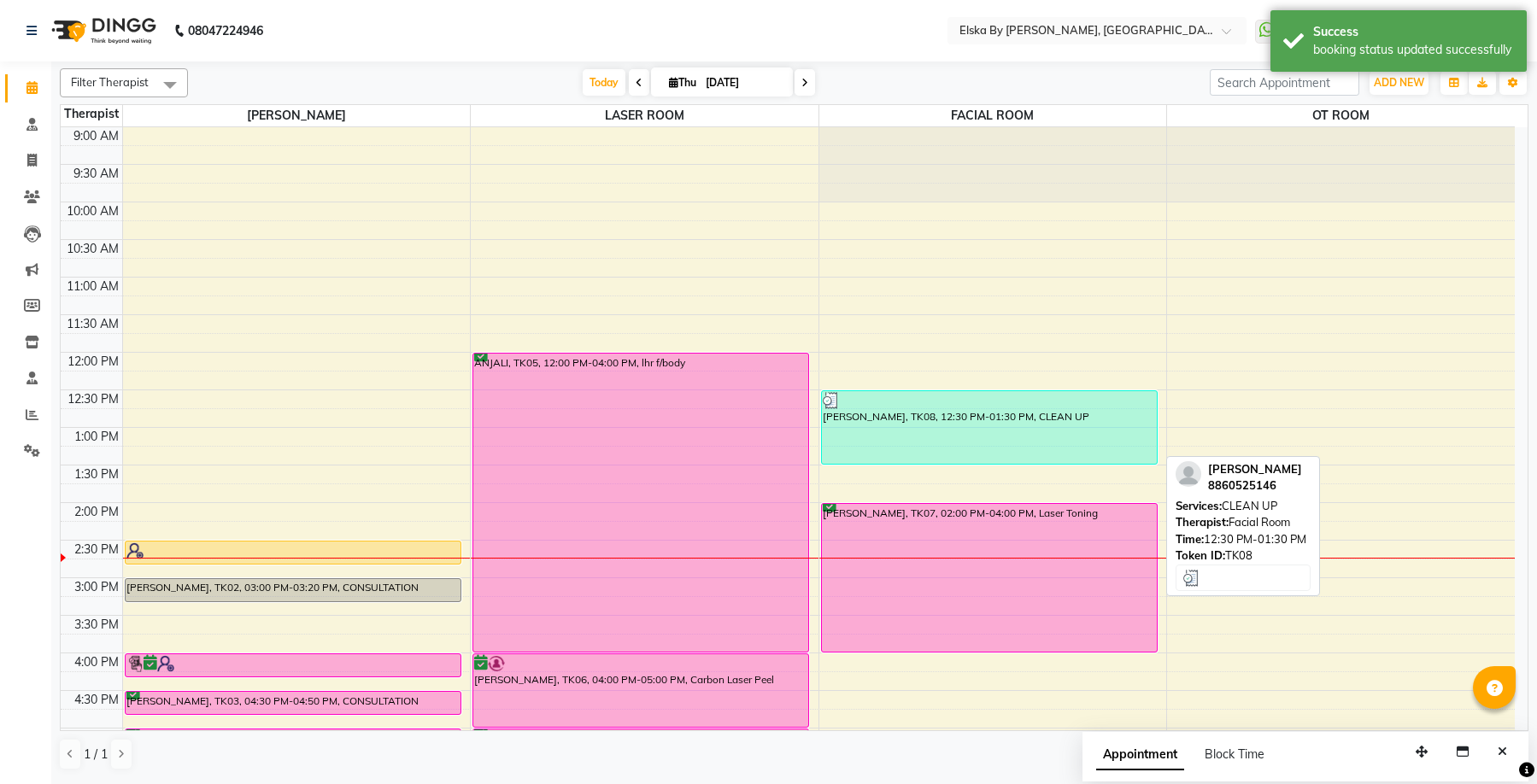
click at [962, 425] on div "[PERSON_NAME], TK08, 12:30 PM-01:30 PM, CLEAN UP" at bounding box center [989, 427] width 335 height 72
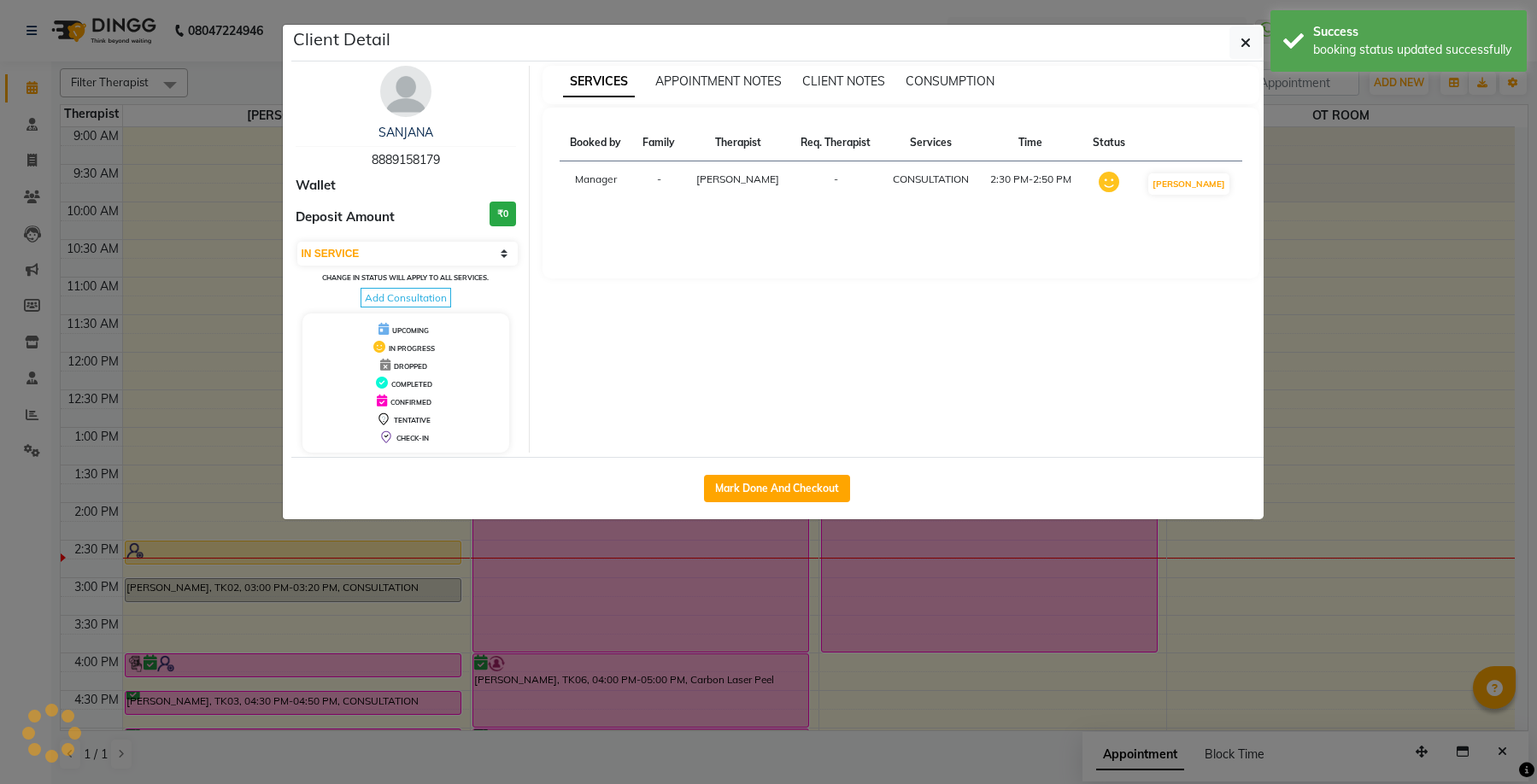
select select "3"
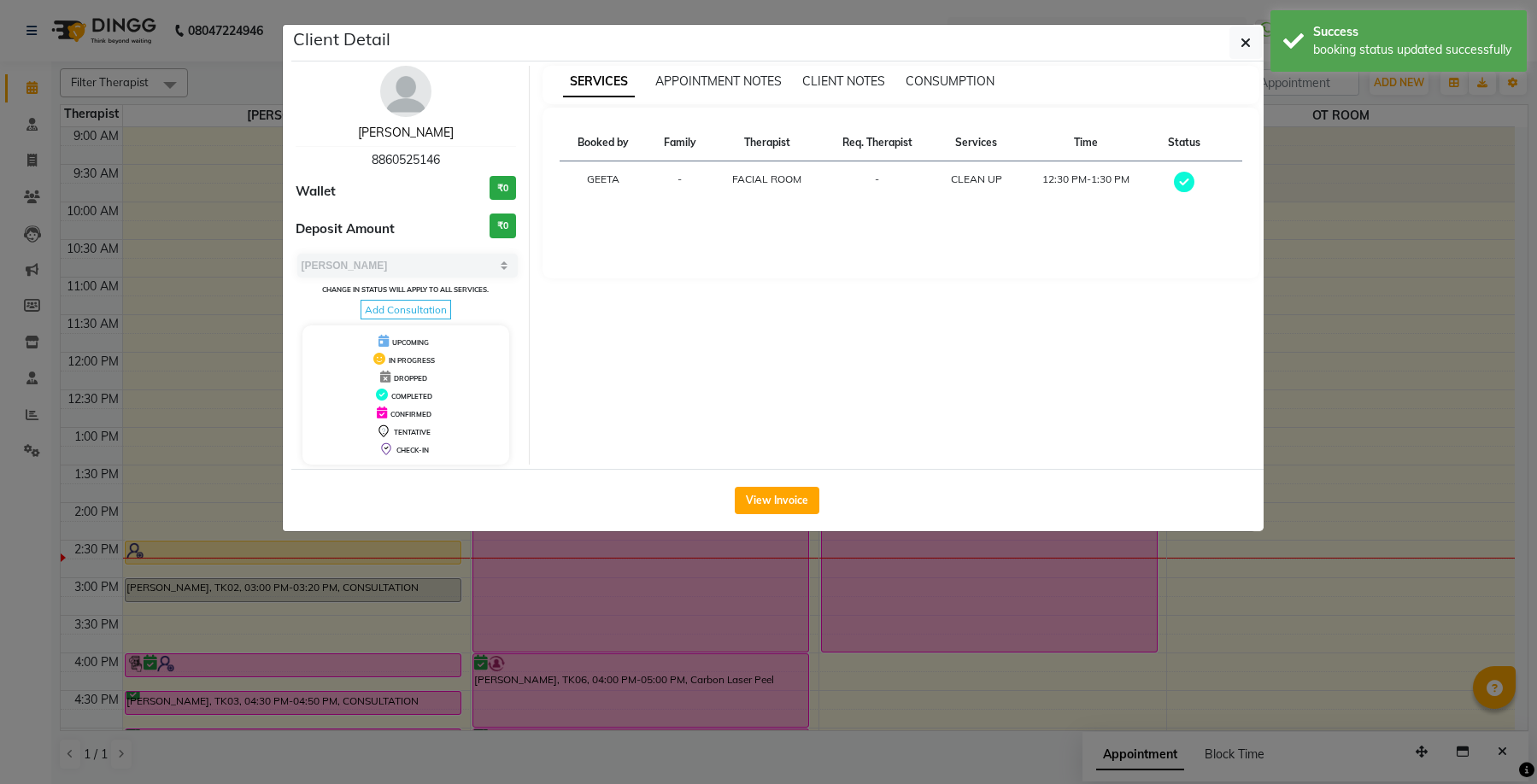
click at [423, 133] on link "[PERSON_NAME]" at bounding box center [405, 133] width 95 height 15
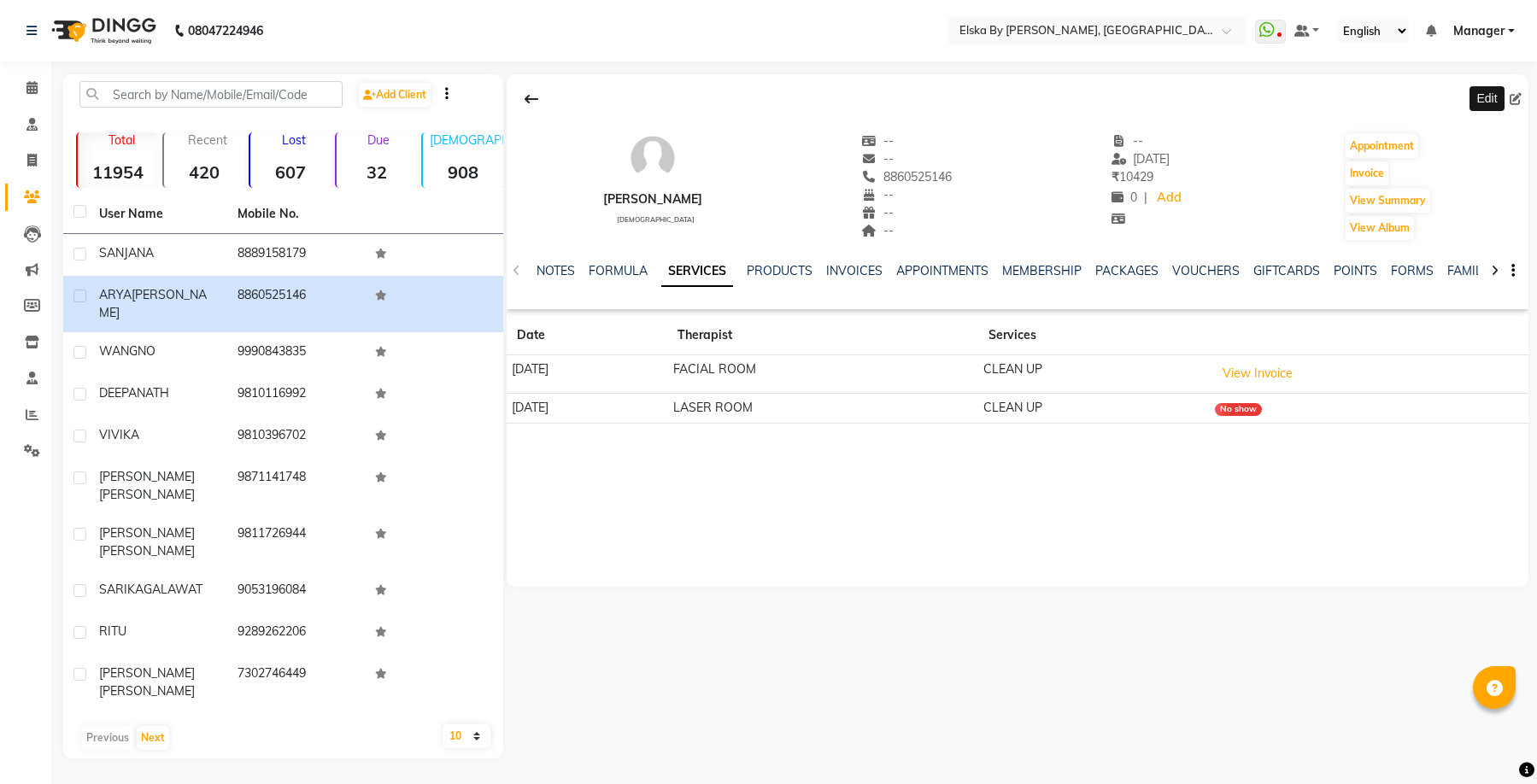
click at [1514, 96] on icon at bounding box center [1516, 99] width 12 height 12
select select "[DEMOGRAPHIC_DATA]"
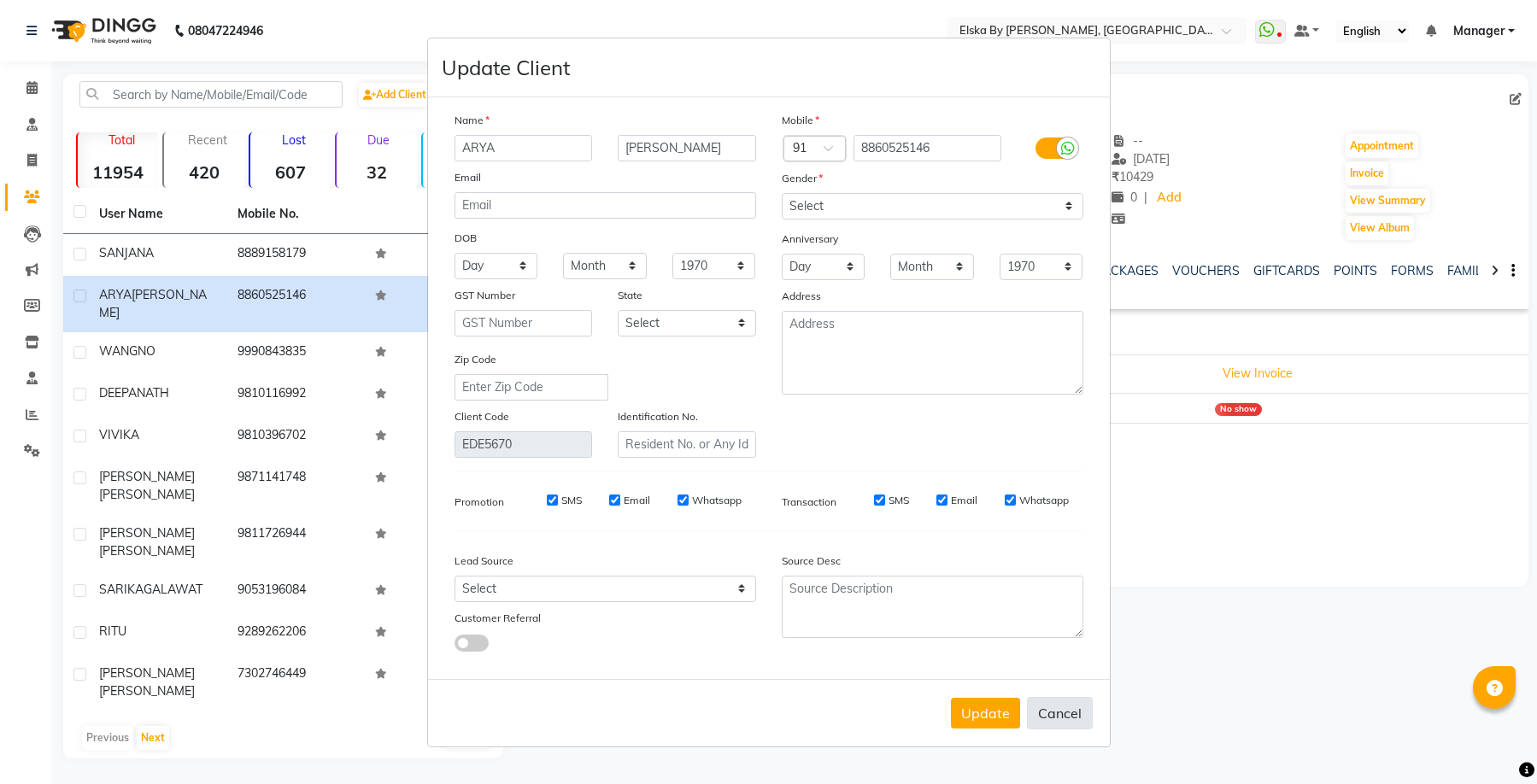
click at [1058, 722] on button "Cancel" at bounding box center [1060, 713] width 65 height 33
select select
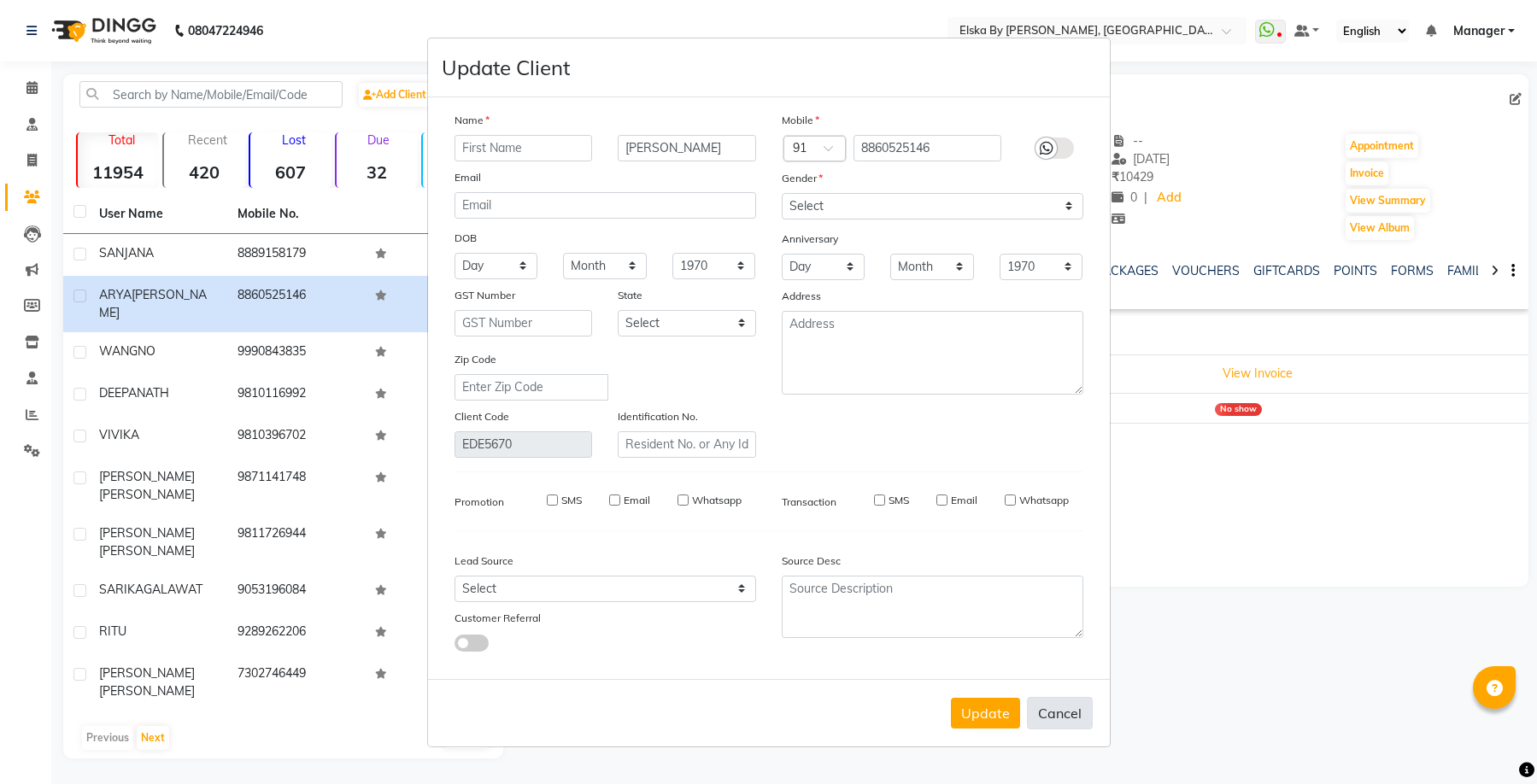
select select
checkbox input "false"
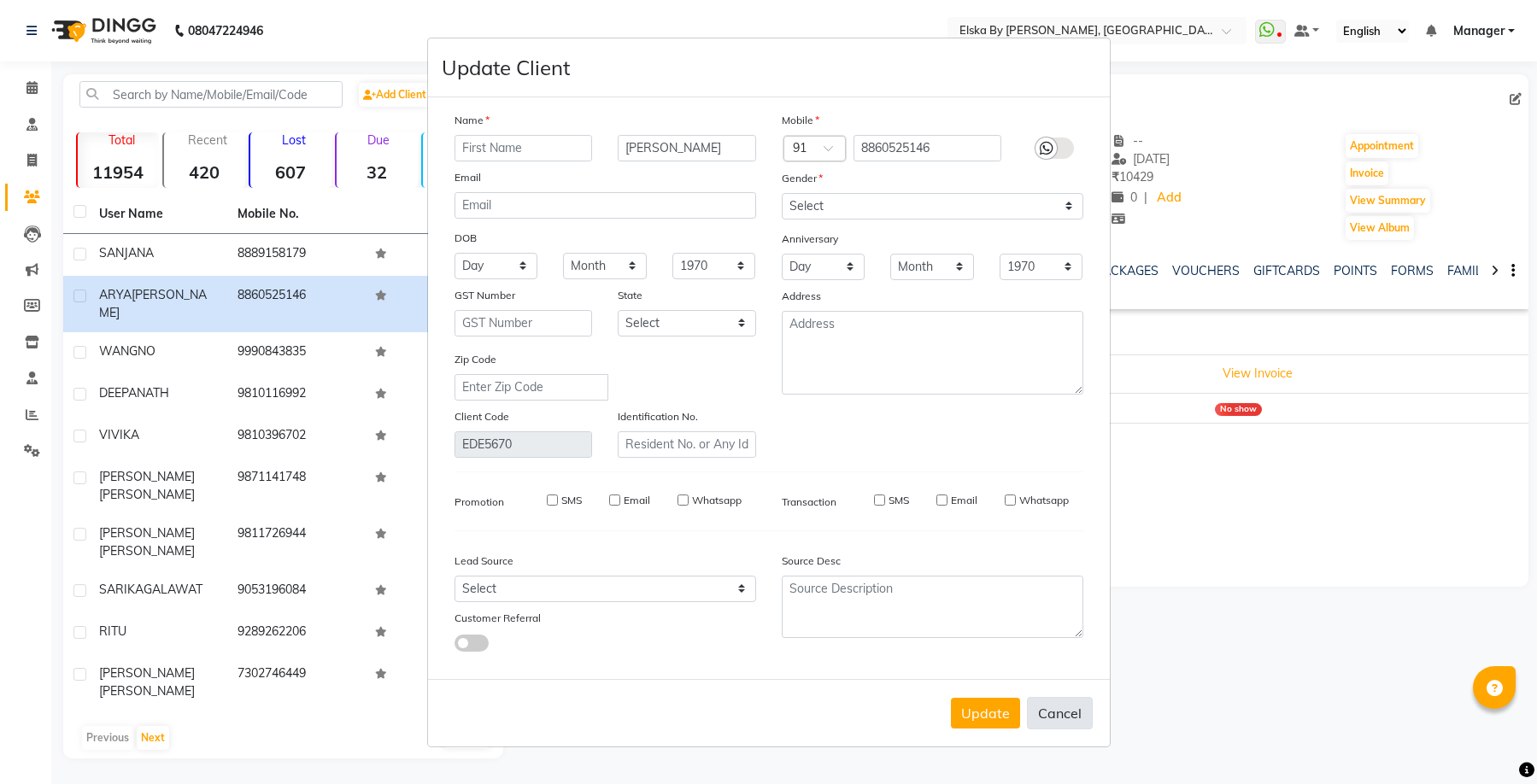
checkbox input "false"
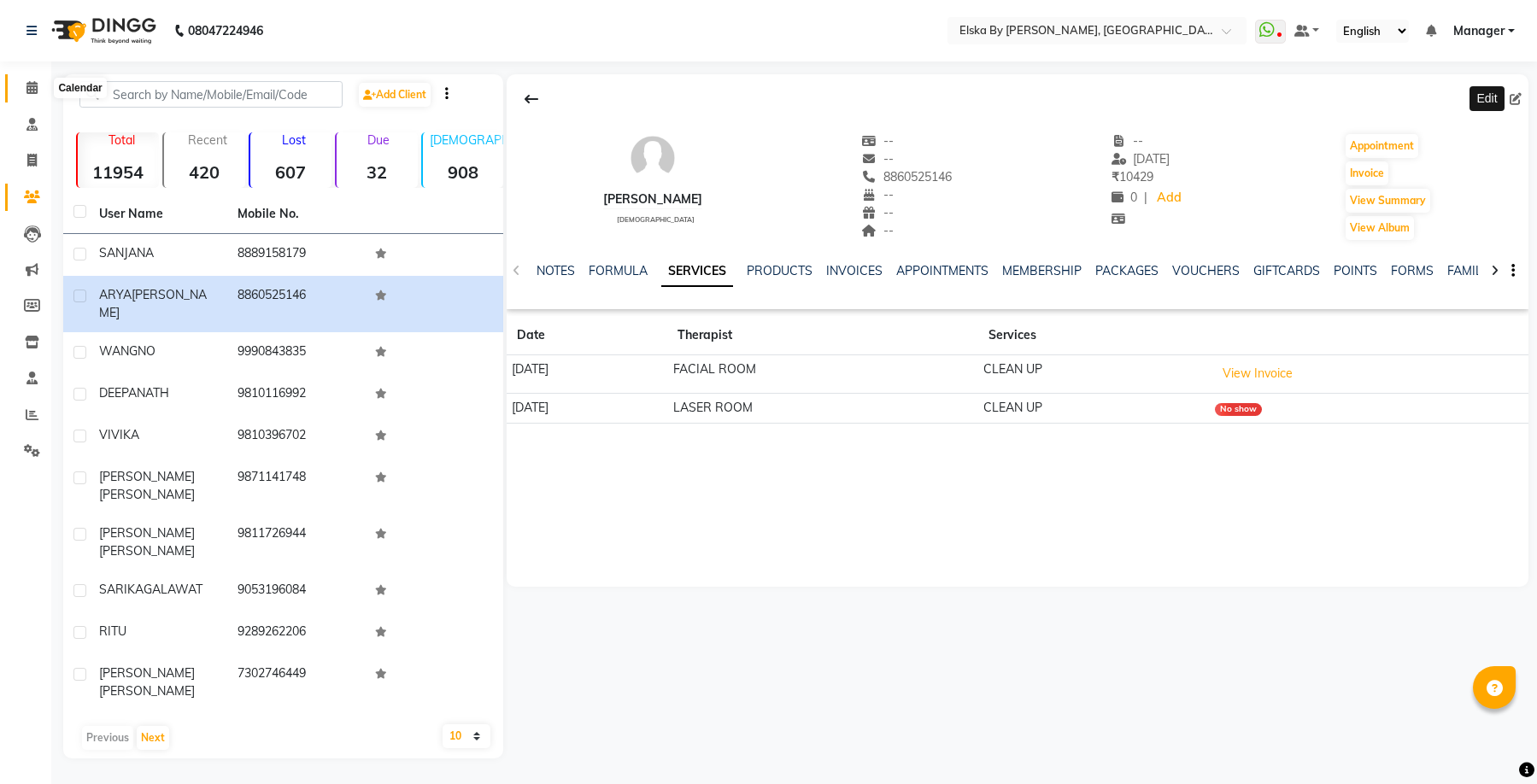
click at [41, 89] on span at bounding box center [32, 89] width 30 height 19
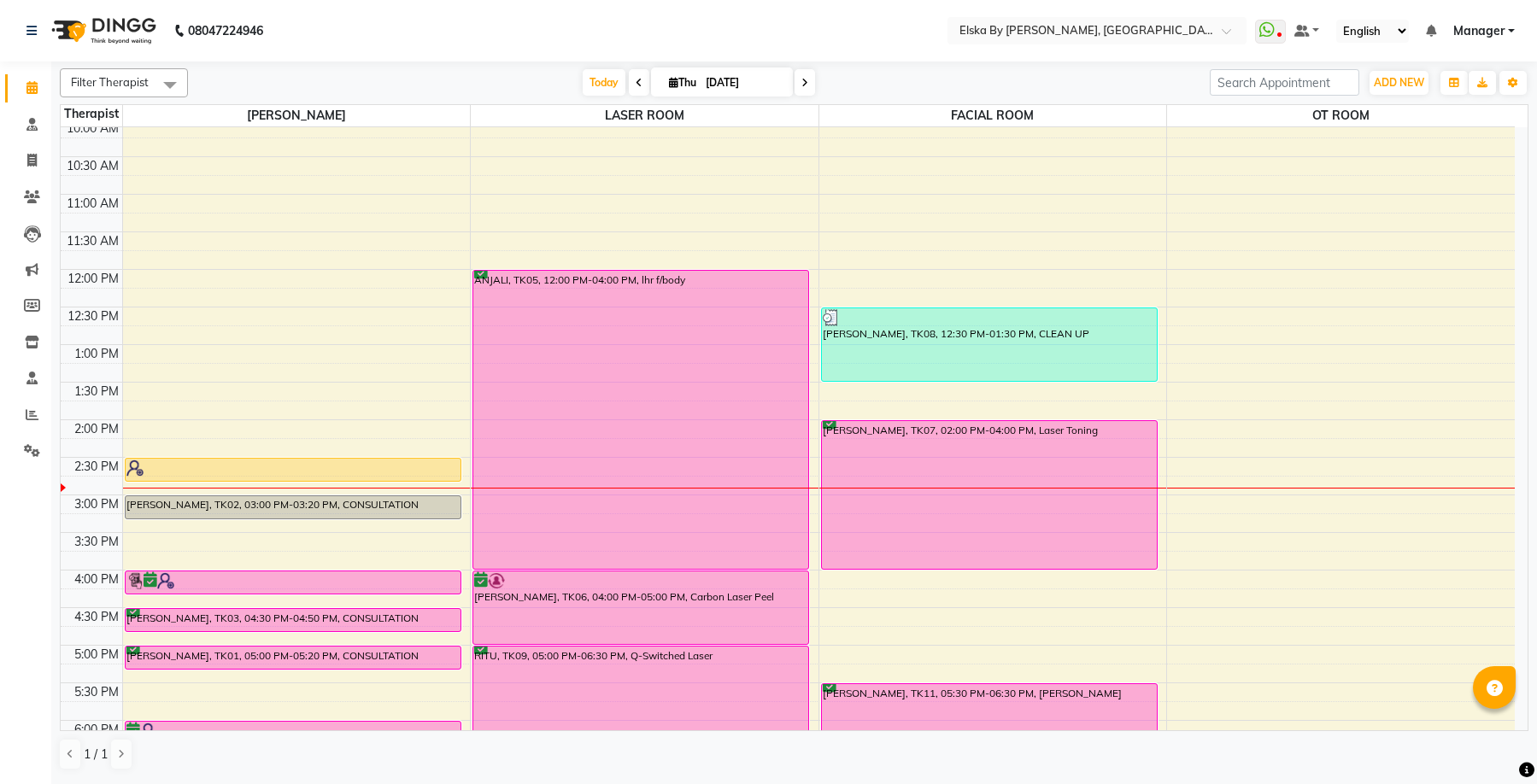
scroll to position [171, 0]
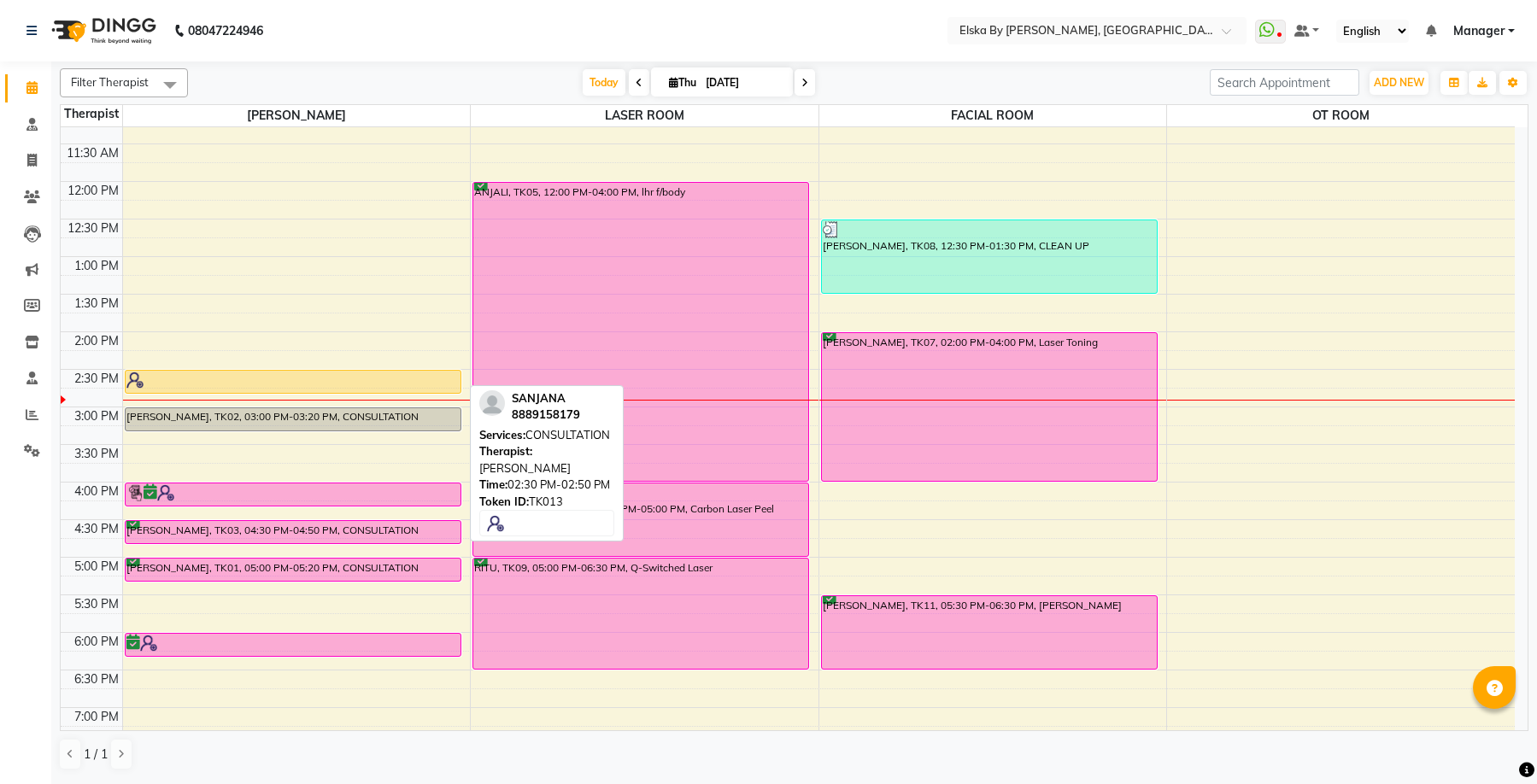
click at [353, 374] on div at bounding box center [293, 380] width 333 height 17
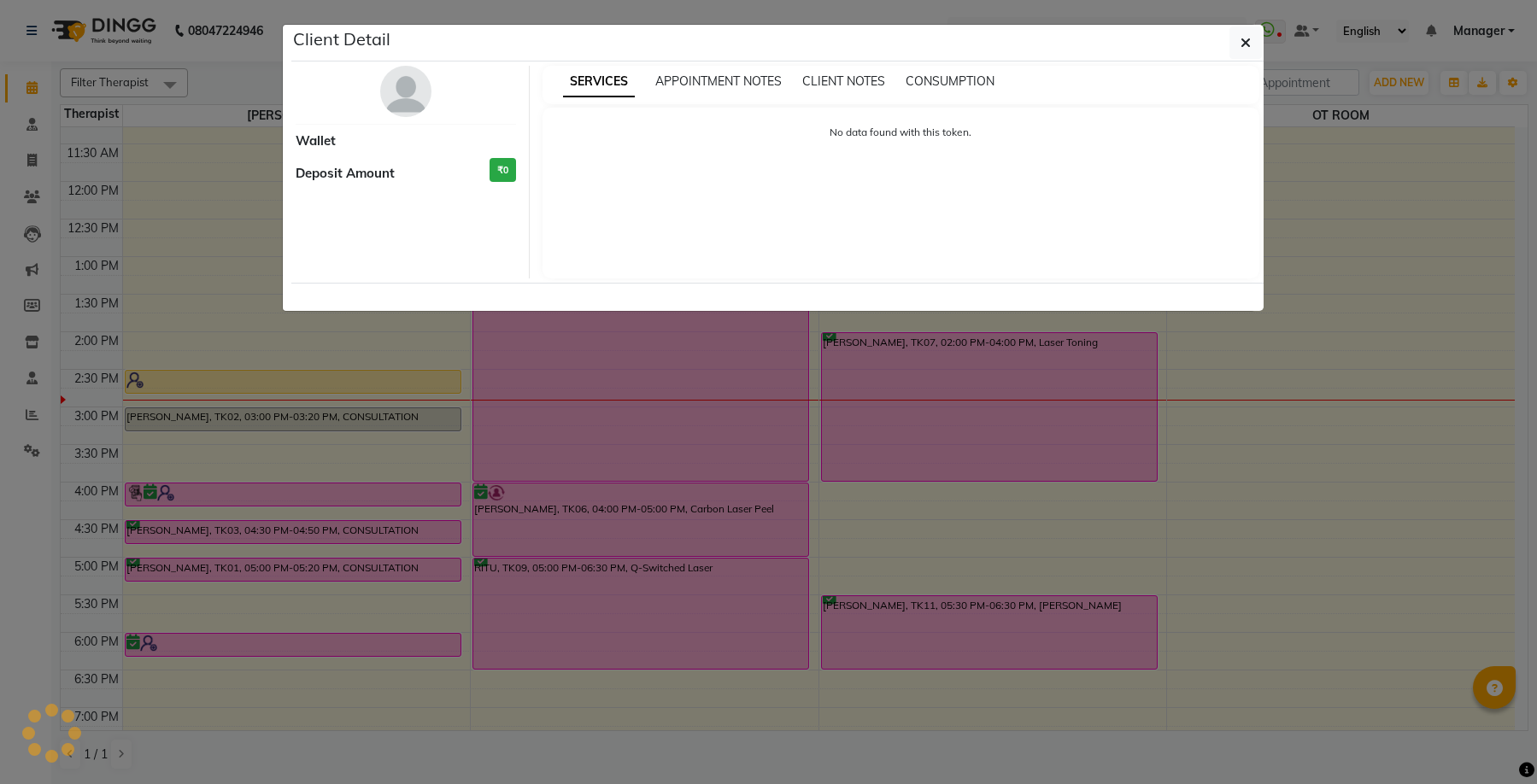
select select "1"
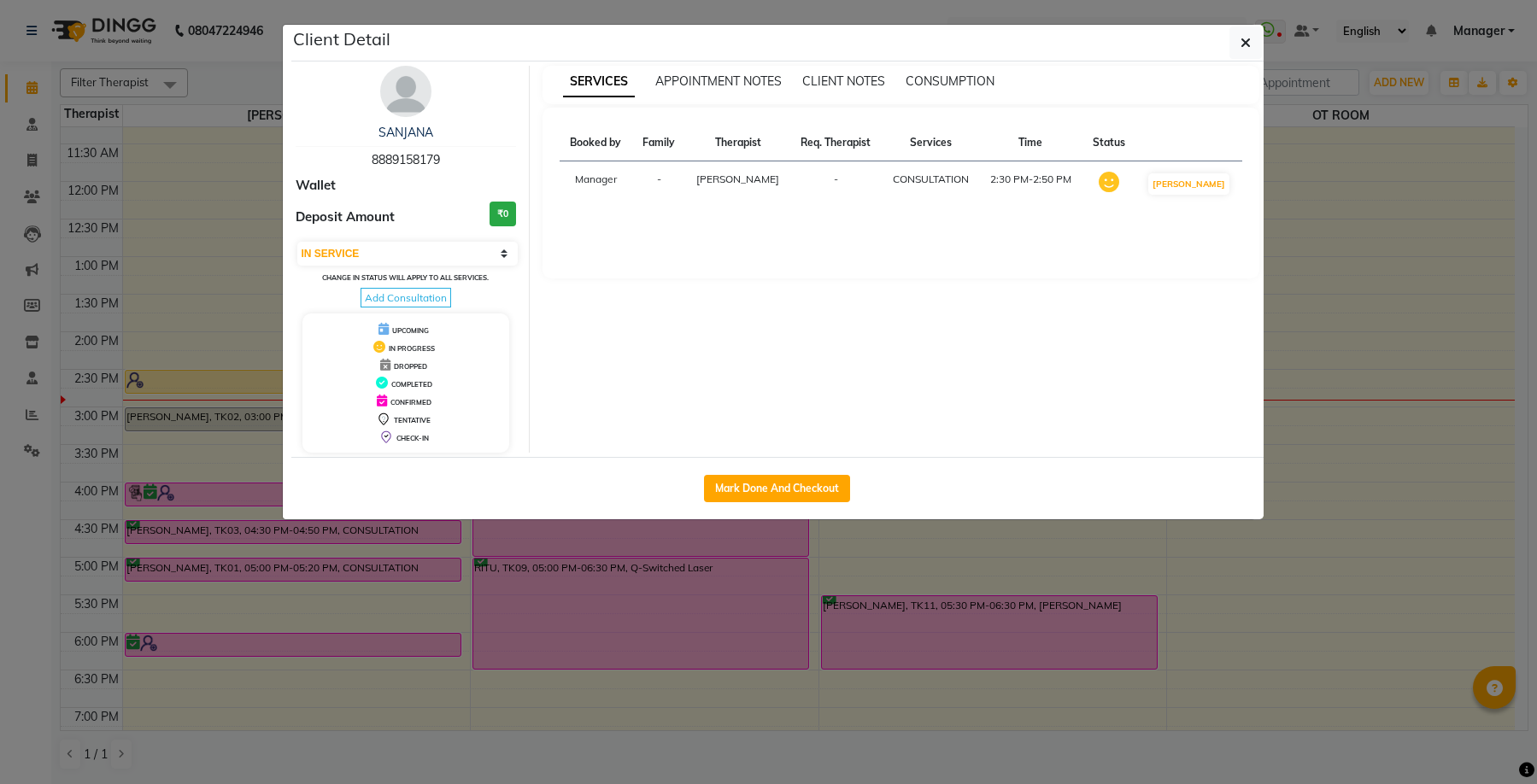
drag, startPoint x: 371, startPoint y: 163, endPoint x: 449, endPoint y: 162, distance: 78.0
click at [449, 162] on div "[PERSON_NAME] 8889158179" at bounding box center [406, 146] width 221 height 45
click at [799, 488] on button "Mark Done And Checkout" at bounding box center [777, 489] width 146 height 27
select select "service"
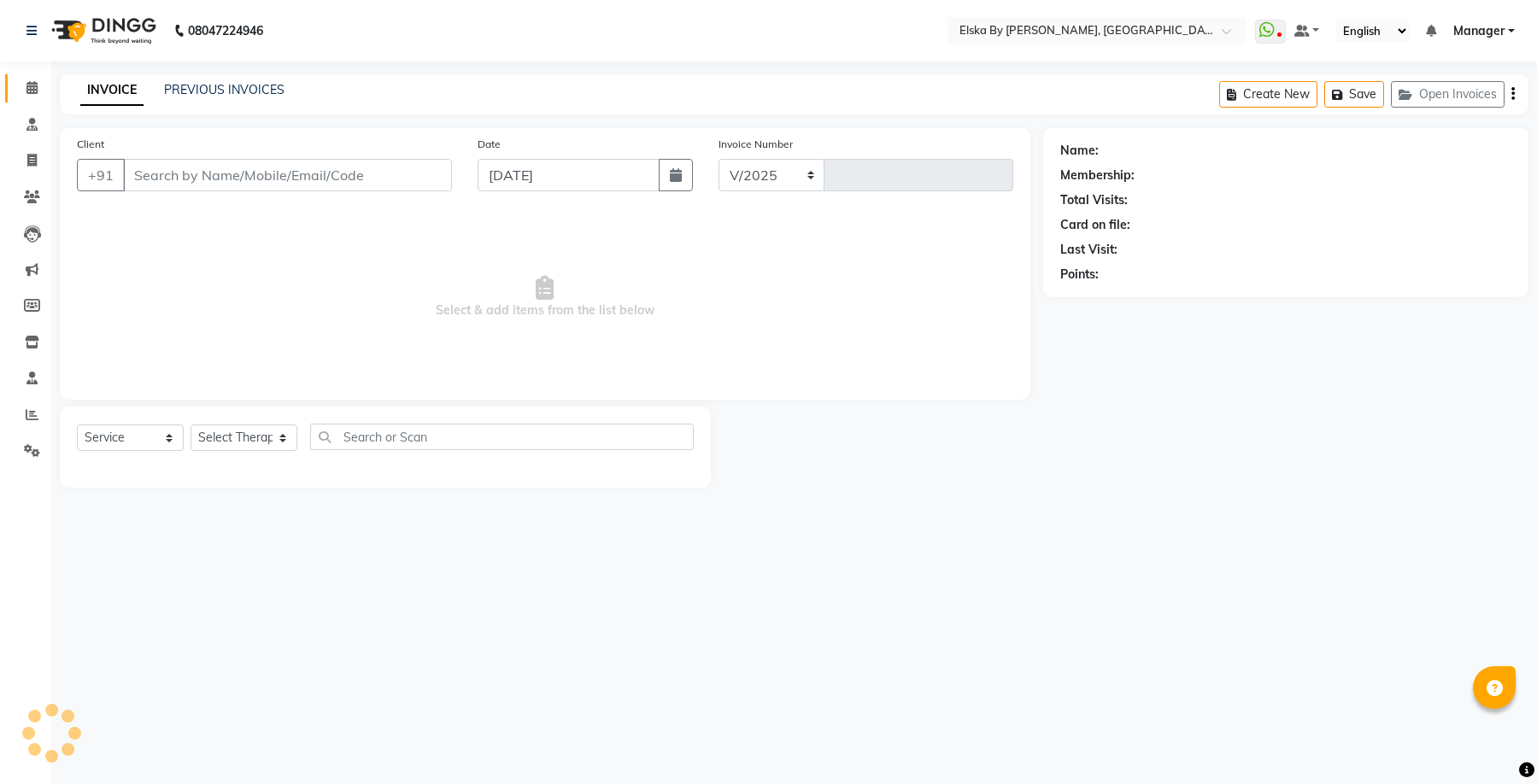
select select "7252"
type input "1625"
select select "62001"
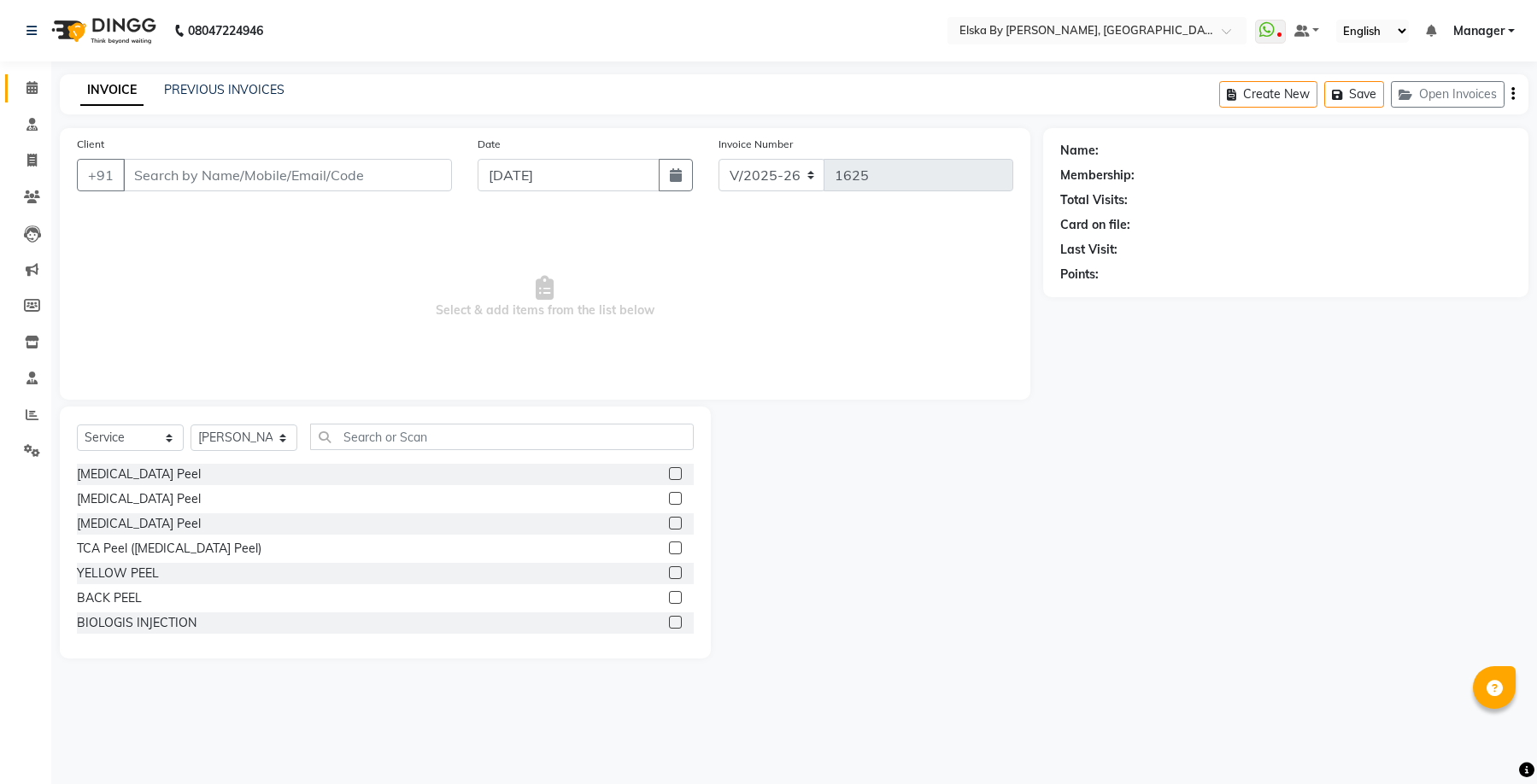
type input "8889158179"
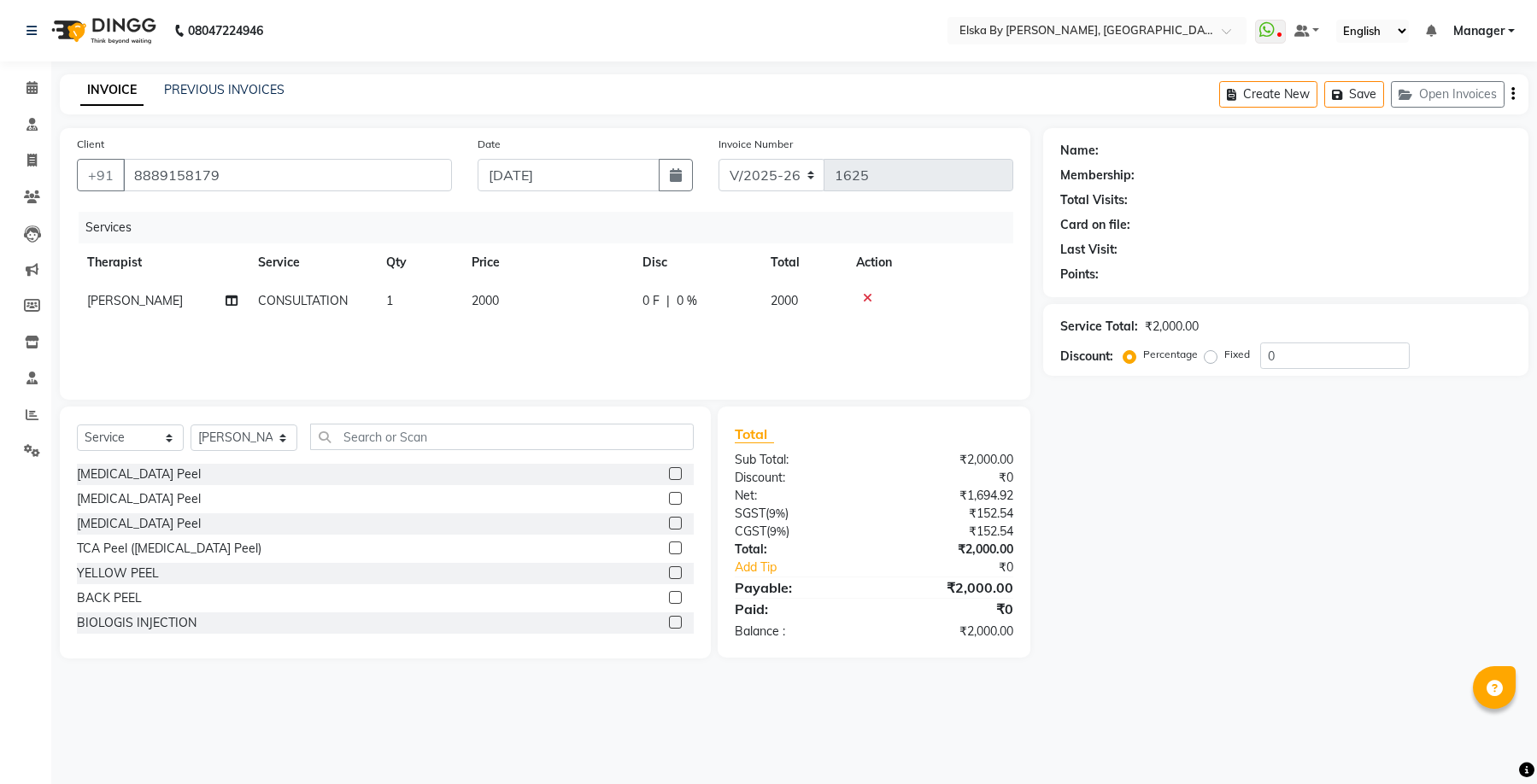
click at [1513, 94] on icon "button" at bounding box center [1513, 94] width 4 height 1
select select "62001"
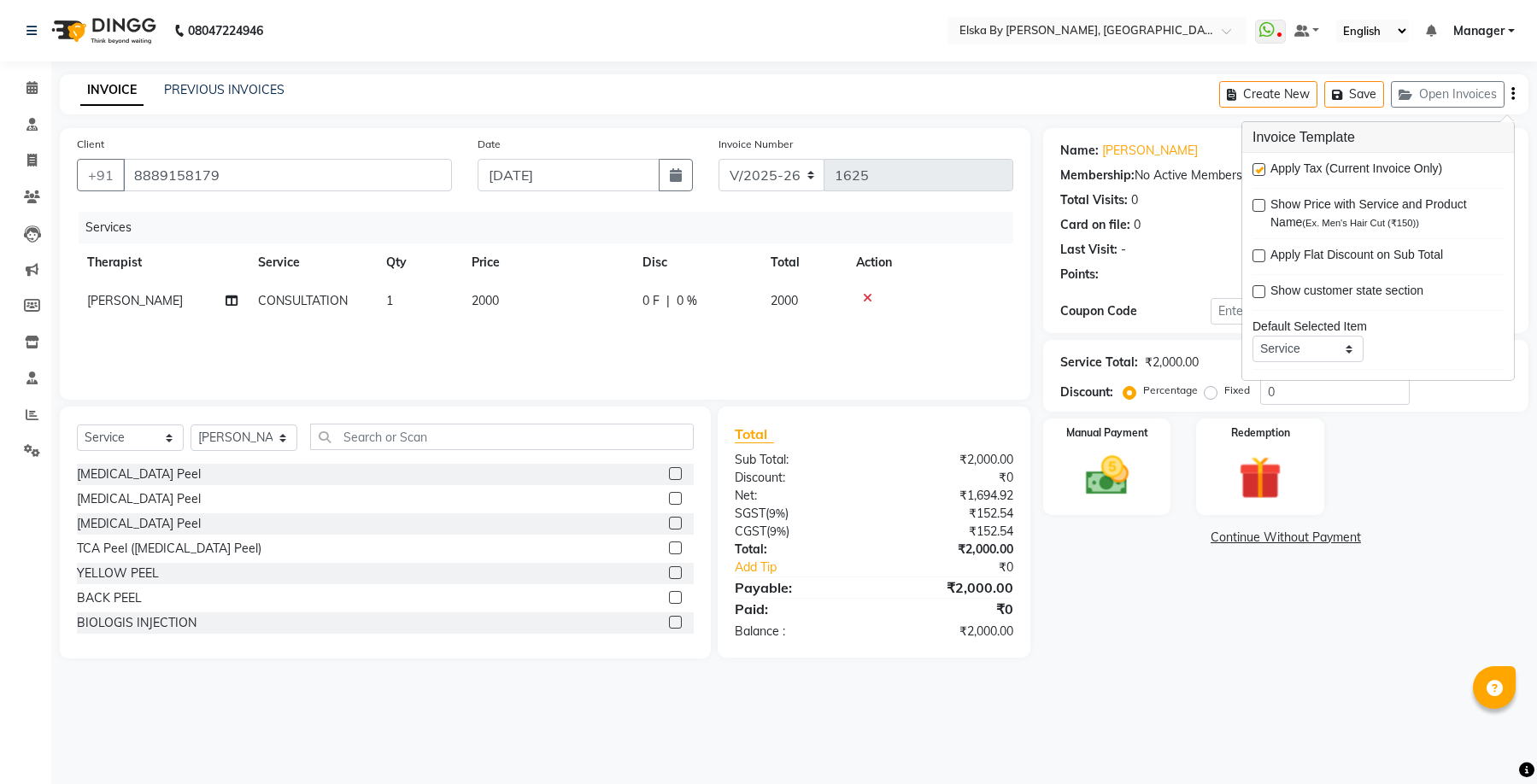
click at [1258, 170] on label at bounding box center [1258, 169] width 13 height 13
click at [1258, 170] on input "checkbox" at bounding box center [1258, 170] width 12 height 12
checkbox input "false"
click at [1224, 393] on label "Fixed" at bounding box center [1237, 391] width 26 height 15
click at [1208, 393] on input "Fixed" at bounding box center [1214, 390] width 12 height 12
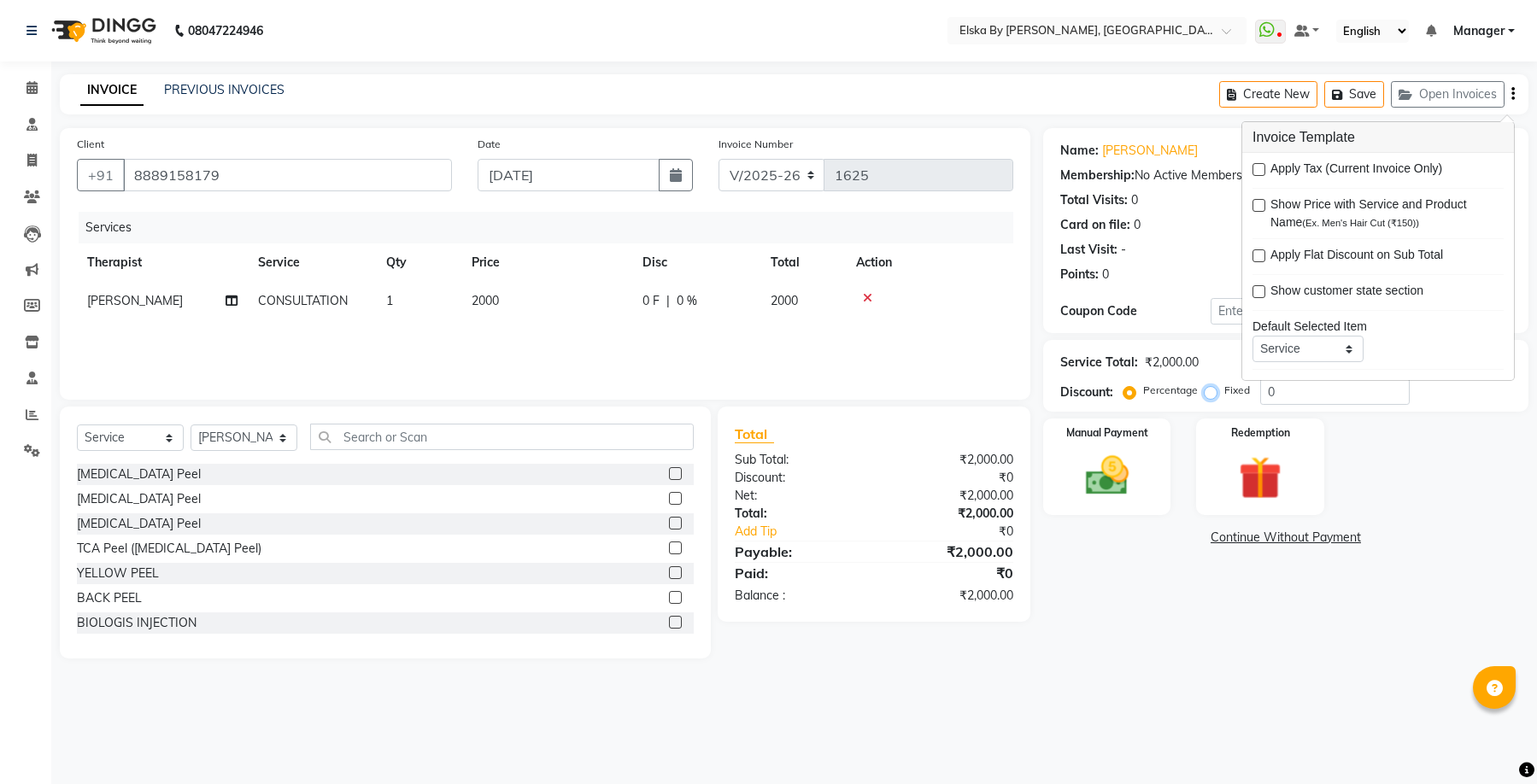
radio input "true"
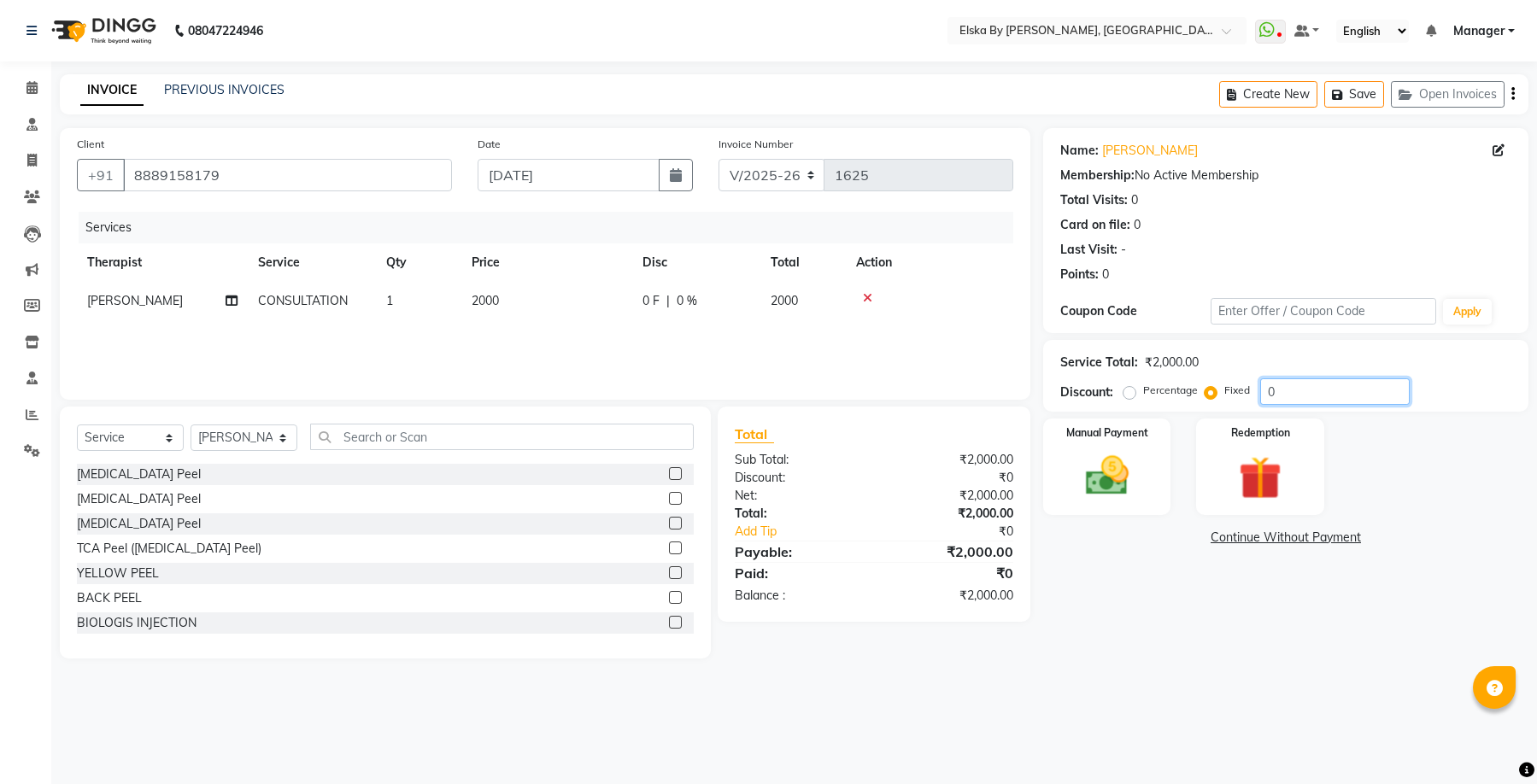
click at [1267, 393] on input "0" at bounding box center [1334, 392] width 149 height 27
type input "500"
click at [1077, 500] on img at bounding box center [1106, 476] width 72 height 52
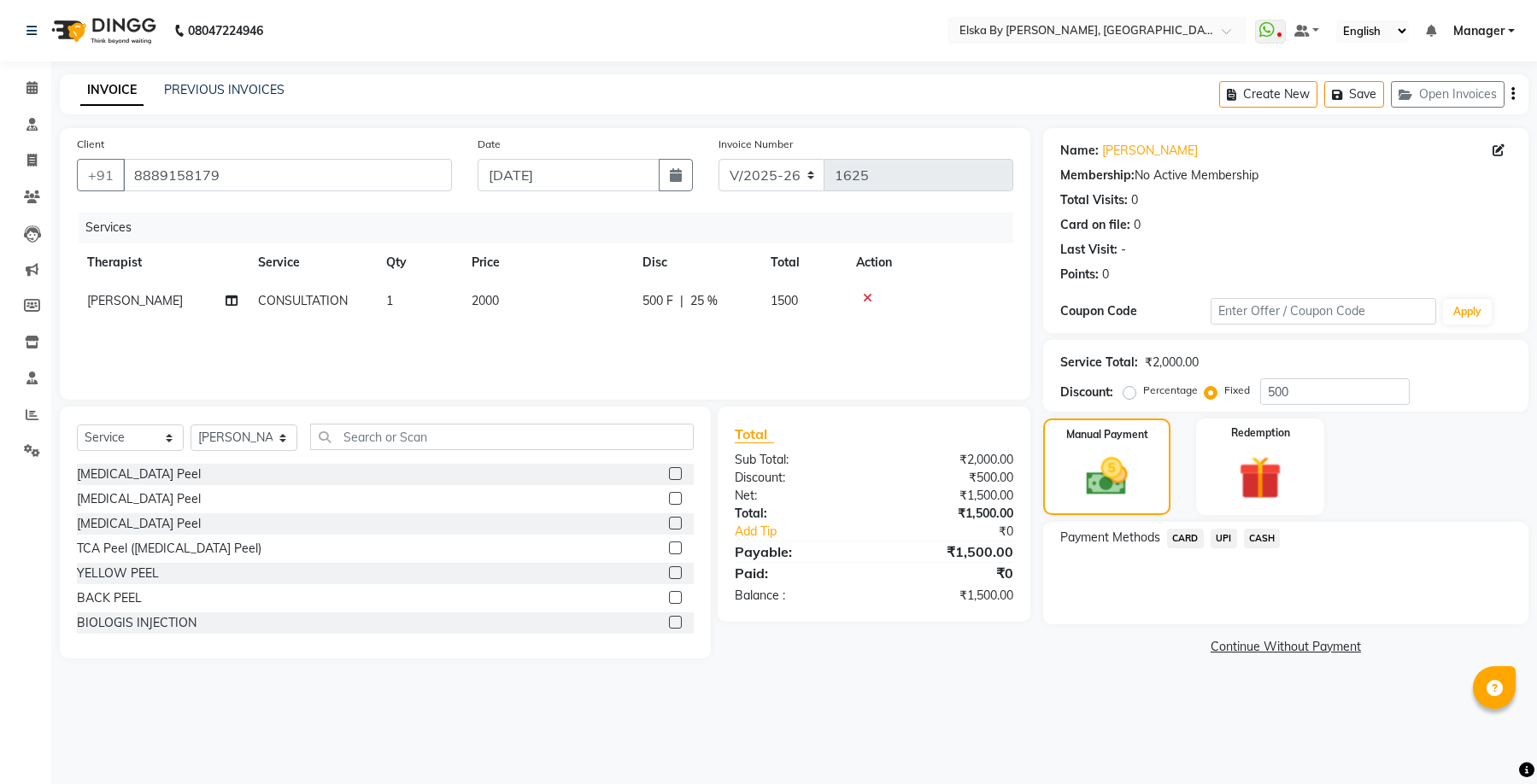
click at [1230, 536] on span "UPI" at bounding box center [1224, 538] width 27 height 19
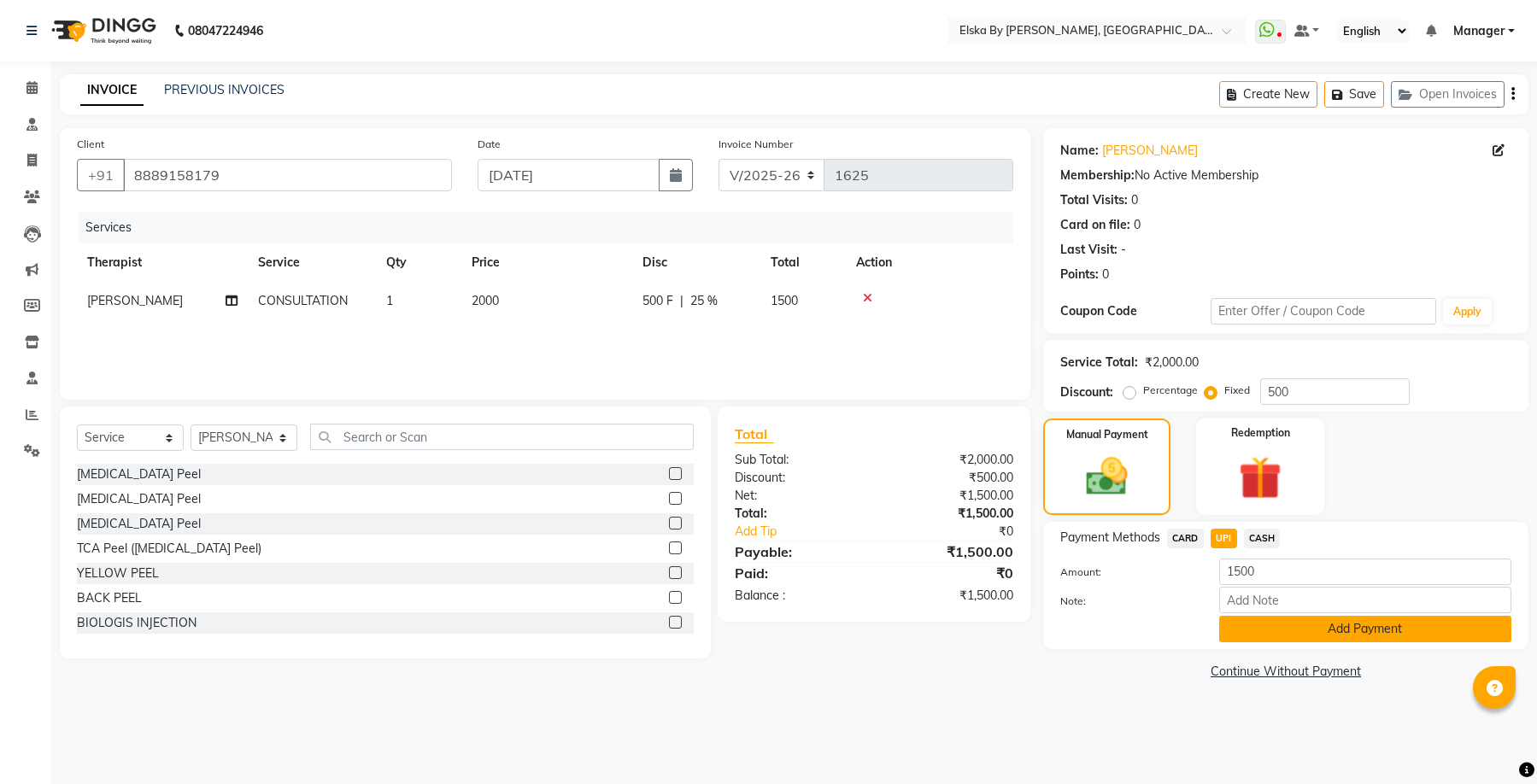
click at [1237, 619] on button "Add Payment" at bounding box center [1366, 629] width 293 height 27
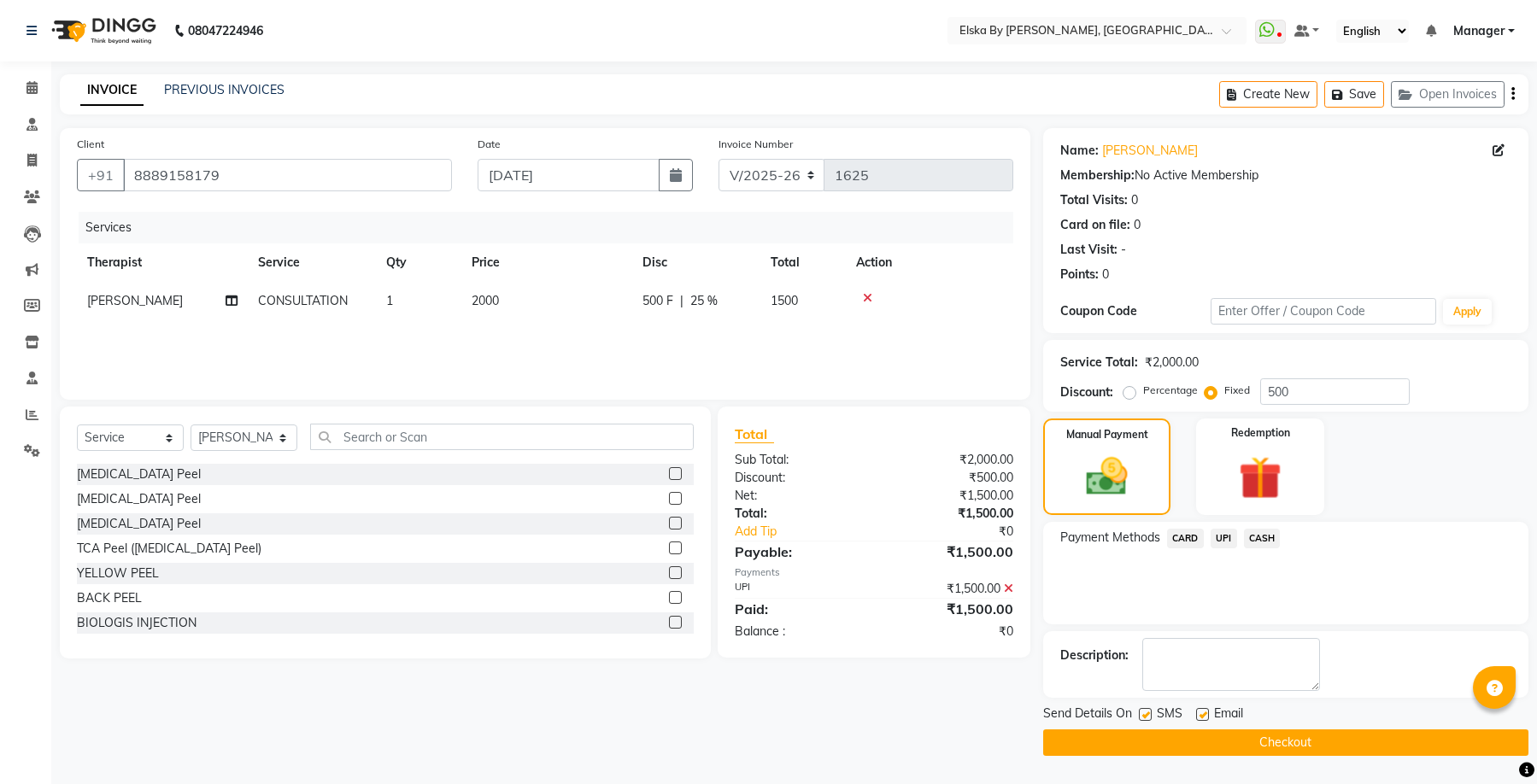
click at [1205, 712] on label at bounding box center [1202, 714] width 13 height 13
click at [1205, 712] on input "checkbox" at bounding box center [1202, 716] width 12 height 12
checkbox input "false"
click at [1207, 729] on button "Checkout" at bounding box center [1286, 743] width 485 height 27
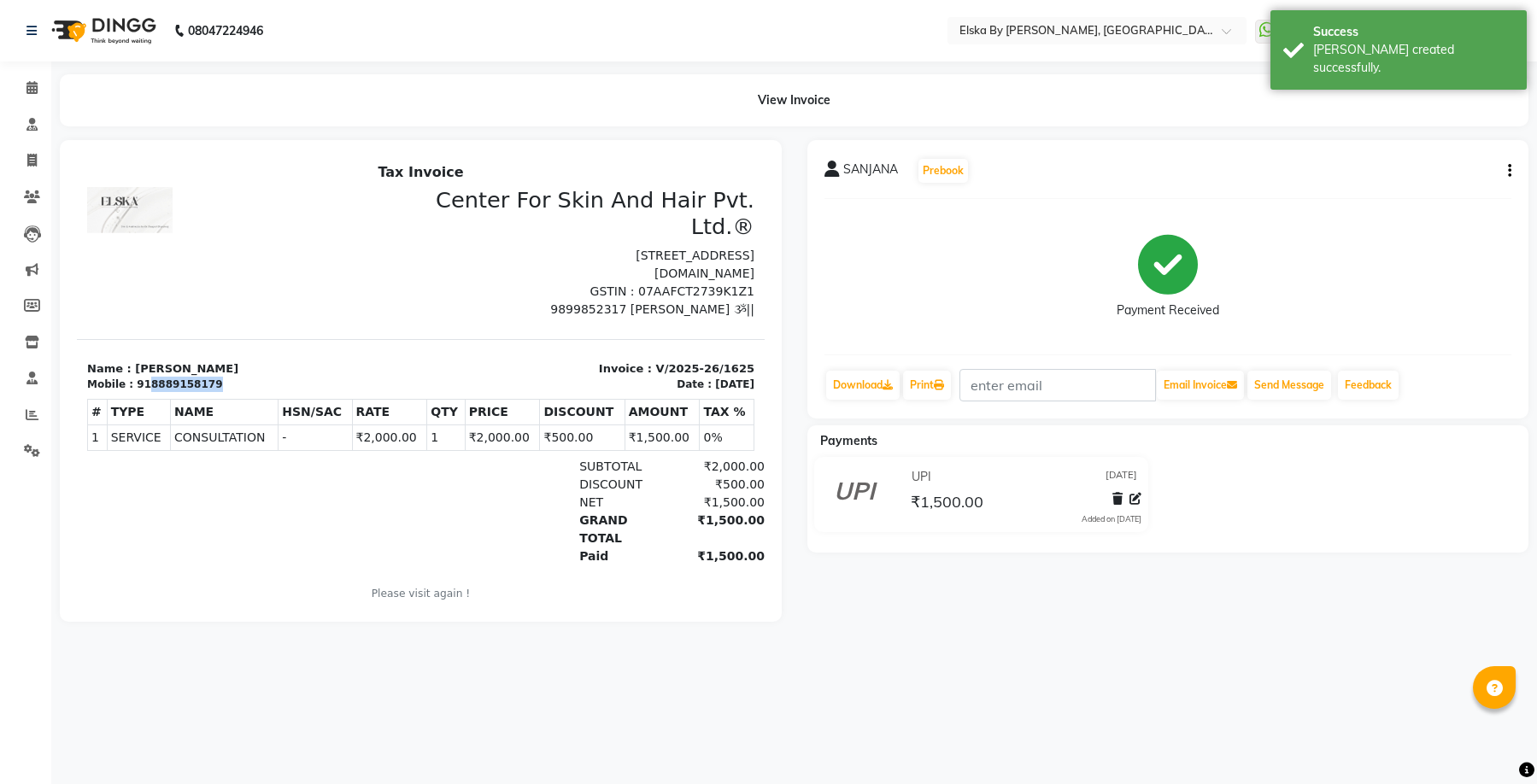
drag, startPoint x: 140, startPoint y: 386, endPoint x: 198, endPoint y: 383, distance: 58.1
click at [198, 383] on div "918889158179" at bounding box center [179, 384] width 86 height 15
copy div "8889158179"
click at [27, 161] on icon at bounding box center [32, 160] width 10 height 13
select select "service"
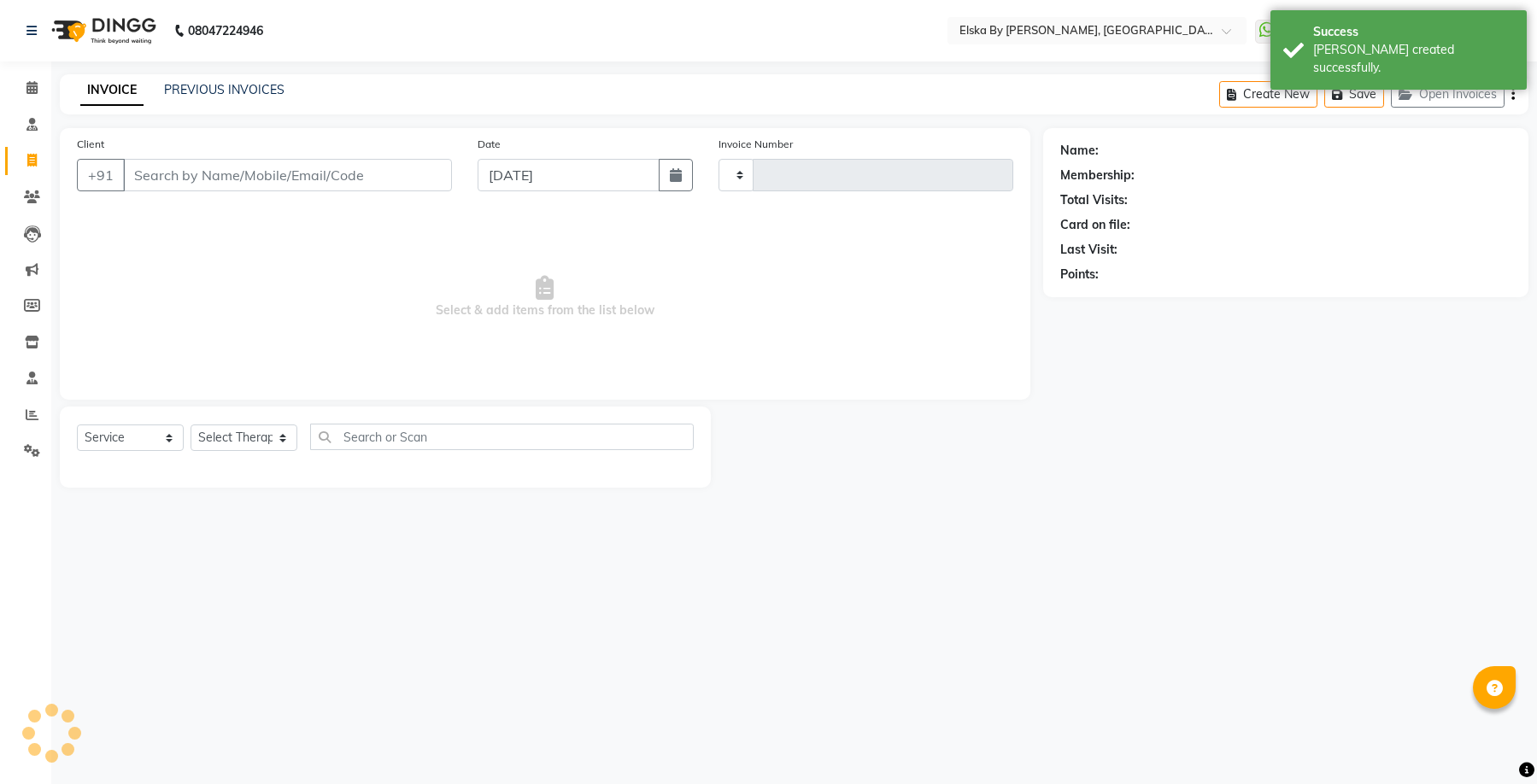
type input "1626"
select select "7252"
click at [154, 172] on input "Client" at bounding box center [288, 175] width 329 height 33
select select "62001"
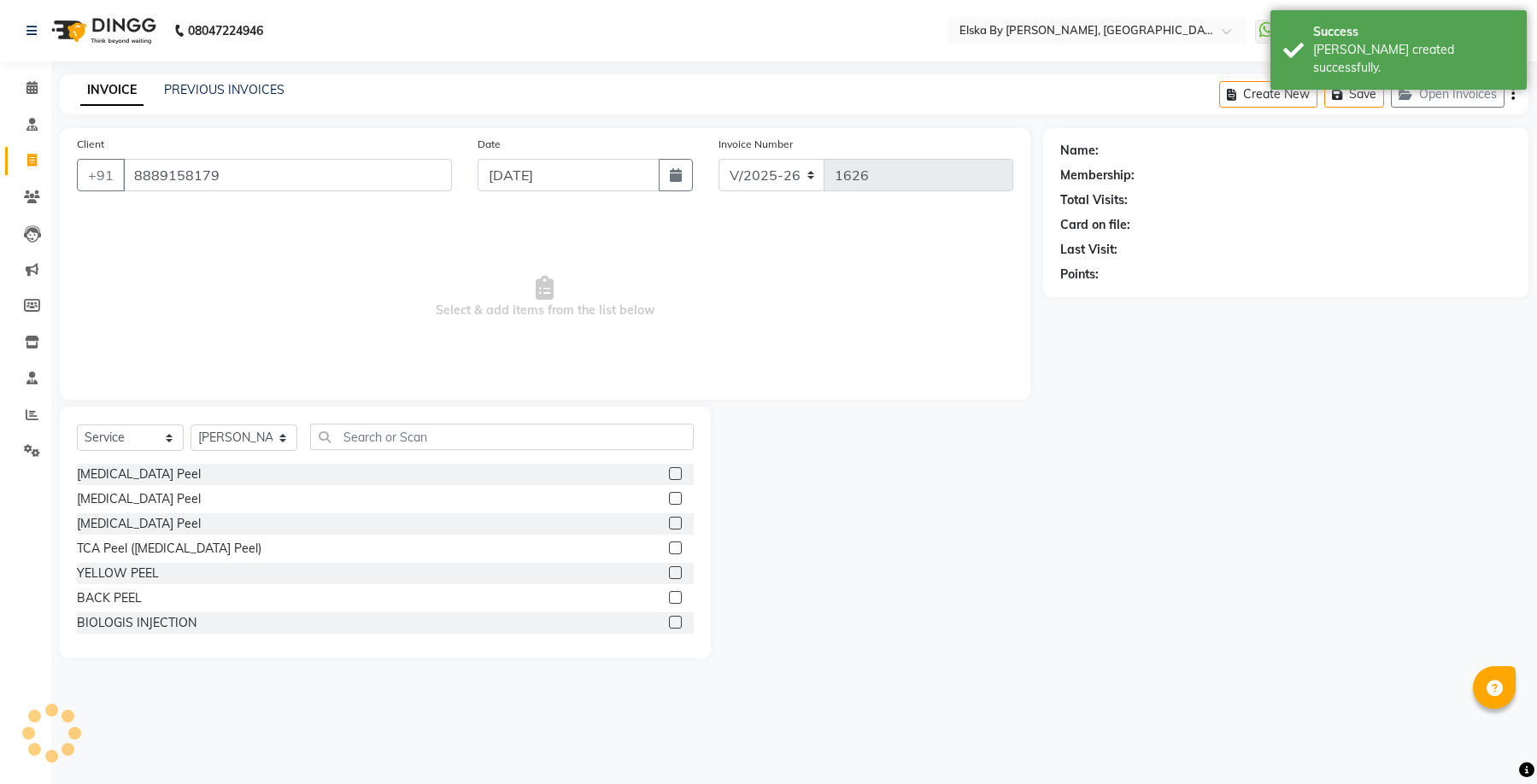
type input "8889158179"
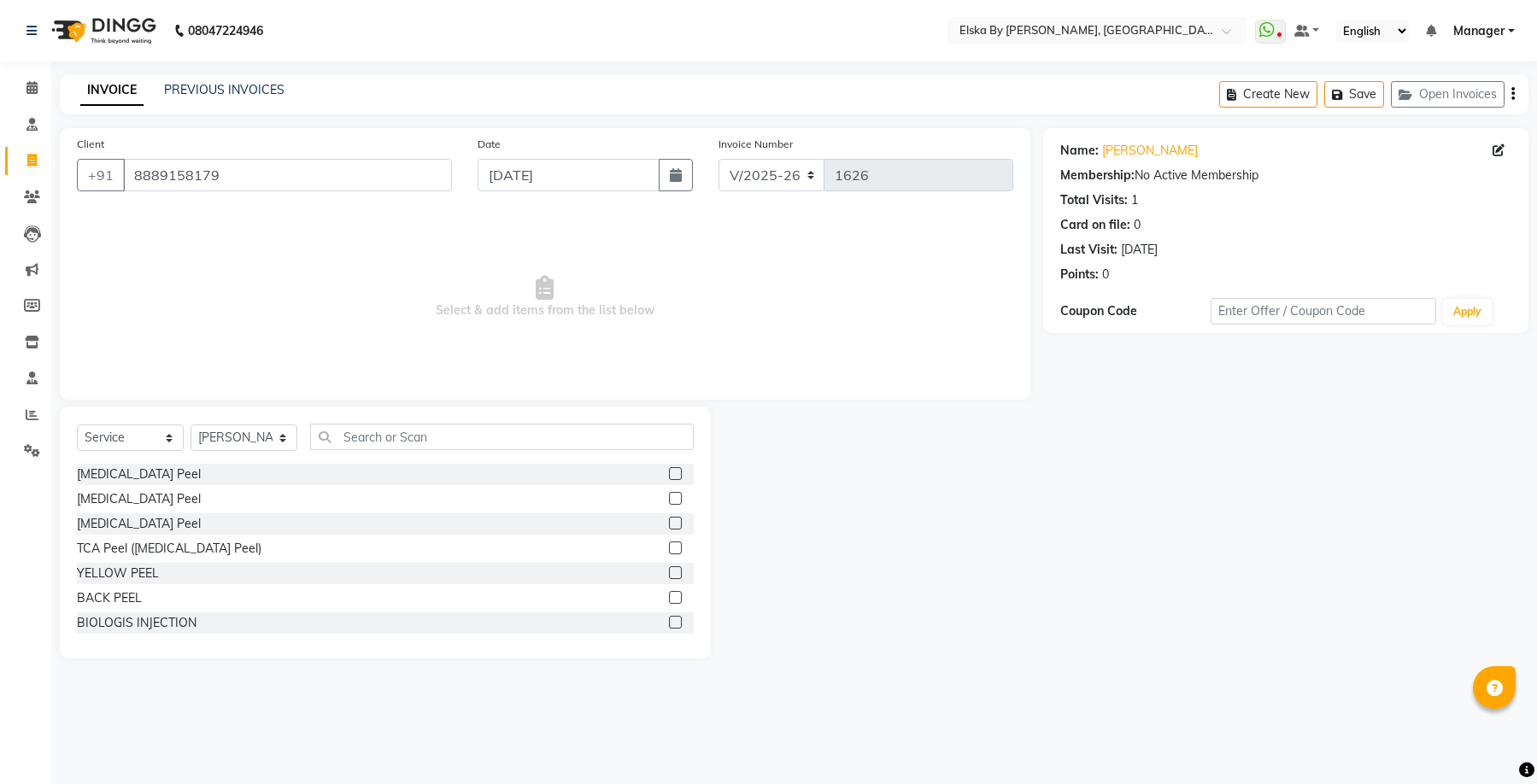
click at [164, 420] on div "Select Service Product Membership Package Voucher Prepaid Gift Card Select Ther…" at bounding box center [385, 533] width 651 height 252
click at [159, 439] on select "Select Service Product Membership Package Voucher Prepaid Gift Card" at bounding box center [130, 438] width 107 height 27
select select "product"
click at [77, 424] on select "Select Service Product Membership Package Voucher Prepaid Gift Card" at bounding box center [130, 438] width 107 height 27
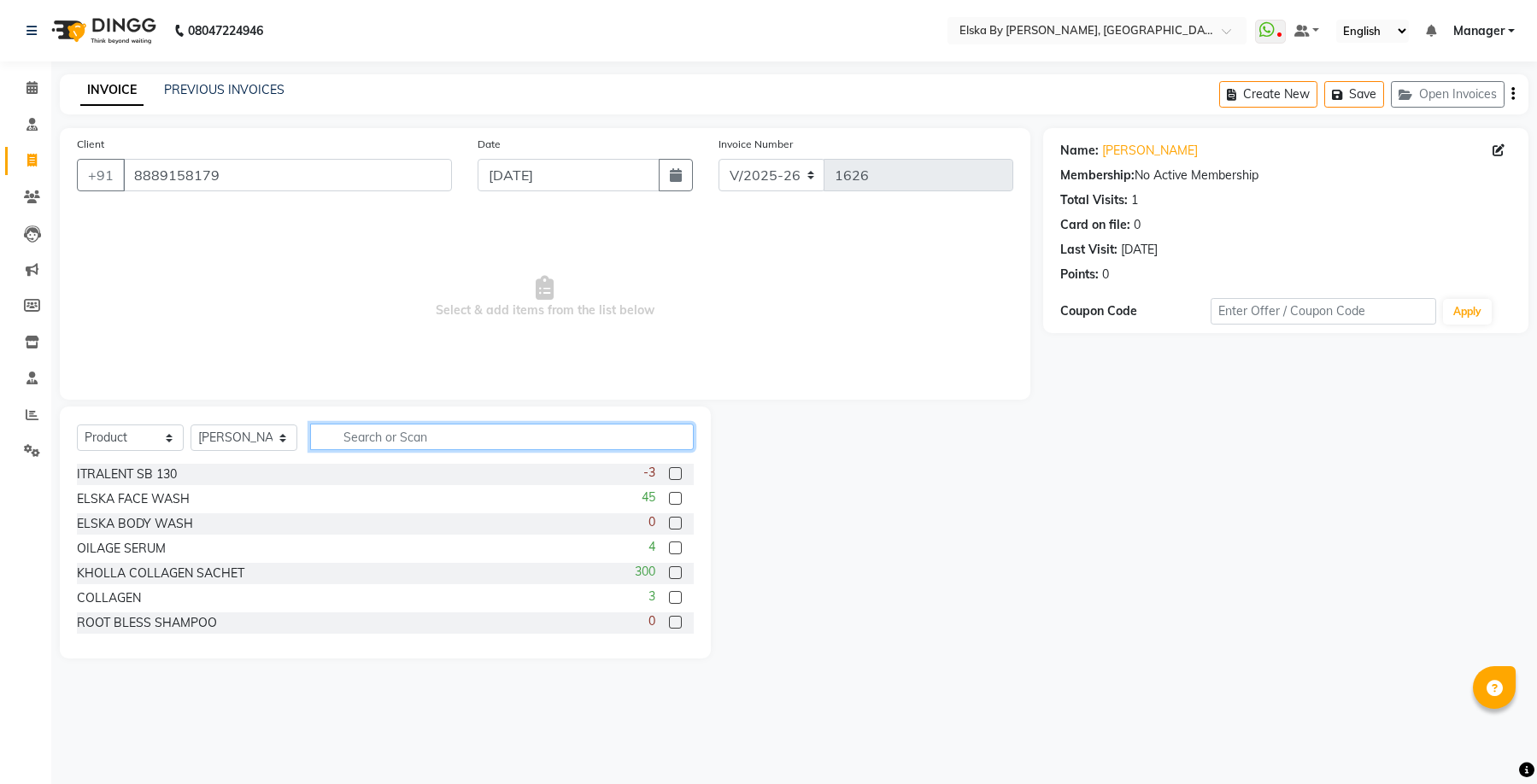
click at [411, 440] on input "text" at bounding box center [501, 437] width 384 height 27
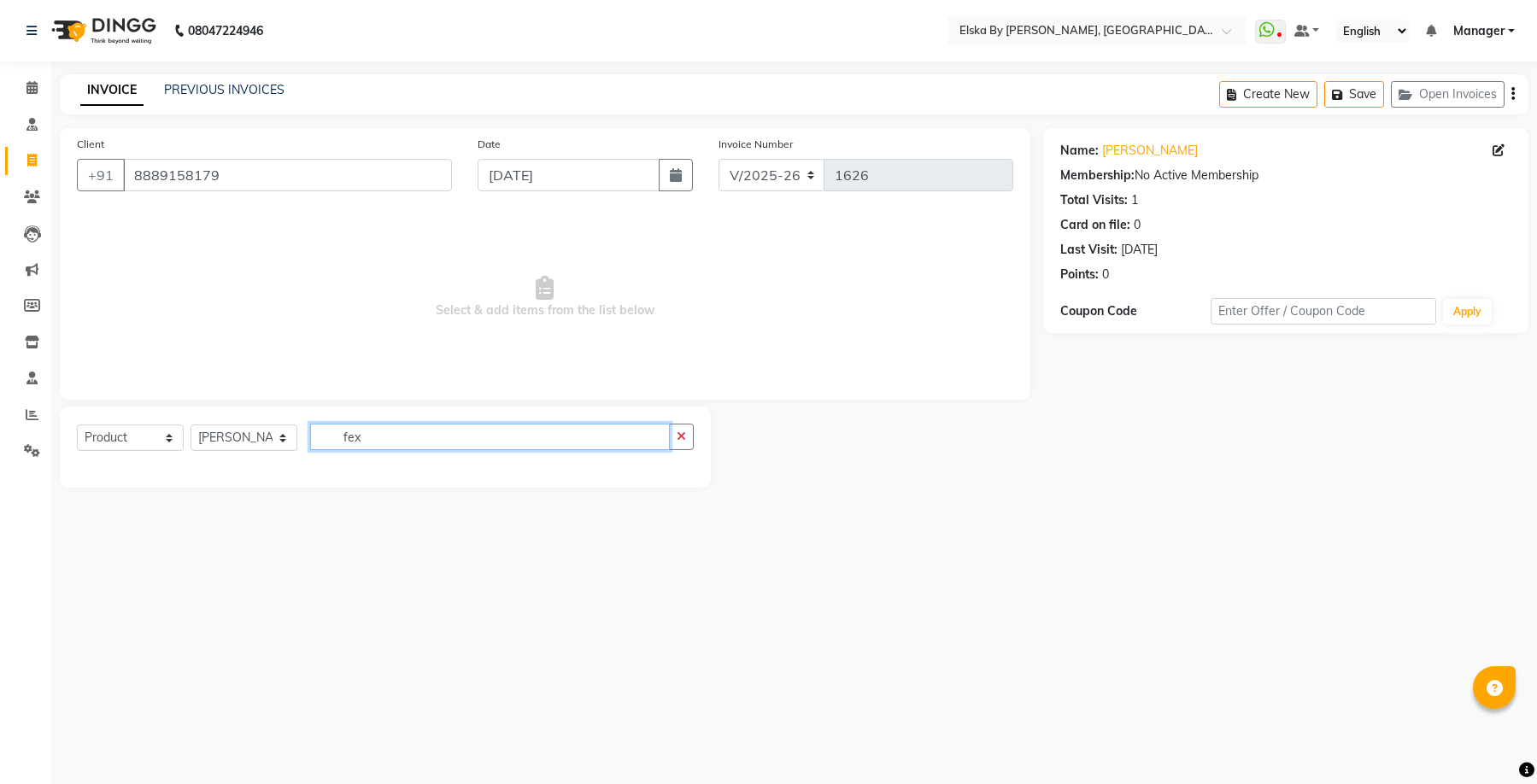
click at [379, 434] on input "fex" at bounding box center [490, 437] width 360 height 27
type input "f"
type input "FX"
click at [673, 473] on label at bounding box center [675, 473] width 13 height 13
click at [673, 473] on input "checkbox" at bounding box center [675, 474] width 12 height 12
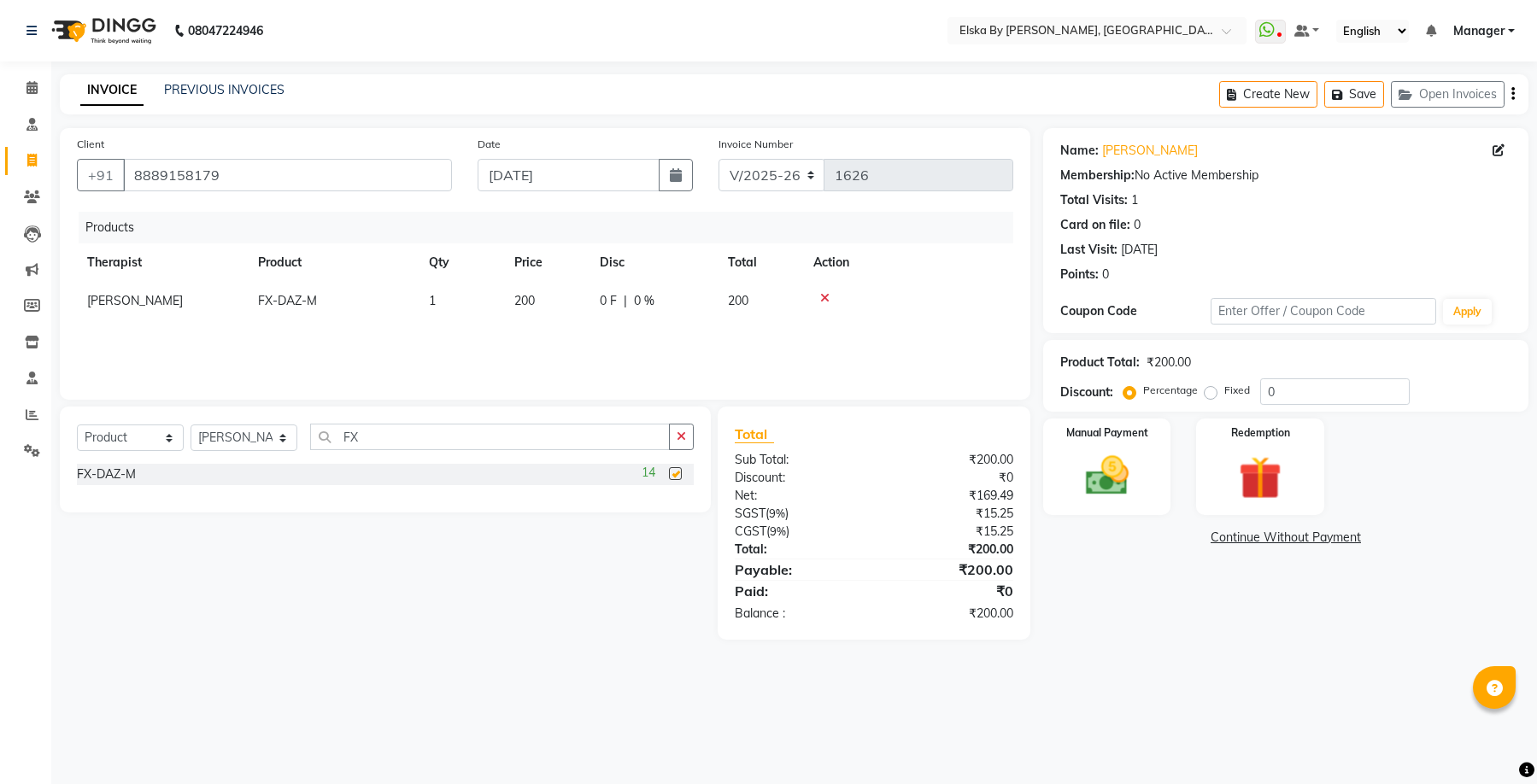
checkbox input "false"
drag, startPoint x: 462, startPoint y: 437, endPoint x: 324, endPoint y: 366, distance: 155.2
click at [144, 416] on div "Select Service Product Membership Package Voucher Prepaid Gift Card Select Ther…" at bounding box center [385, 460] width 651 height 106
type input "DOX"
click at [673, 498] on label at bounding box center [675, 497] width 13 height 13
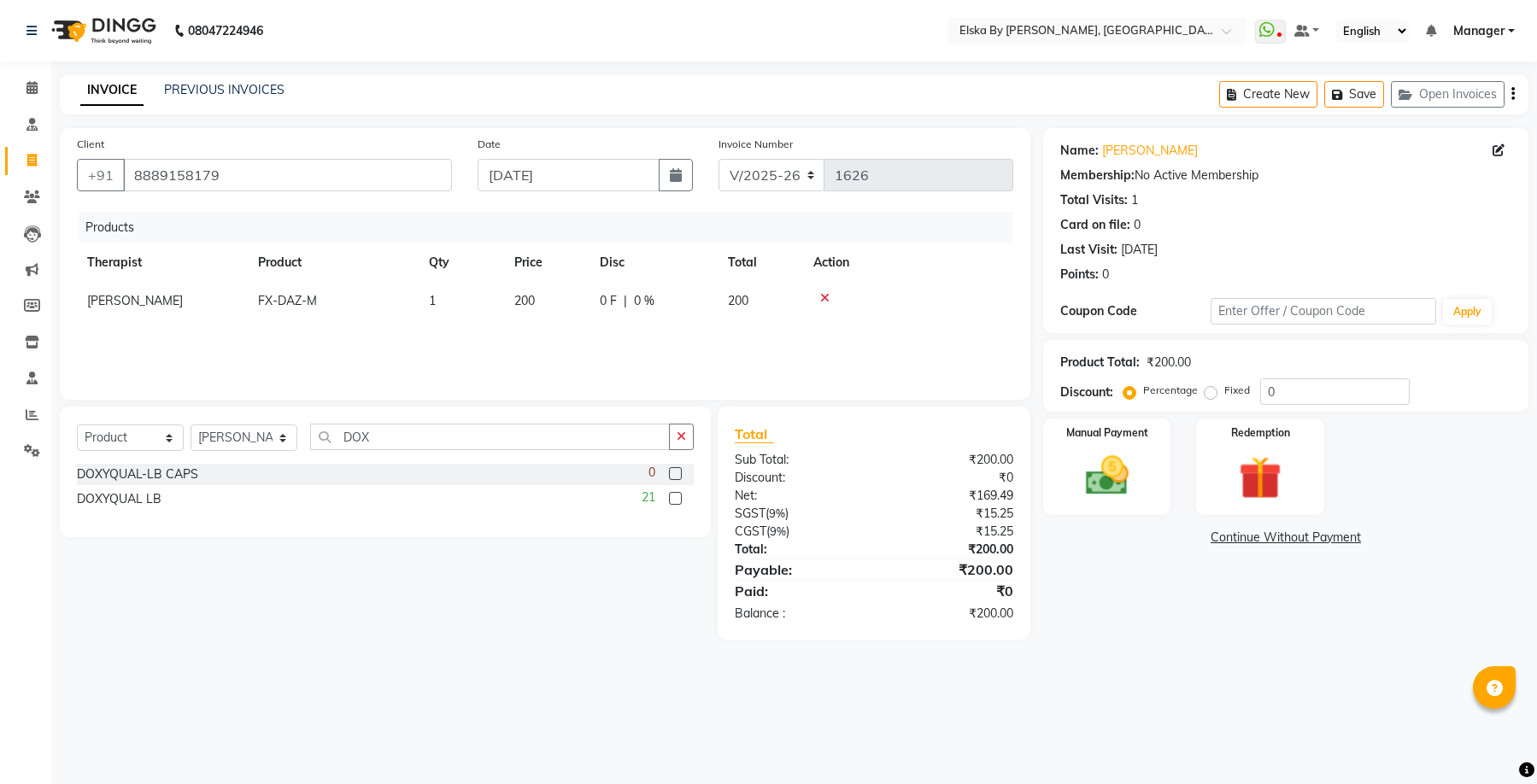
click at [673, 498] on input "checkbox" at bounding box center [675, 499] width 12 height 12
checkbox input "false"
click at [439, 341] on td "1" at bounding box center [461, 340] width 86 height 38
click at [446, 343] on input "1" at bounding box center [461, 344] width 64 height 27
type input "3"
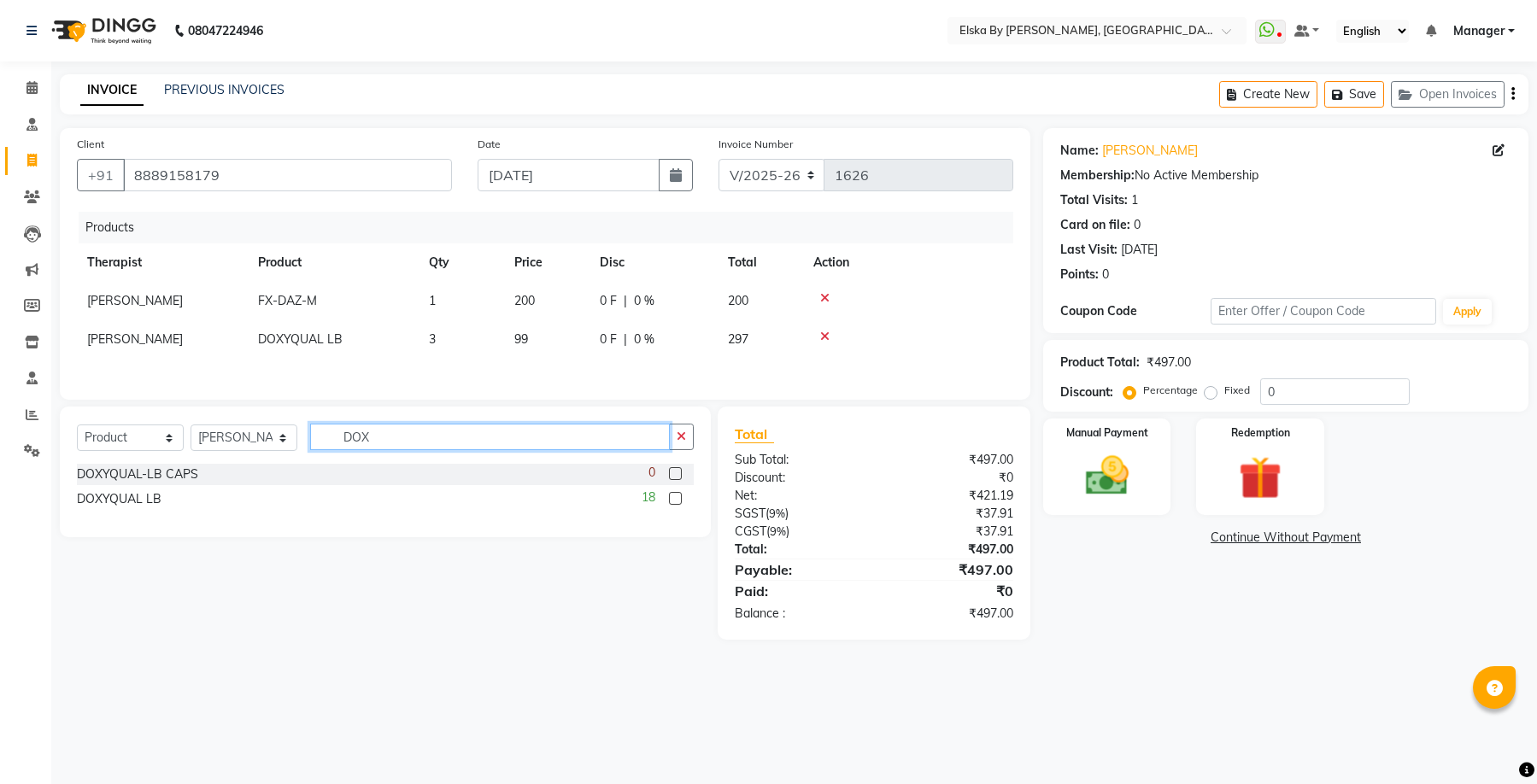
click at [393, 444] on input "DOX" at bounding box center [490, 437] width 360 height 27
type input "D"
type input "MOM"
click at [675, 480] on label at bounding box center [675, 473] width 13 height 13
click at [675, 480] on input "checkbox" at bounding box center [675, 474] width 12 height 12
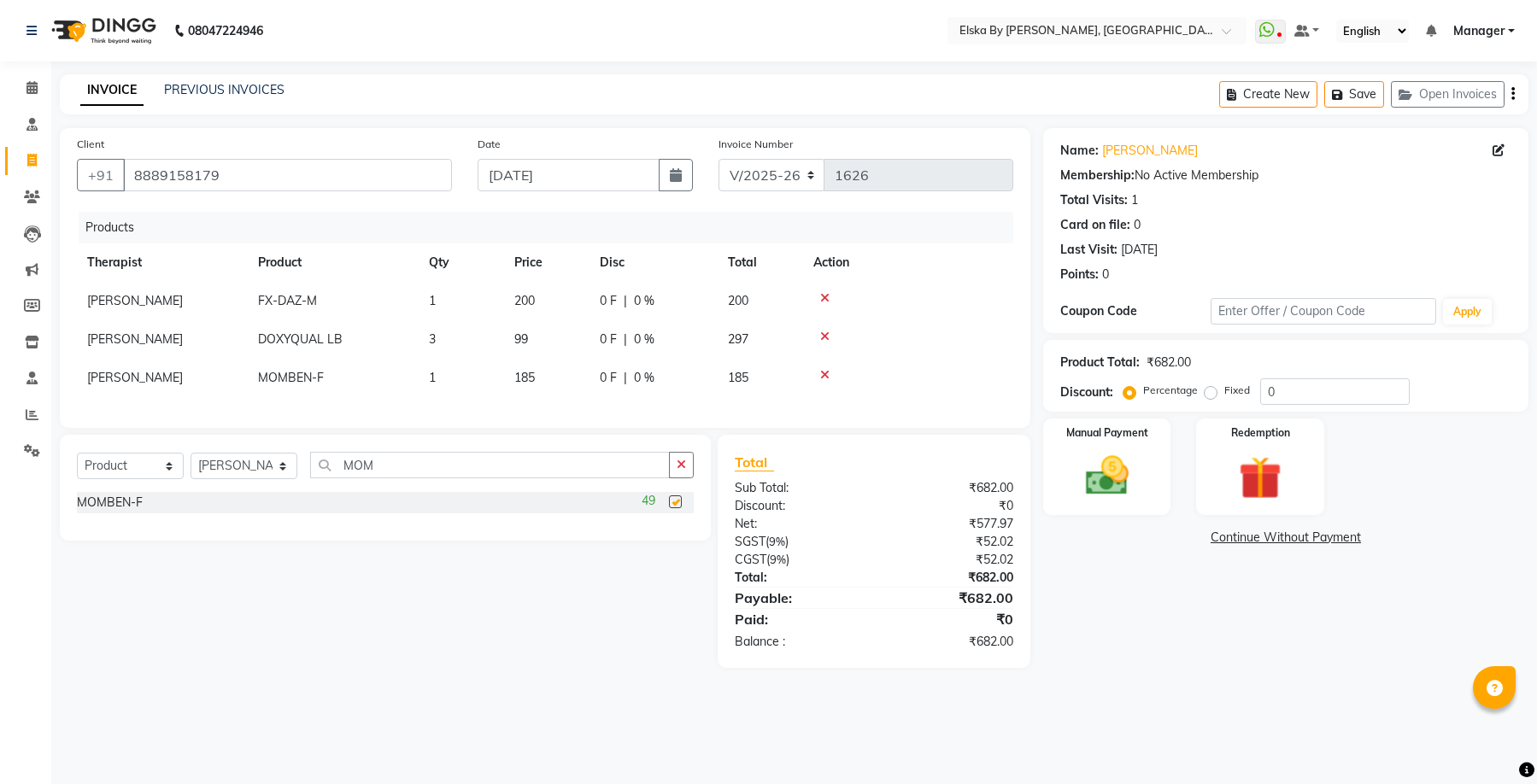
checkbox input "false"
click at [431, 471] on input "MOM" at bounding box center [490, 466] width 360 height 27
type input "M"
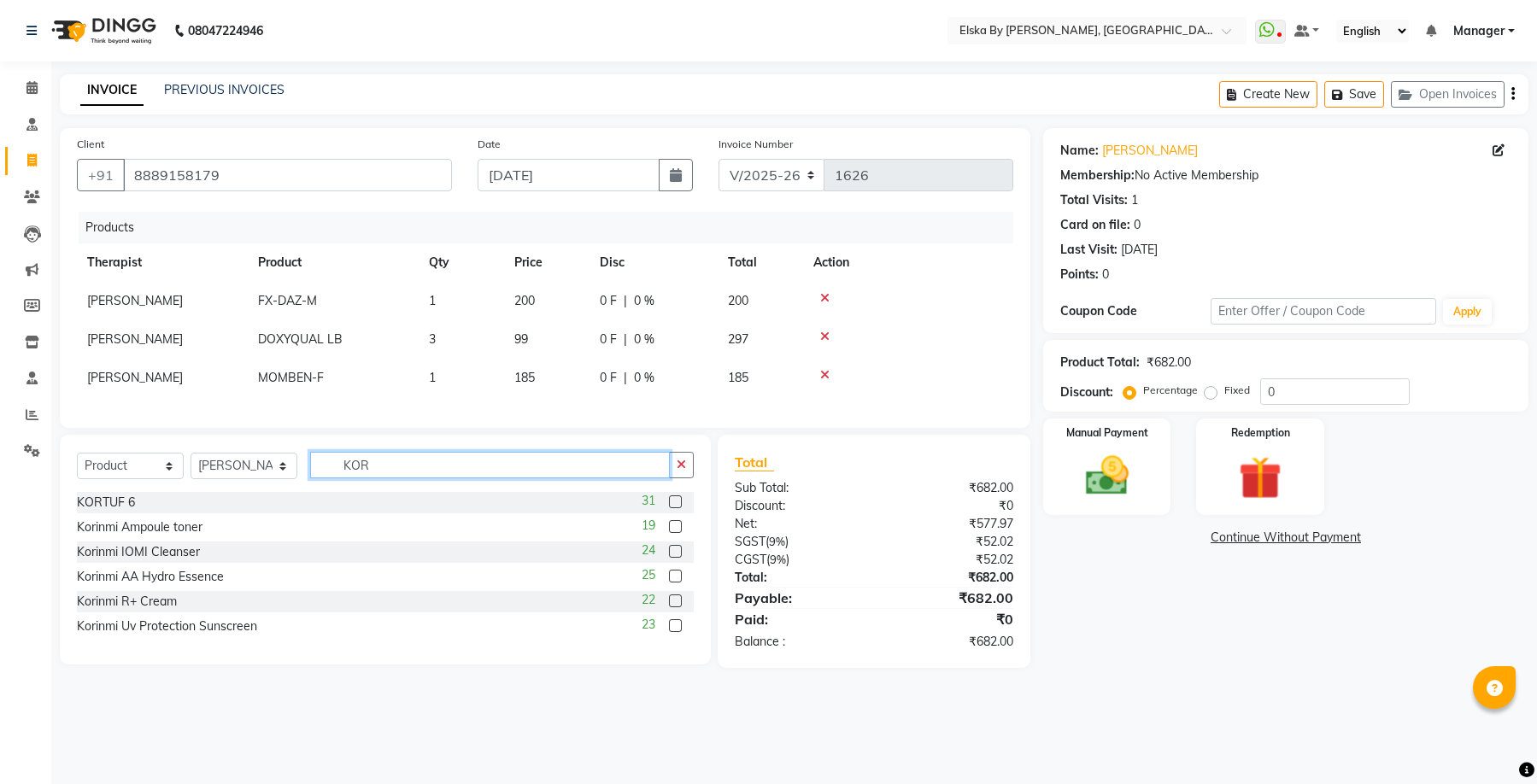
type input "KOR"
click at [677, 508] on label at bounding box center [675, 501] width 13 height 13
click at [677, 508] on input "checkbox" at bounding box center [675, 503] width 12 height 12
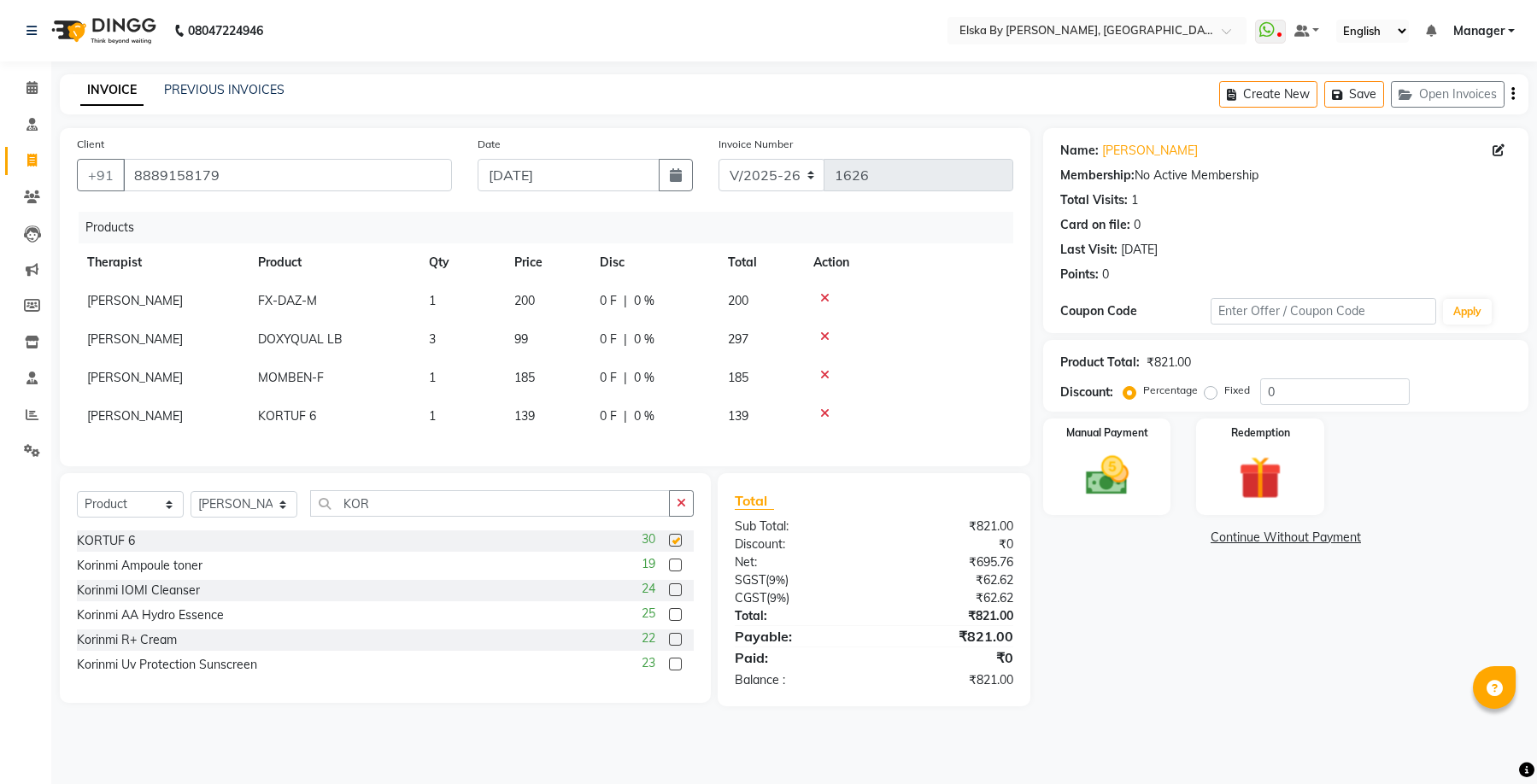
checkbox input "false"
click at [445, 415] on td "1" at bounding box center [461, 417] width 86 height 38
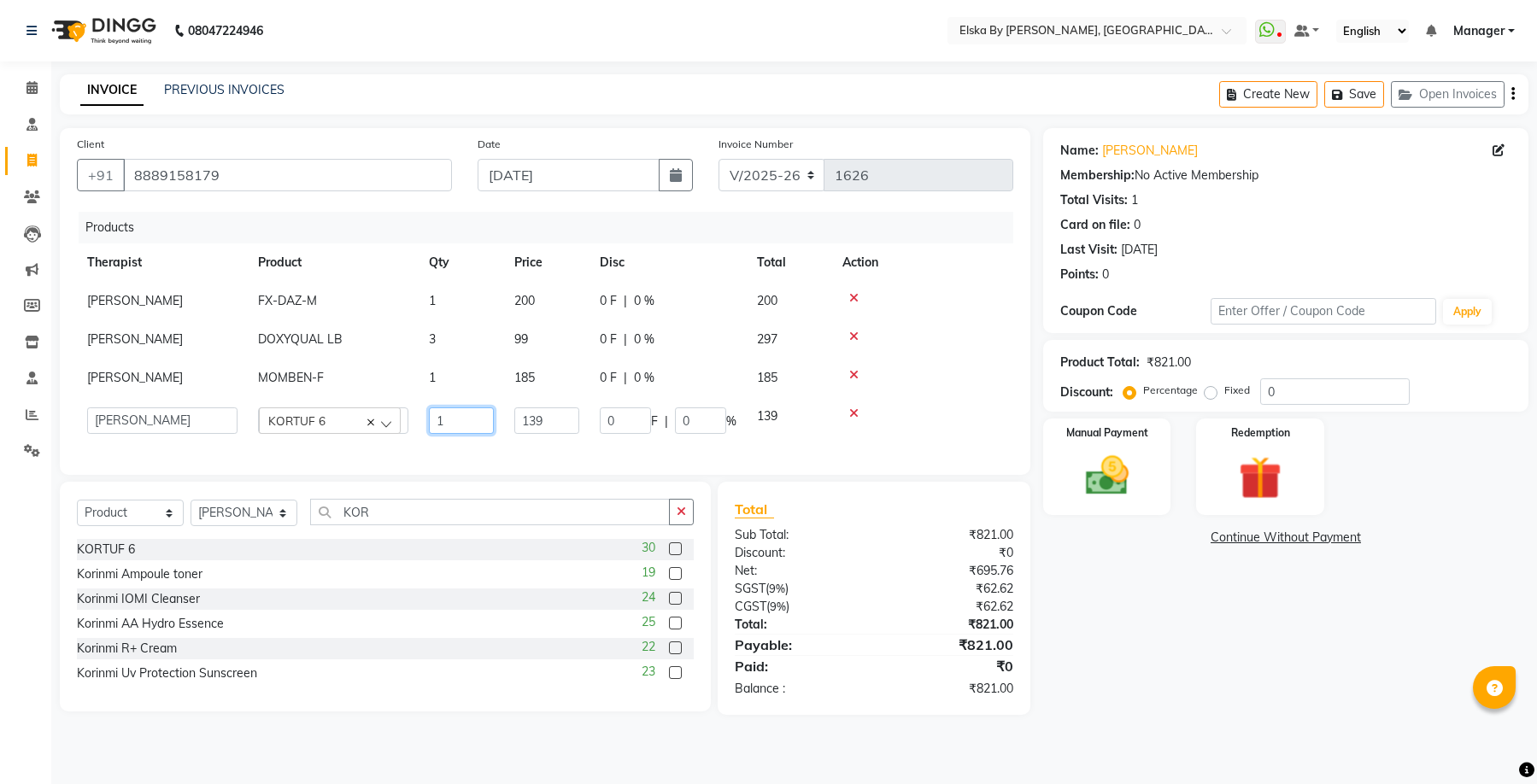
click at [448, 425] on input "1" at bounding box center [461, 420] width 64 height 27
type input "3"
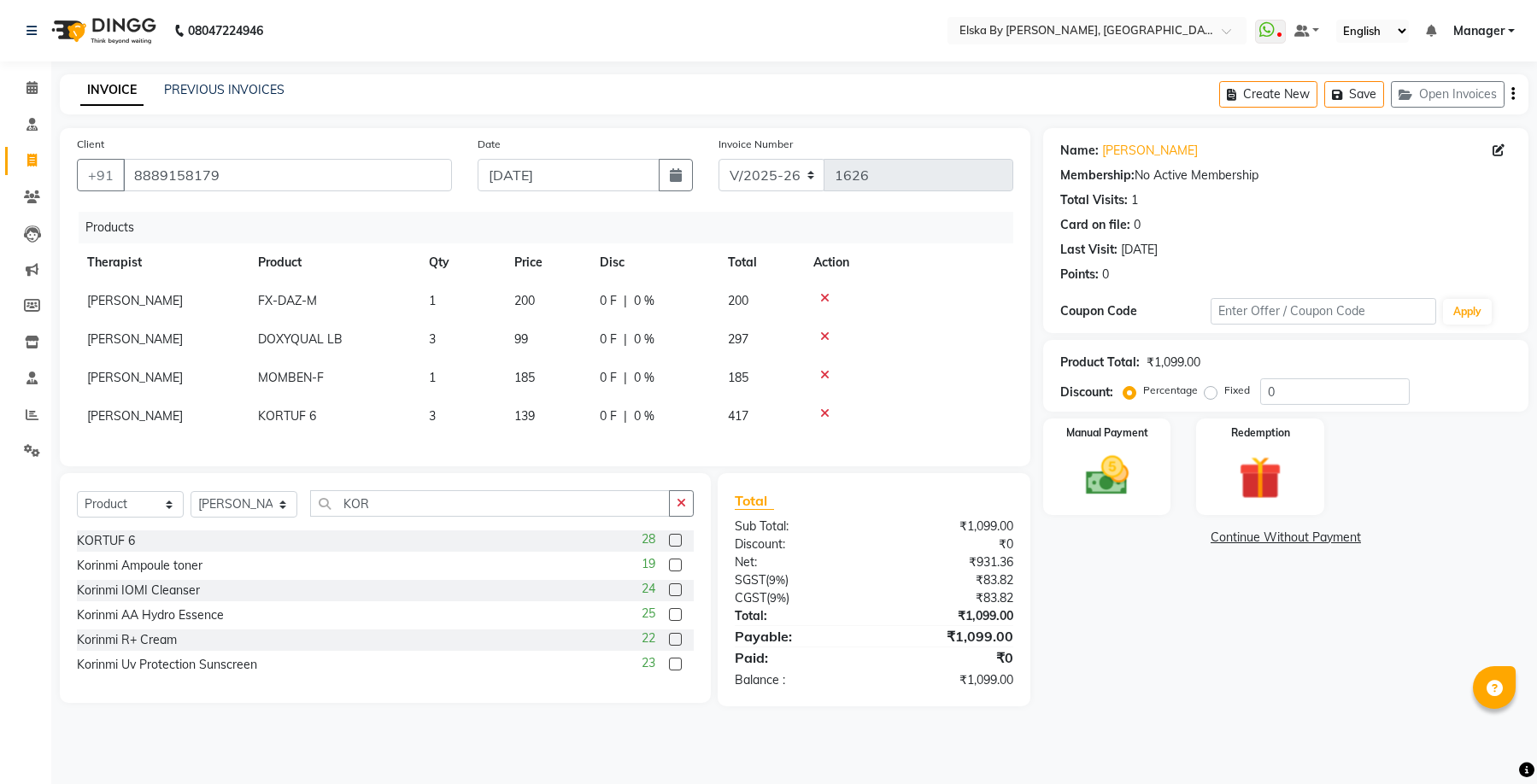
click at [1233, 694] on div "Name: [PERSON_NAME] Membership: No Active Membership Total Visits: 1 Card on fi…" at bounding box center [1293, 417] width 499 height 578
click at [1136, 483] on img at bounding box center [1106, 476] width 72 height 52
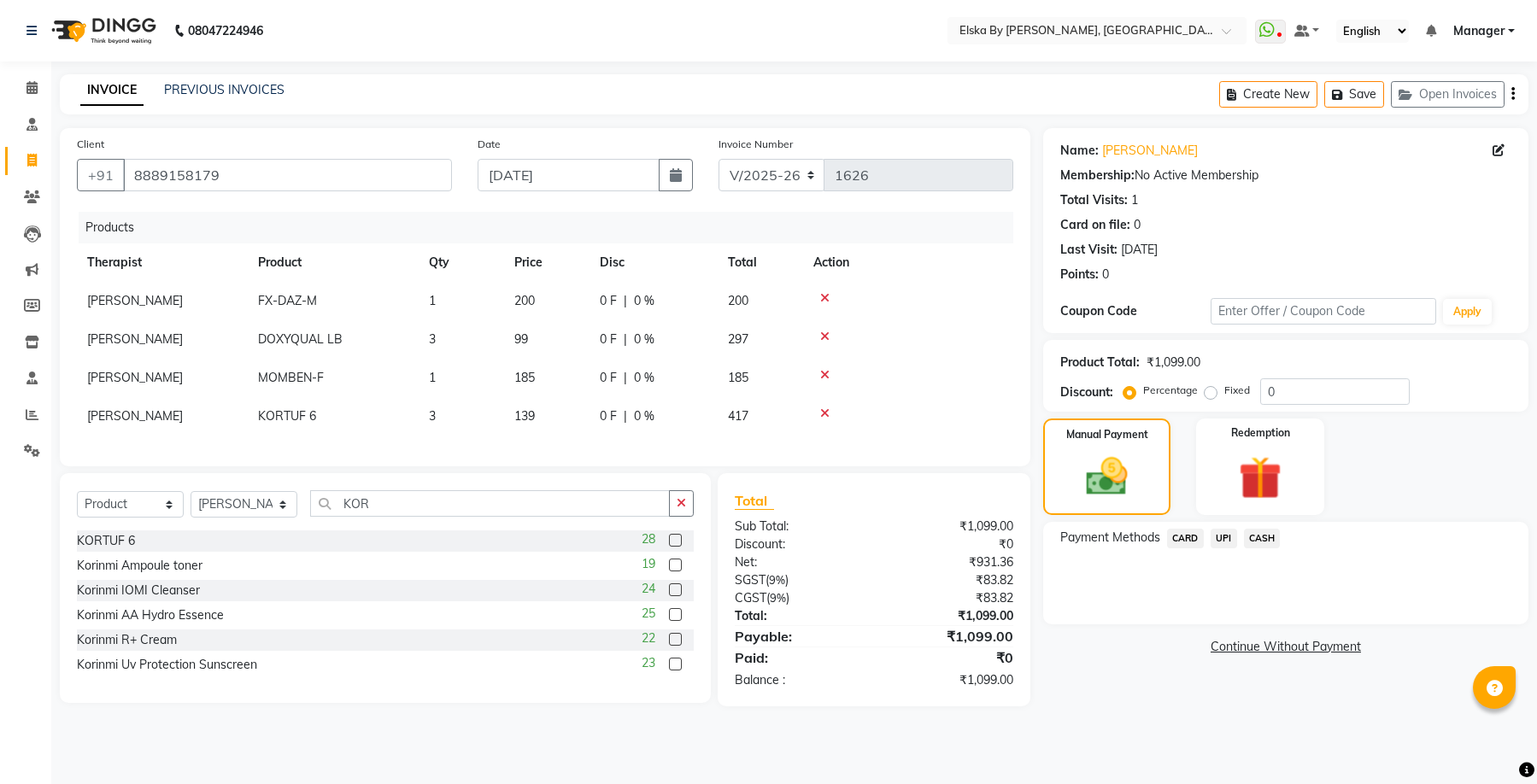
click at [1228, 541] on span "UPI" at bounding box center [1224, 538] width 27 height 19
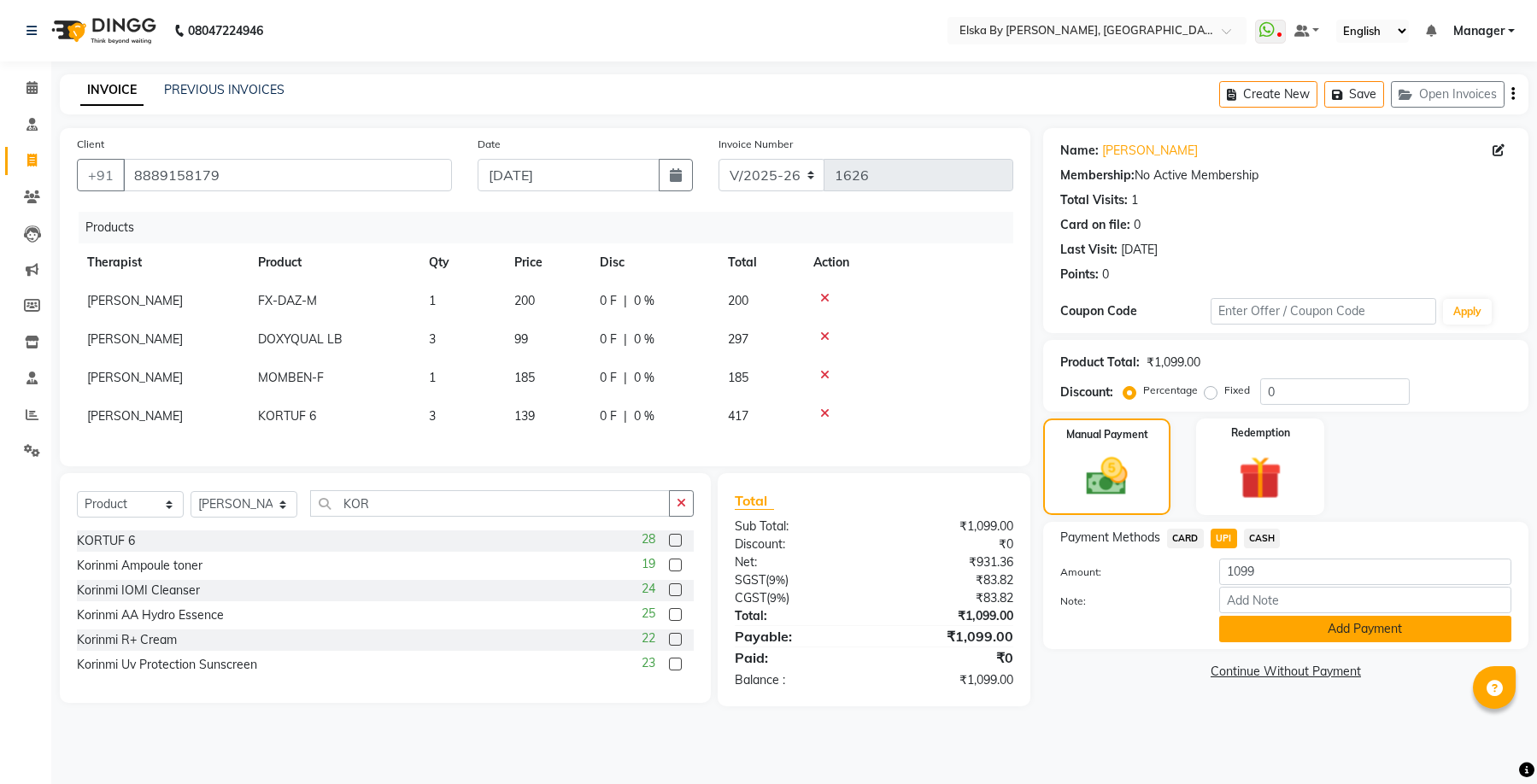
click at [1293, 640] on button "Add Payment" at bounding box center [1366, 629] width 293 height 27
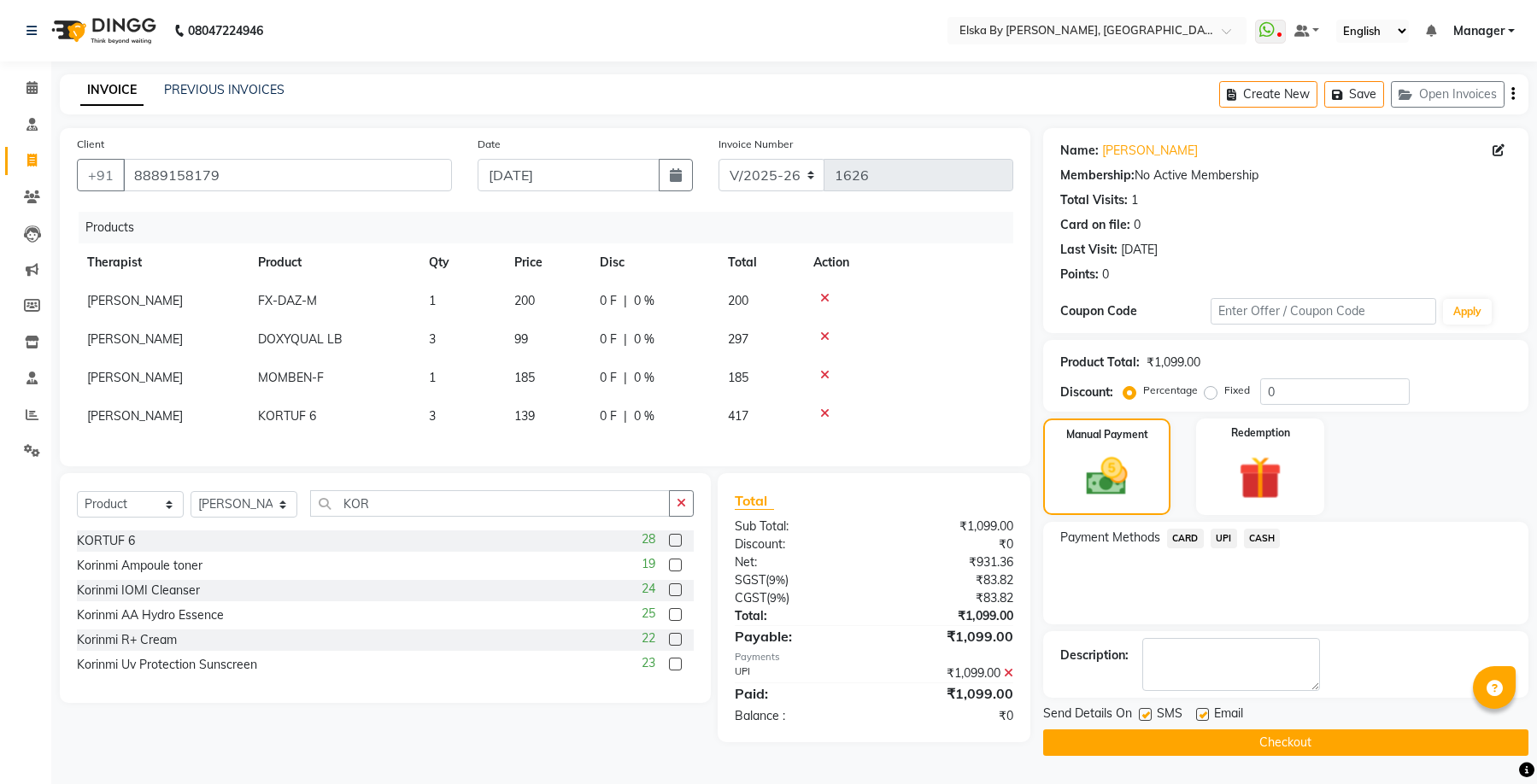
click at [1207, 714] on label at bounding box center [1202, 714] width 13 height 13
click at [1207, 714] on input "checkbox" at bounding box center [1202, 716] width 12 height 12
checkbox input "false"
click at [1200, 741] on button "Checkout" at bounding box center [1286, 743] width 485 height 27
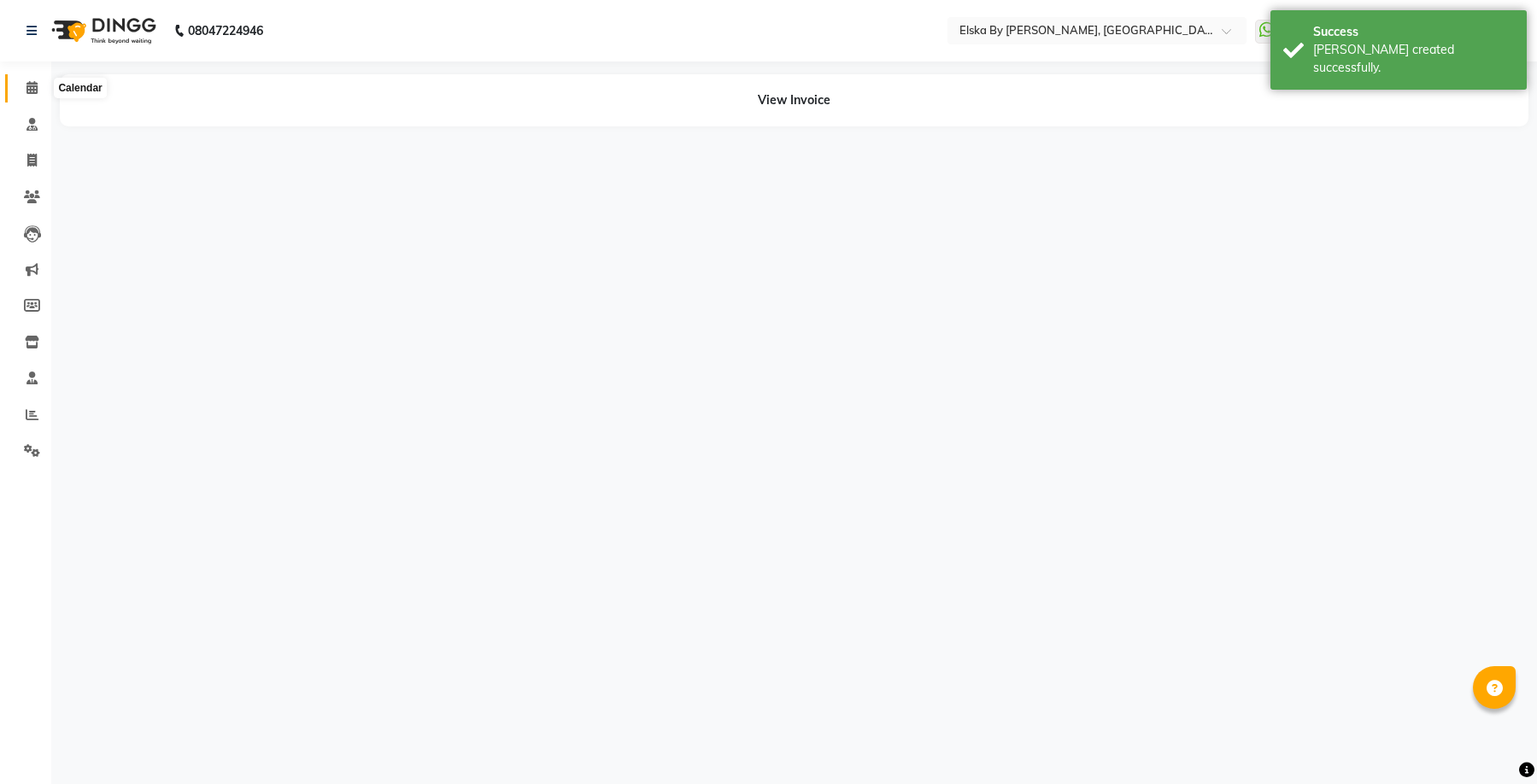
click at [32, 95] on span at bounding box center [32, 89] width 30 height 19
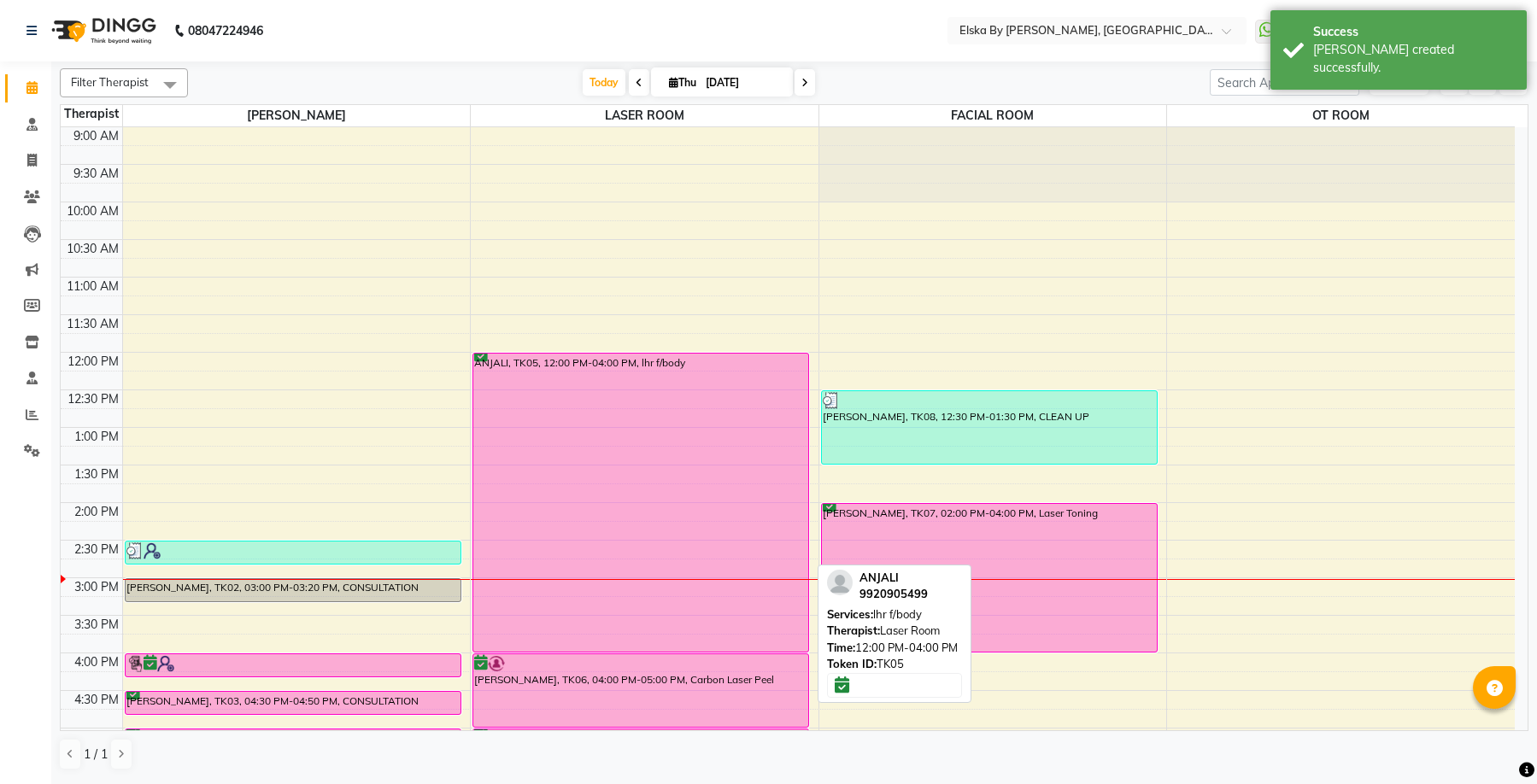
scroll to position [256, 0]
